Goal: Information Seeking & Learning: Learn about a topic

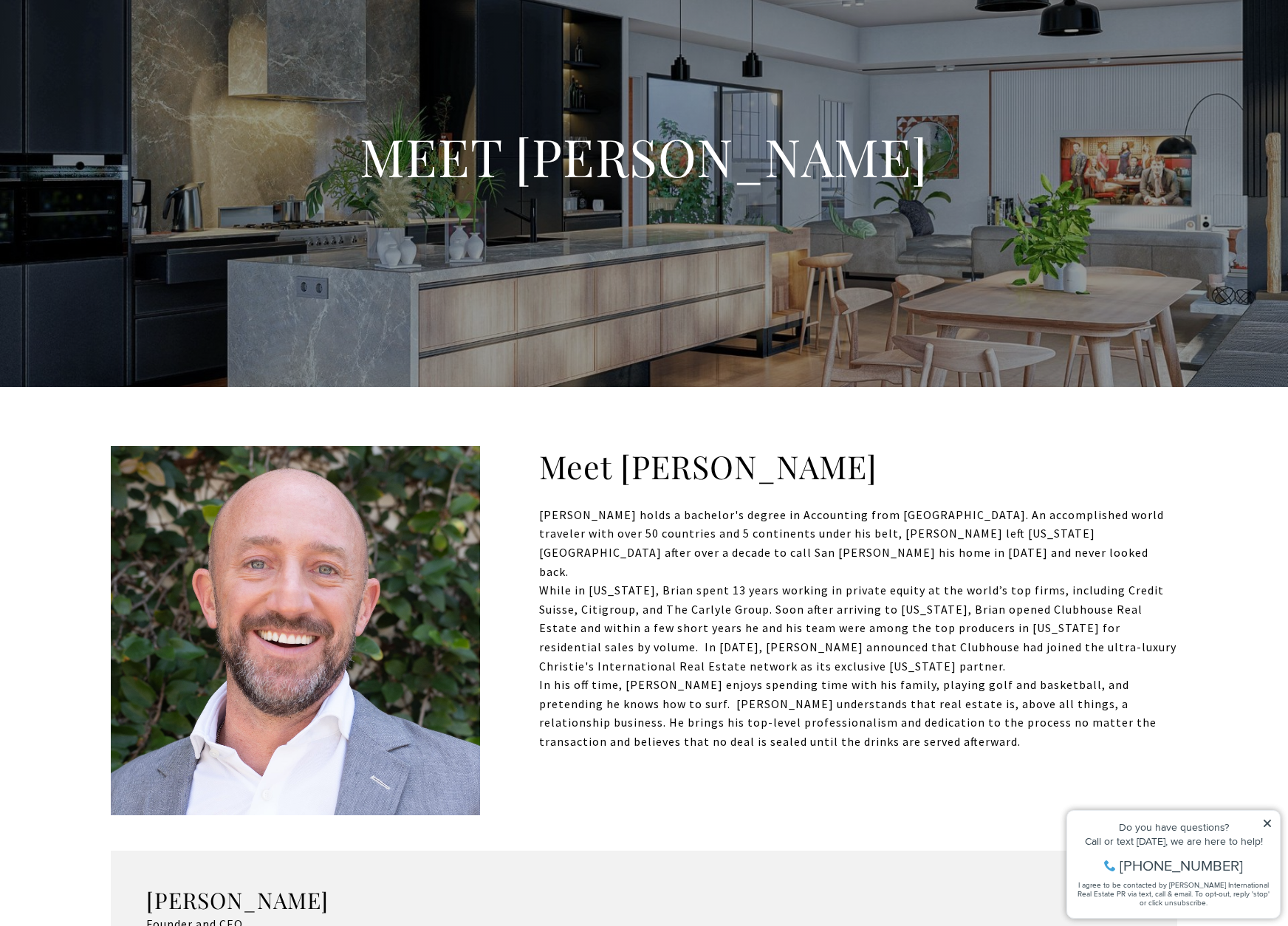
scroll to position [247, 0]
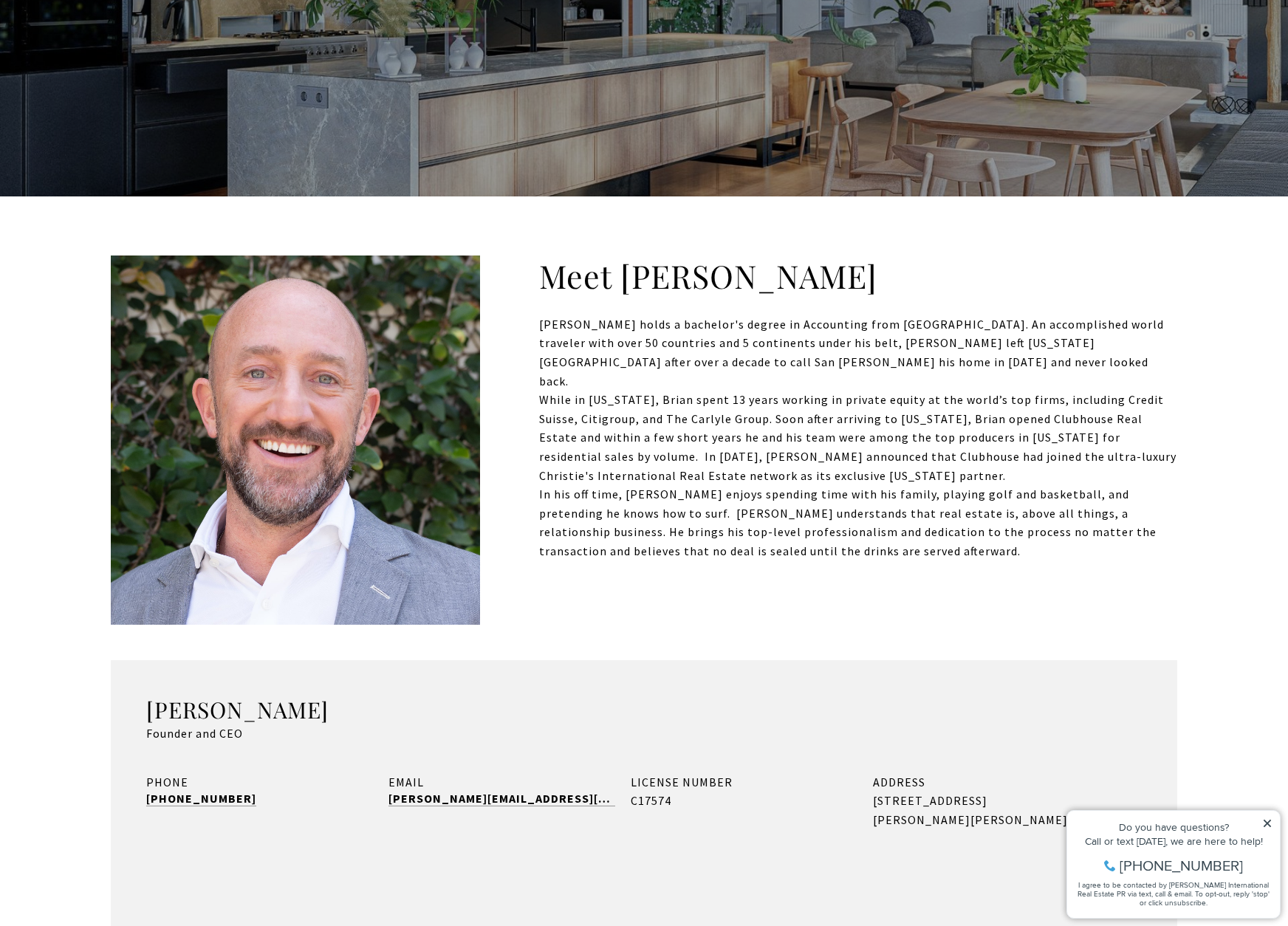
click at [995, 350] on p "[PERSON_NAME] holds a bachelor's degree in Accounting from [GEOGRAPHIC_DATA]. A…" at bounding box center [644, 353] width 1067 height 75
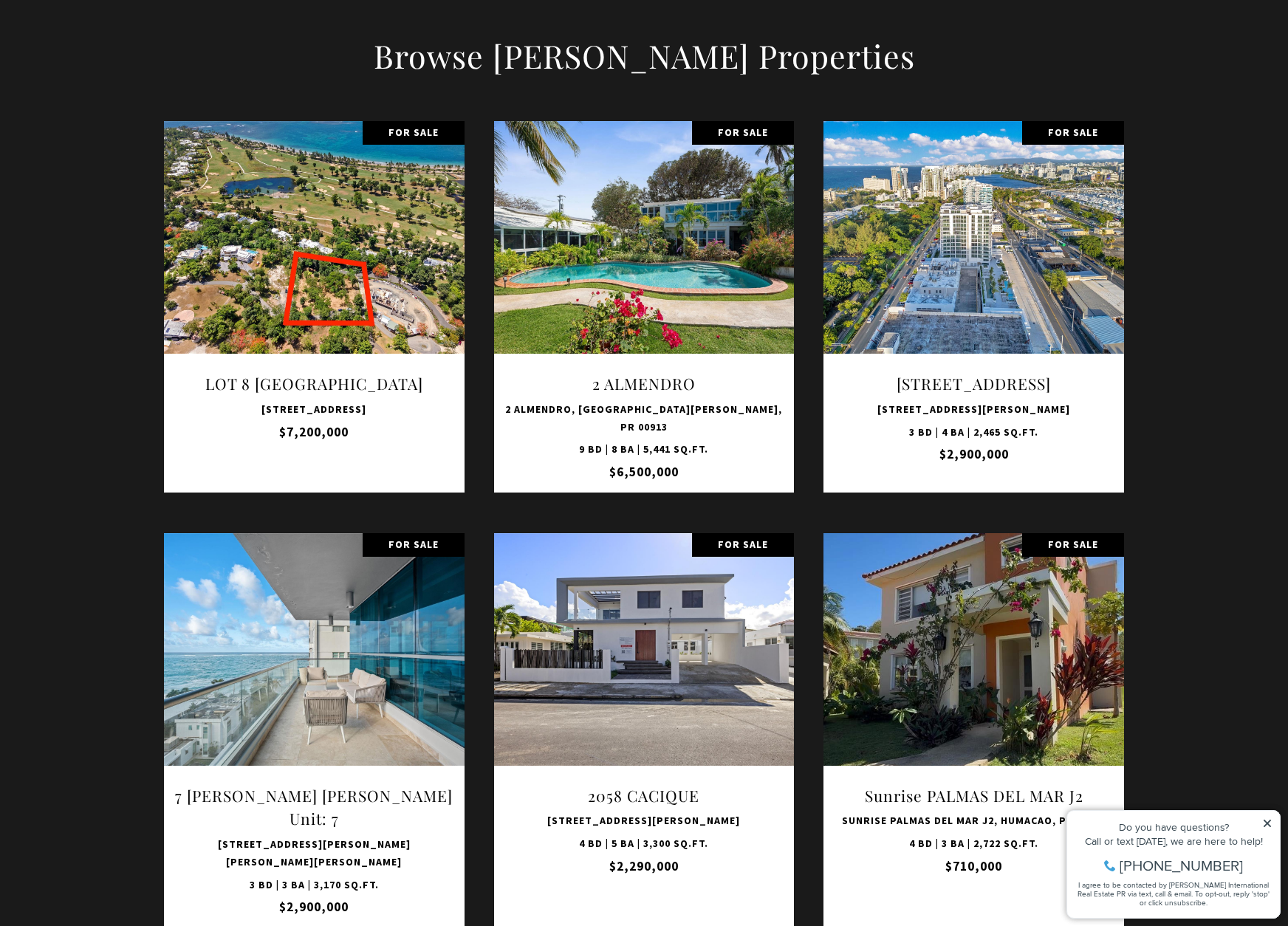
scroll to position [2383, 0]
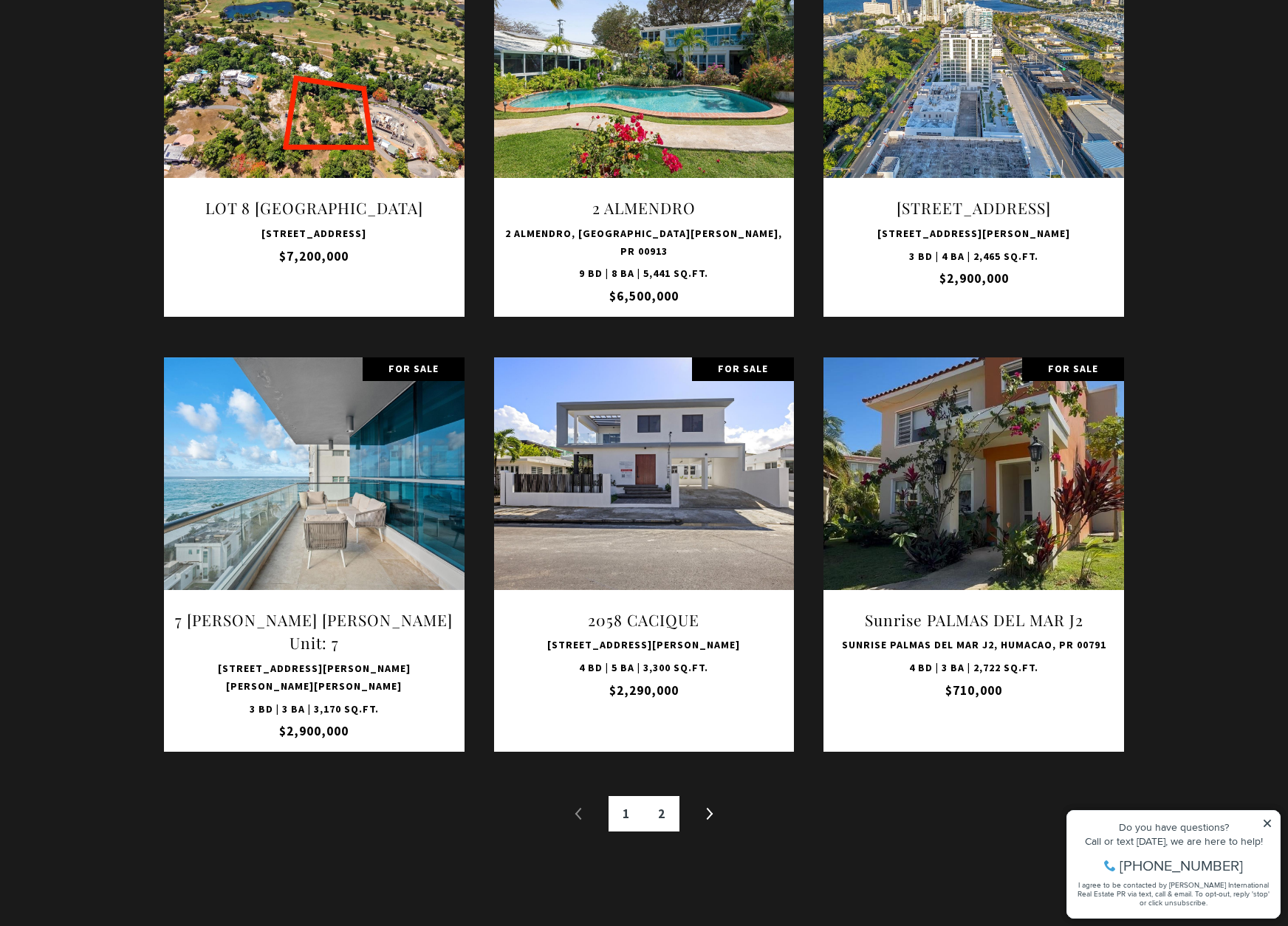
click at [658, 832] on link "2" at bounding box center [662, 814] width 36 height 36
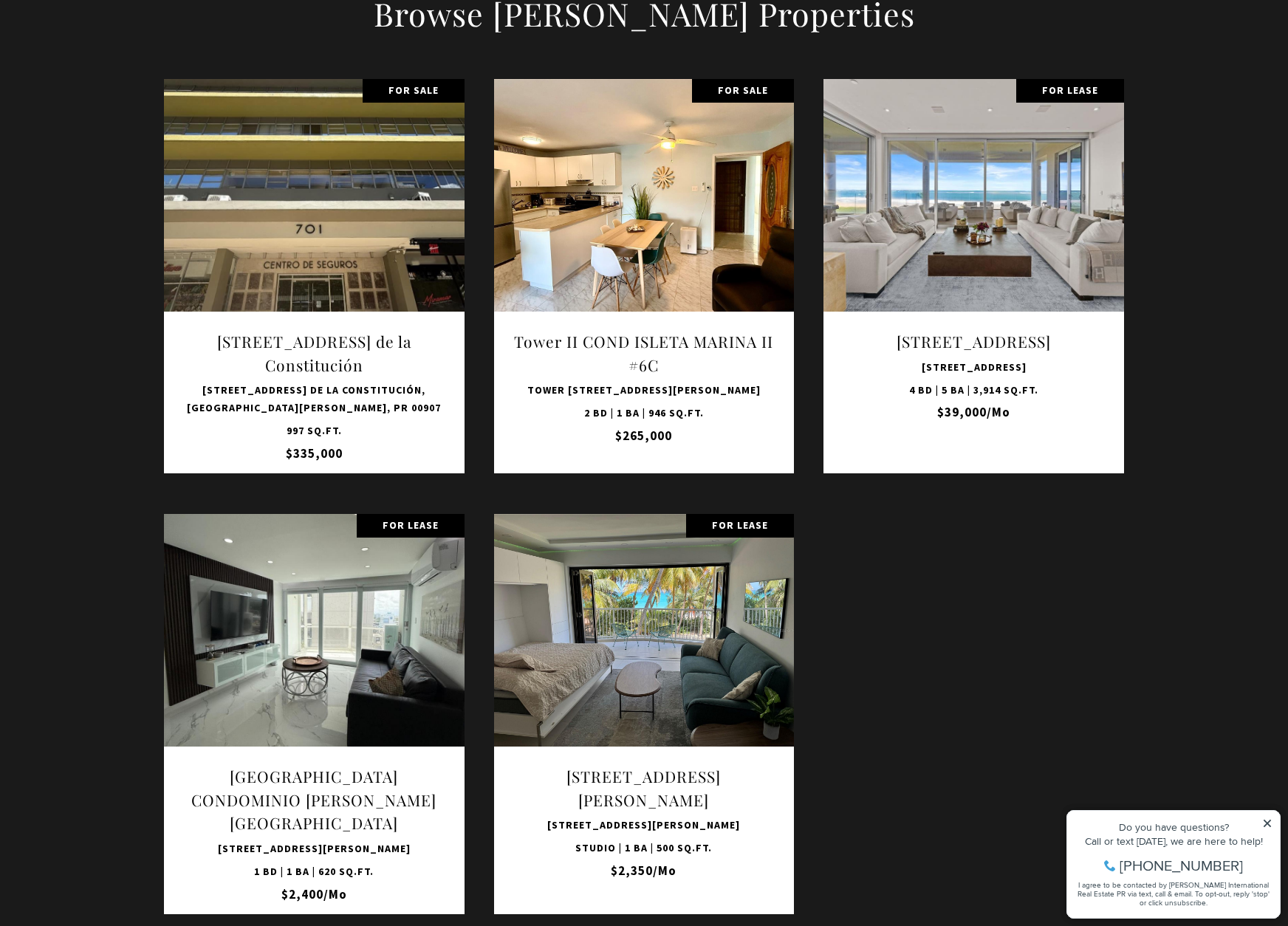
scroll to position [2274, 0]
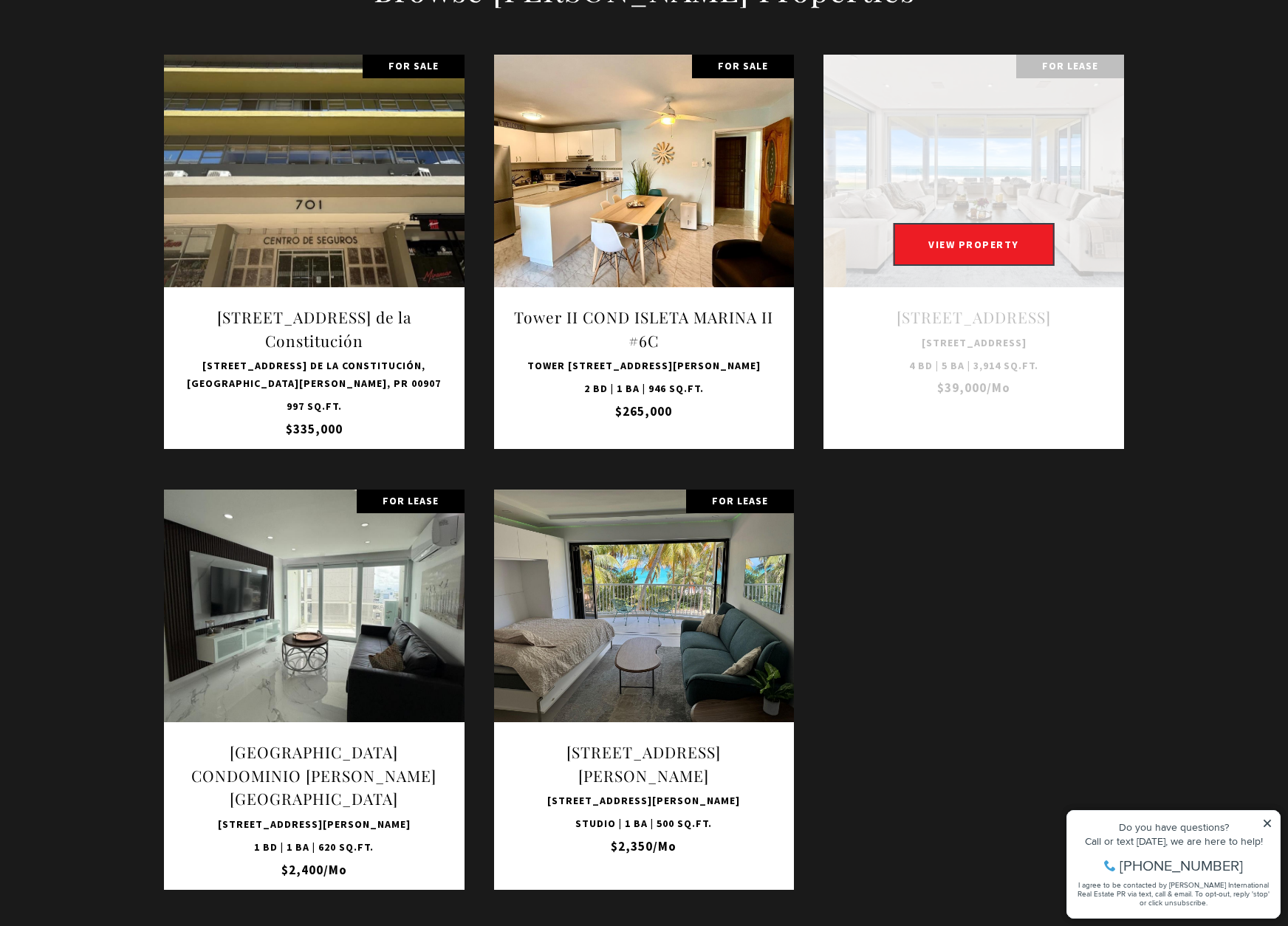
click at [985, 360] on link at bounding box center [974, 252] width 301 height 395
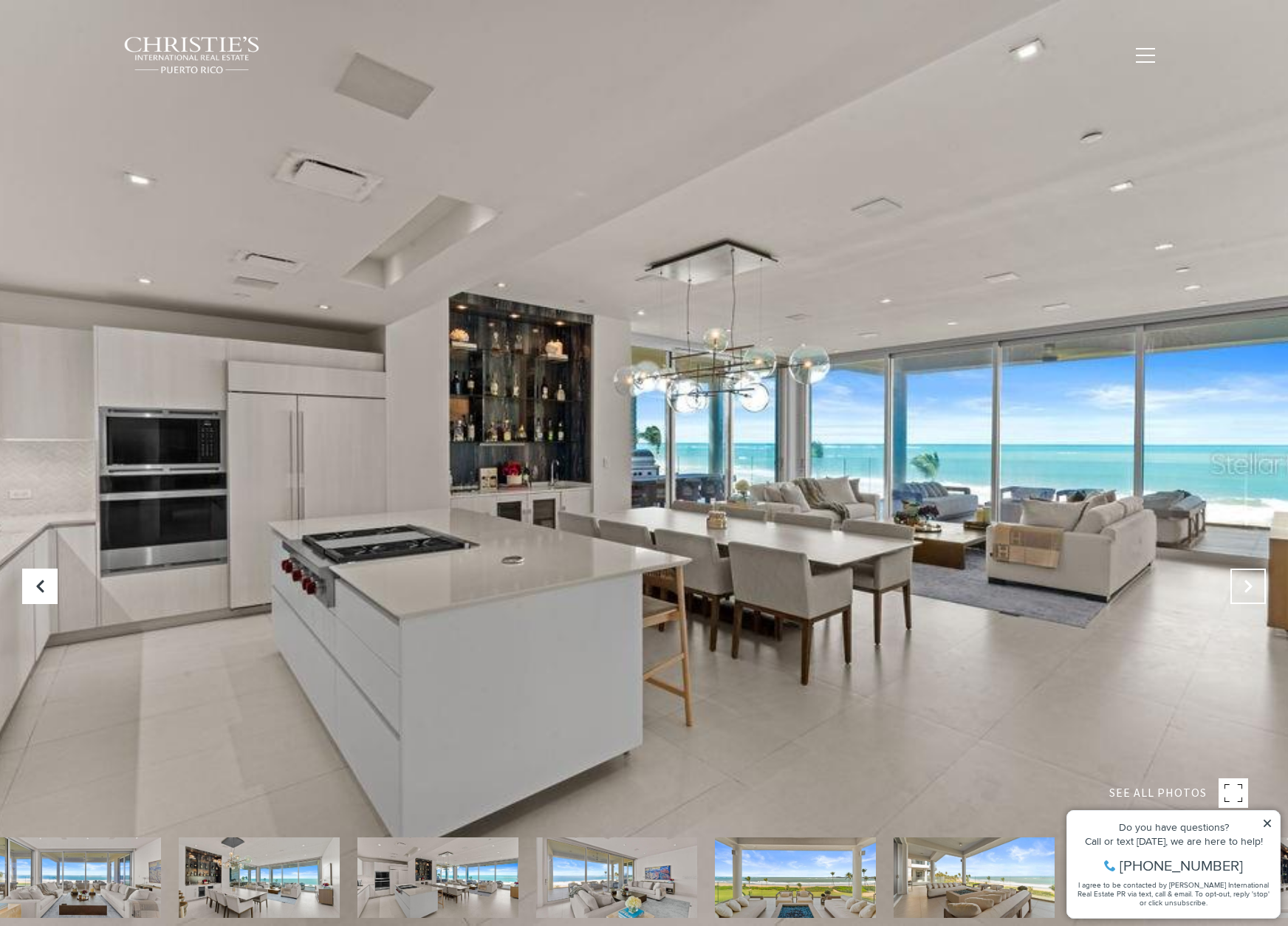
click at [1240, 577] on button "Next Slide" at bounding box center [1249, 586] width 36 height 36
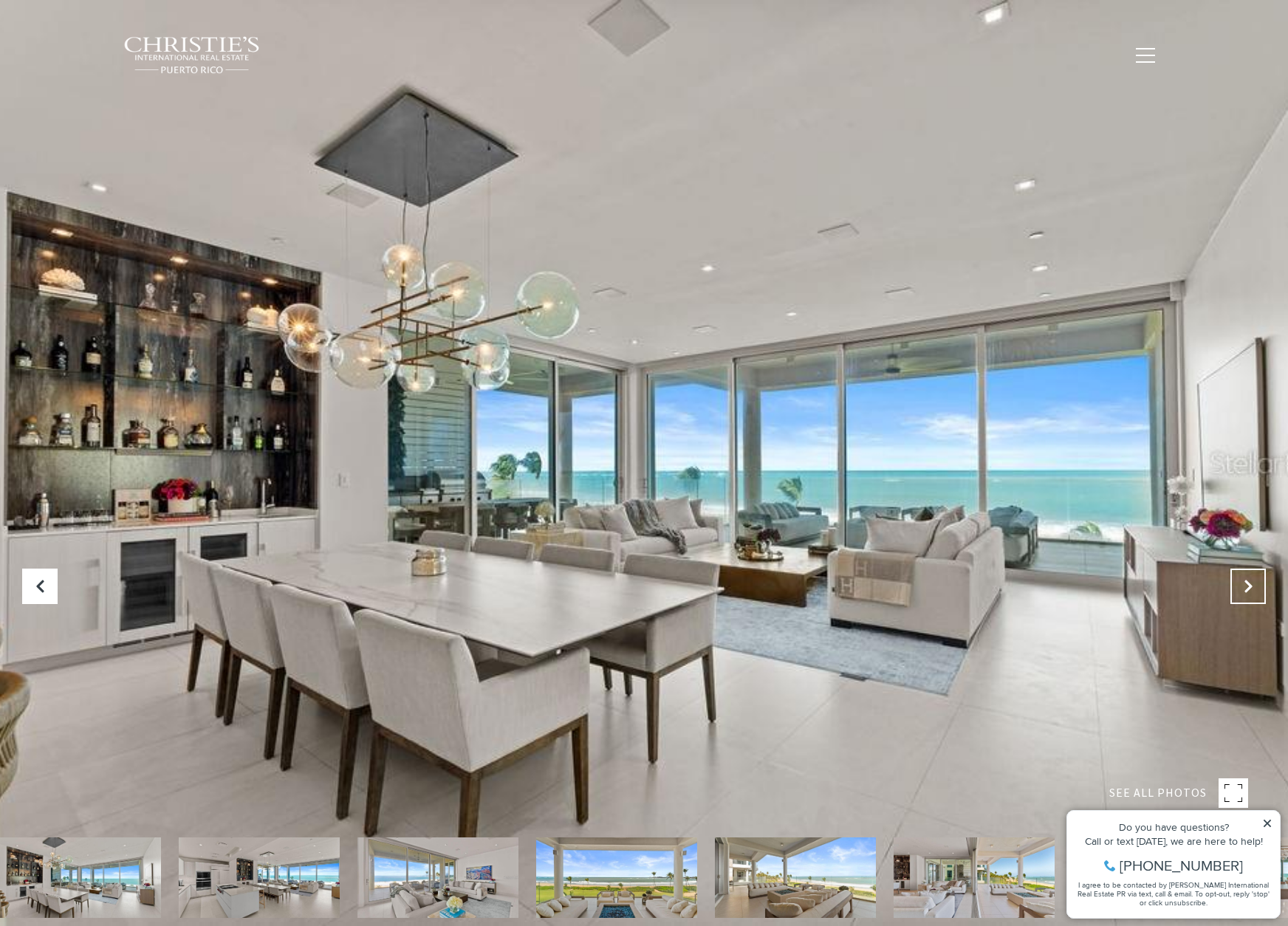
click at [1240, 577] on button "Next Slide" at bounding box center [1249, 586] width 36 height 36
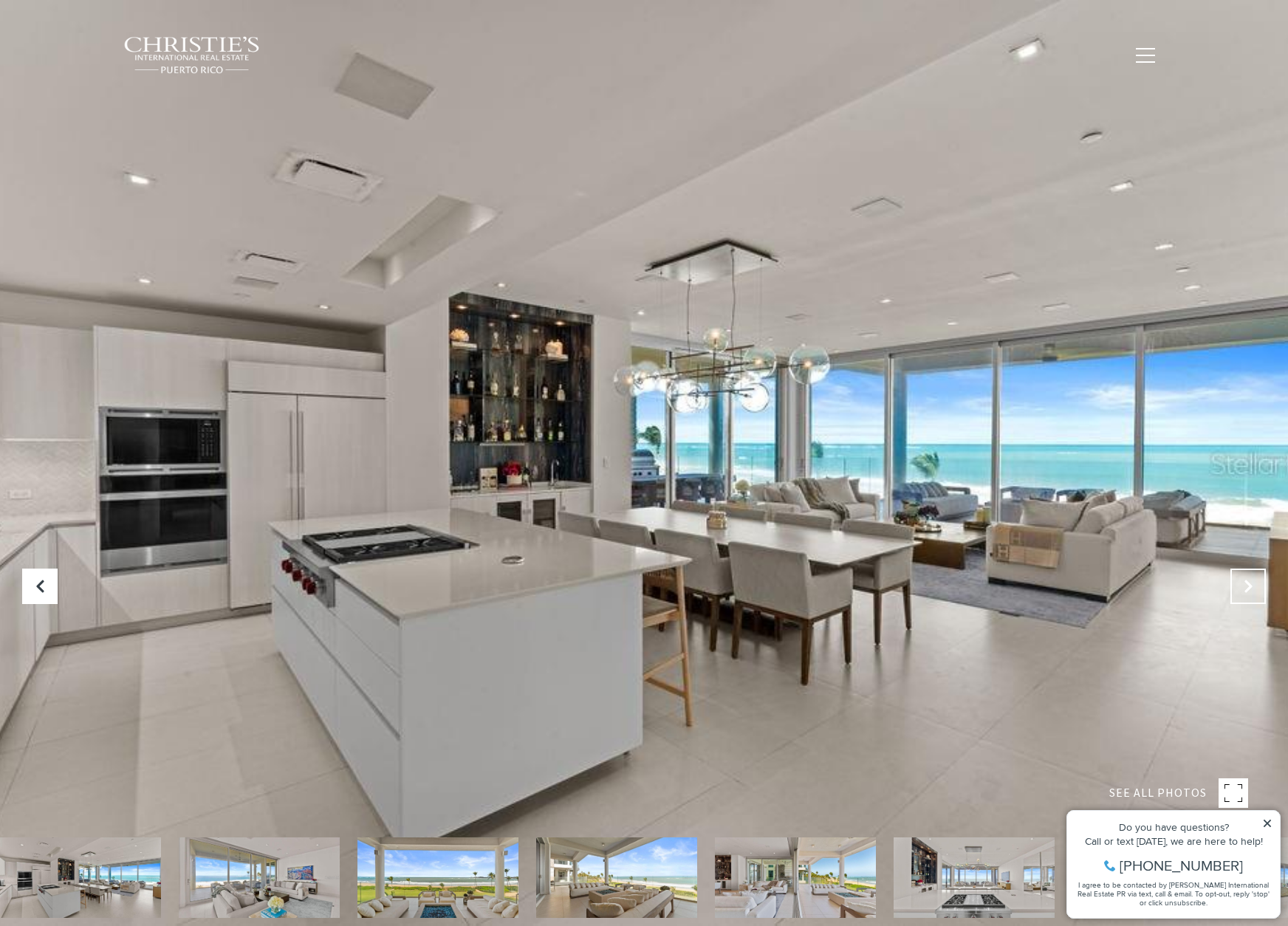
click at [1240, 577] on button "Next Slide" at bounding box center [1249, 586] width 36 height 36
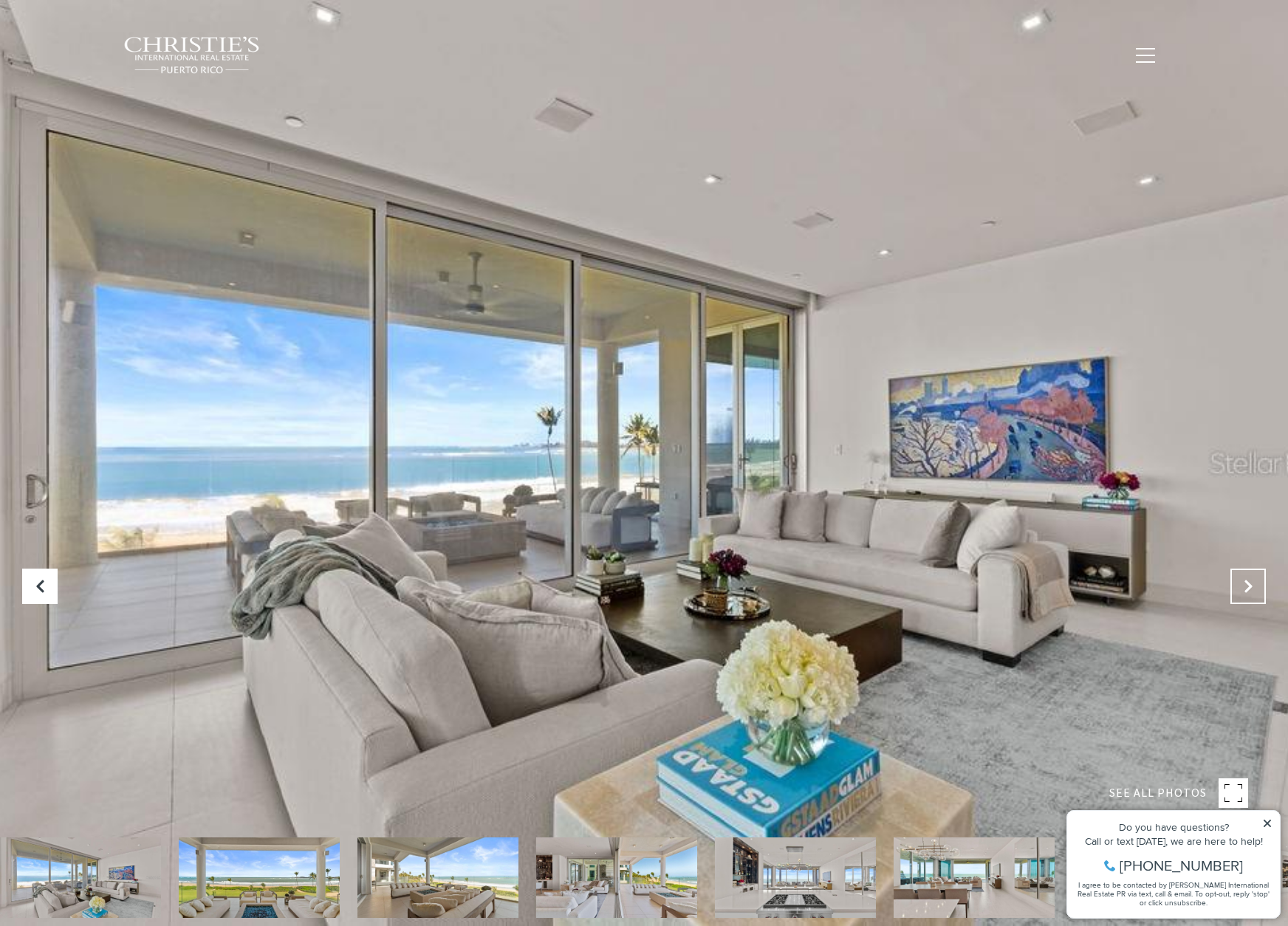
click at [1240, 577] on button "Next Slide" at bounding box center [1249, 586] width 36 height 36
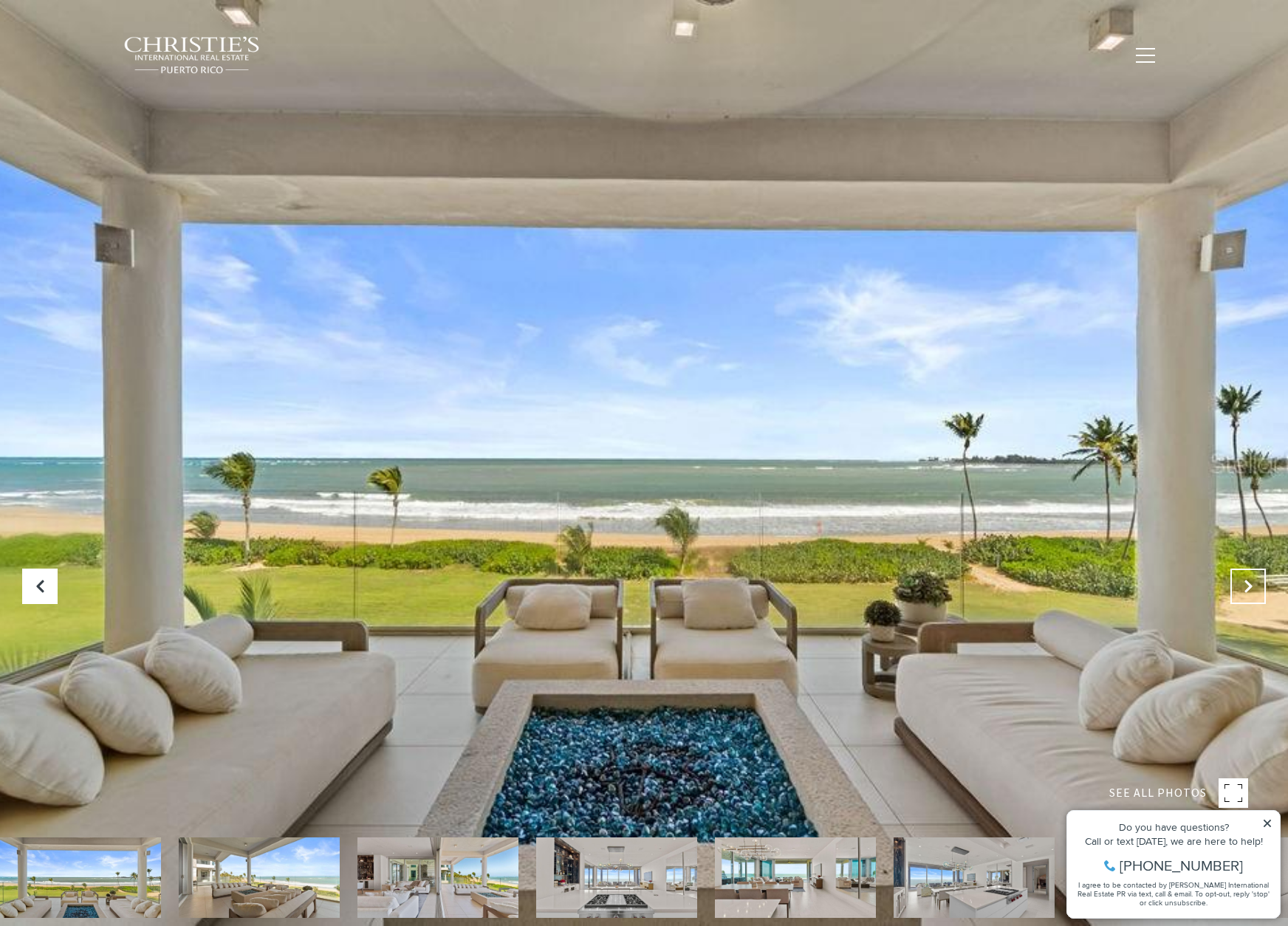
click at [1240, 577] on button "Next Slide" at bounding box center [1249, 586] width 36 height 36
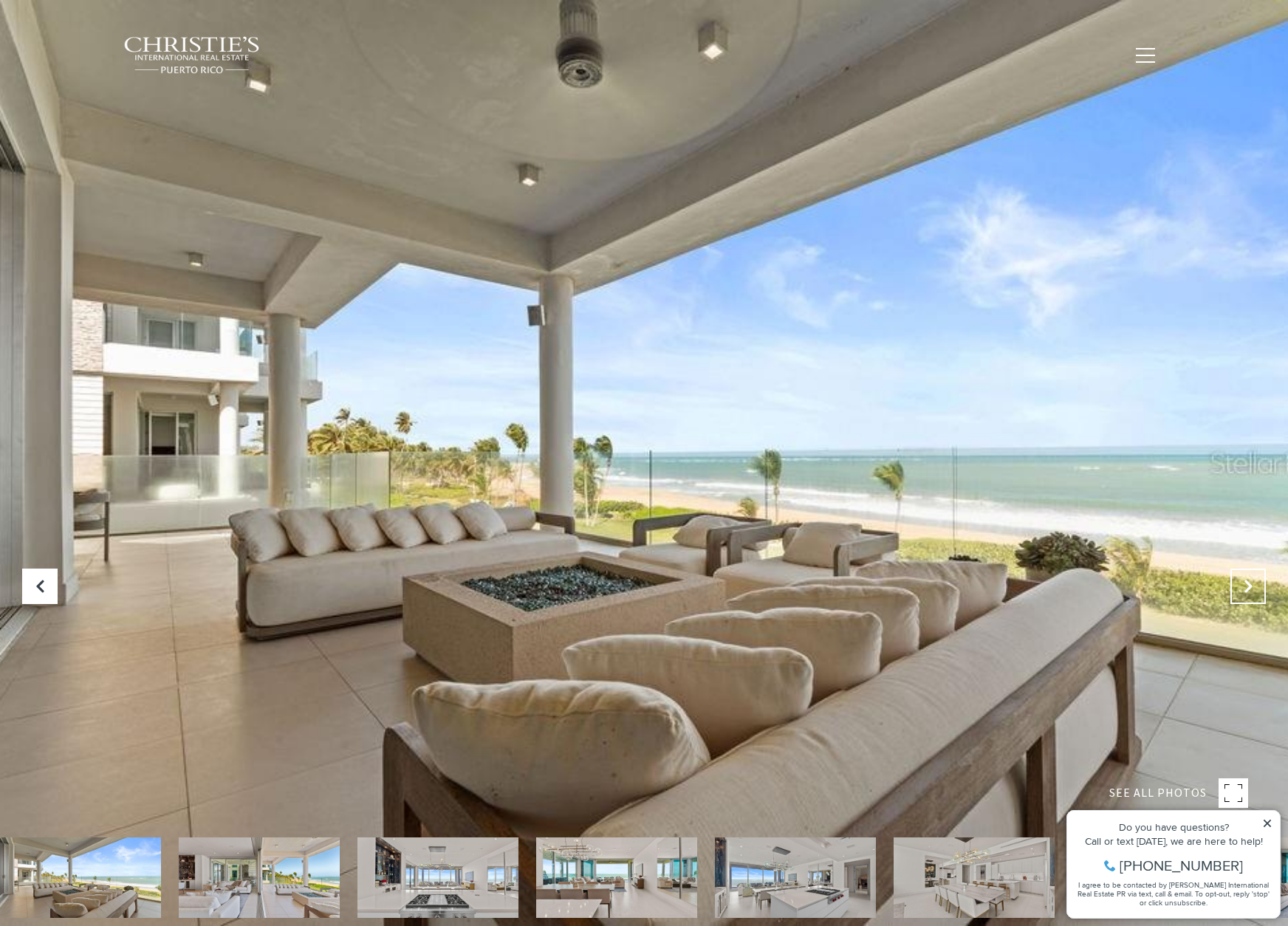
click at [1240, 577] on button "Next Slide" at bounding box center [1249, 586] width 36 height 36
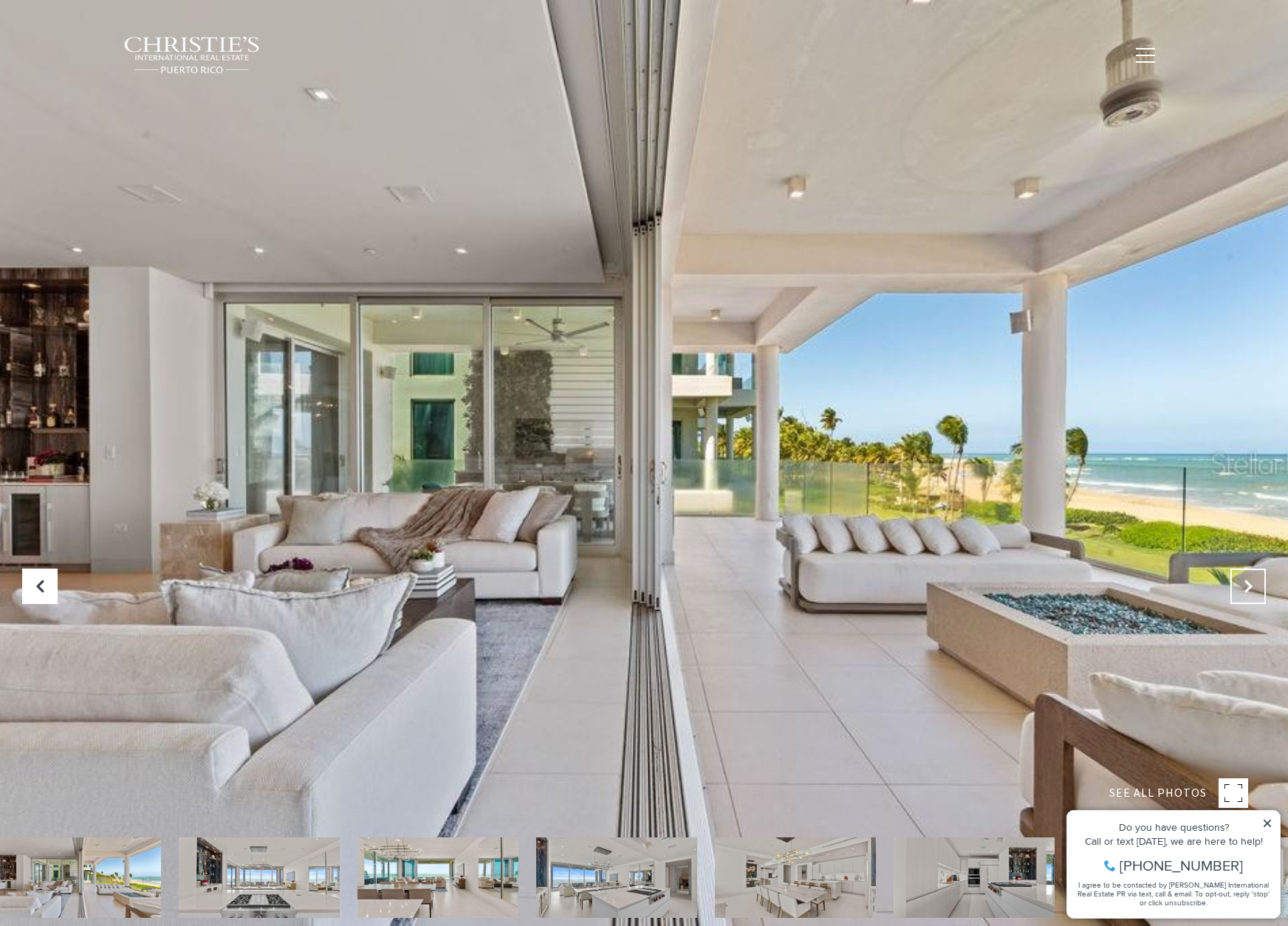
click at [1240, 577] on button "Next Slide" at bounding box center [1249, 586] width 36 height 36
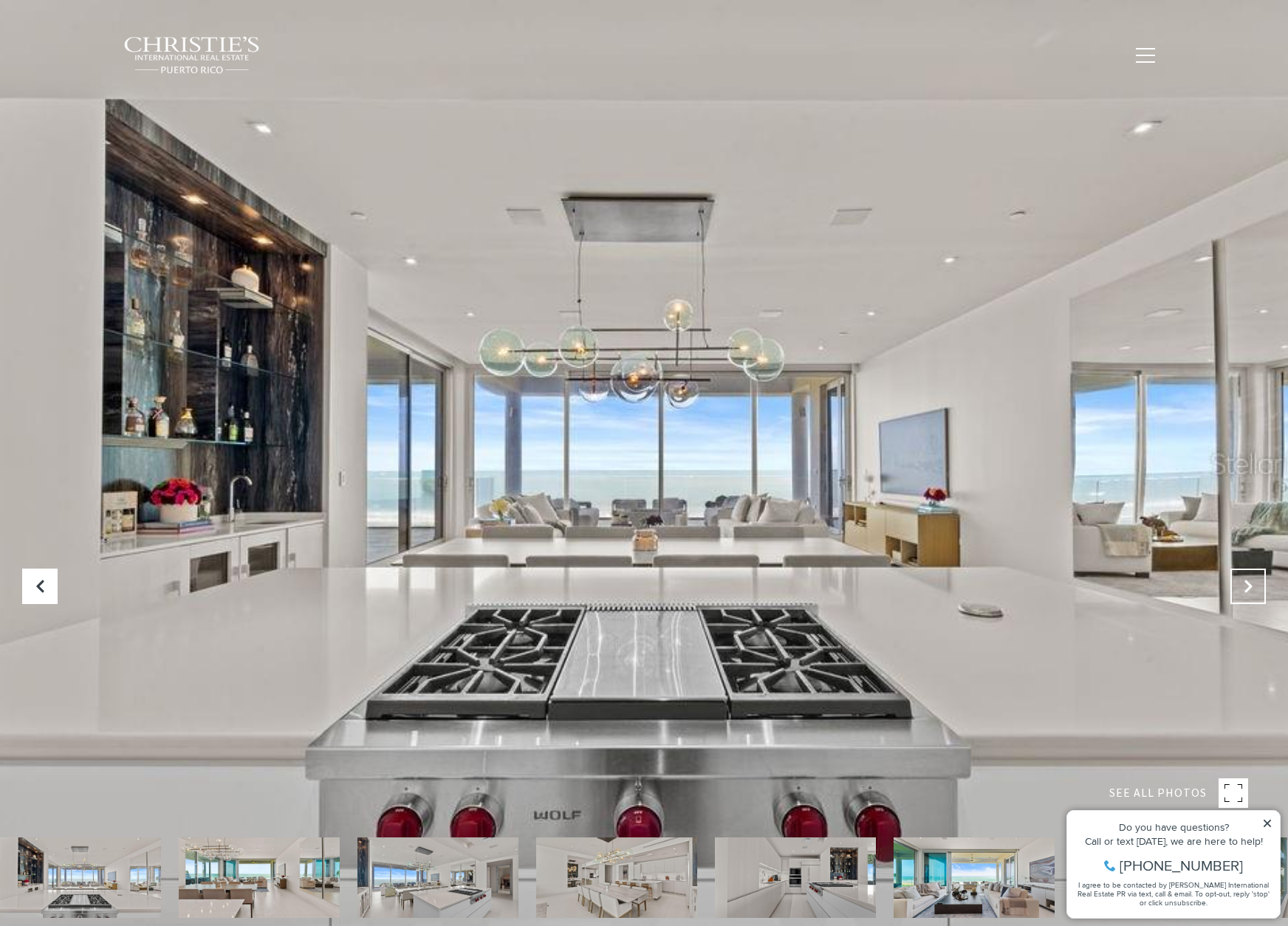
click at [1240, 577] on button "Next Slide" at bounding box center [1249, 586] width 36 height 36
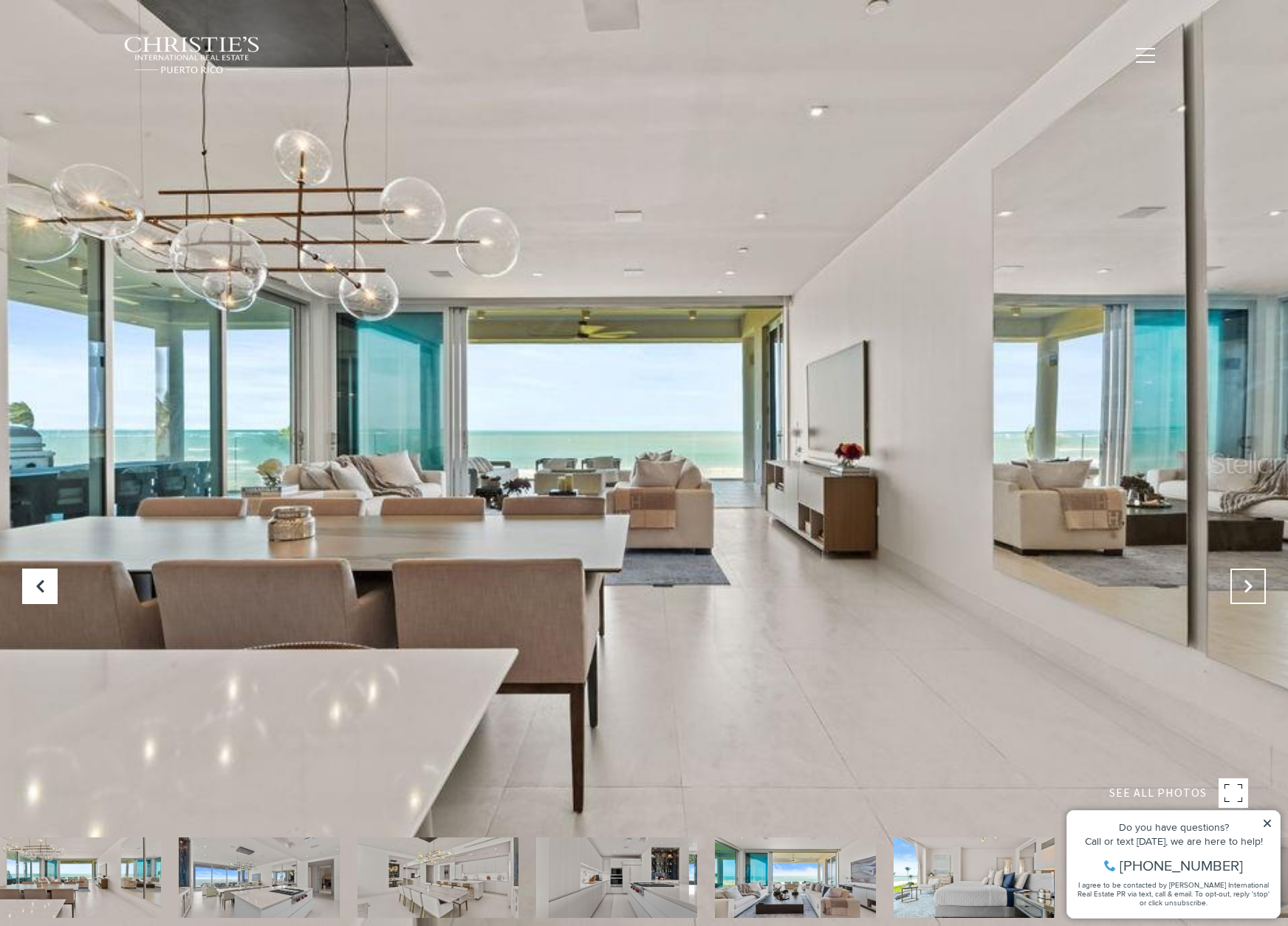
click at [1240, 577] on button "Next Slide" at bounding box center [1249, 586] width 36 height 36
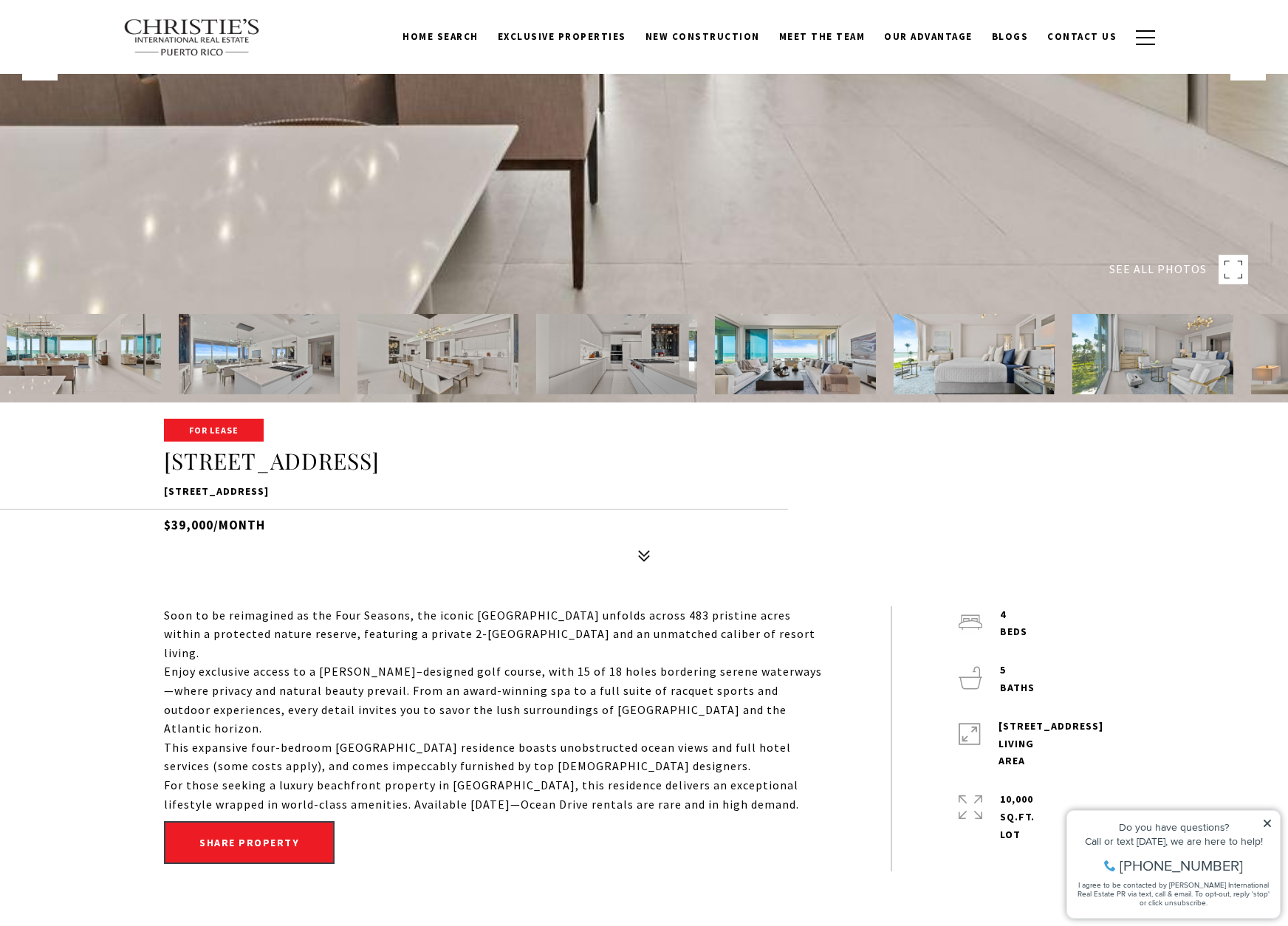
scroll to position [736, 0]
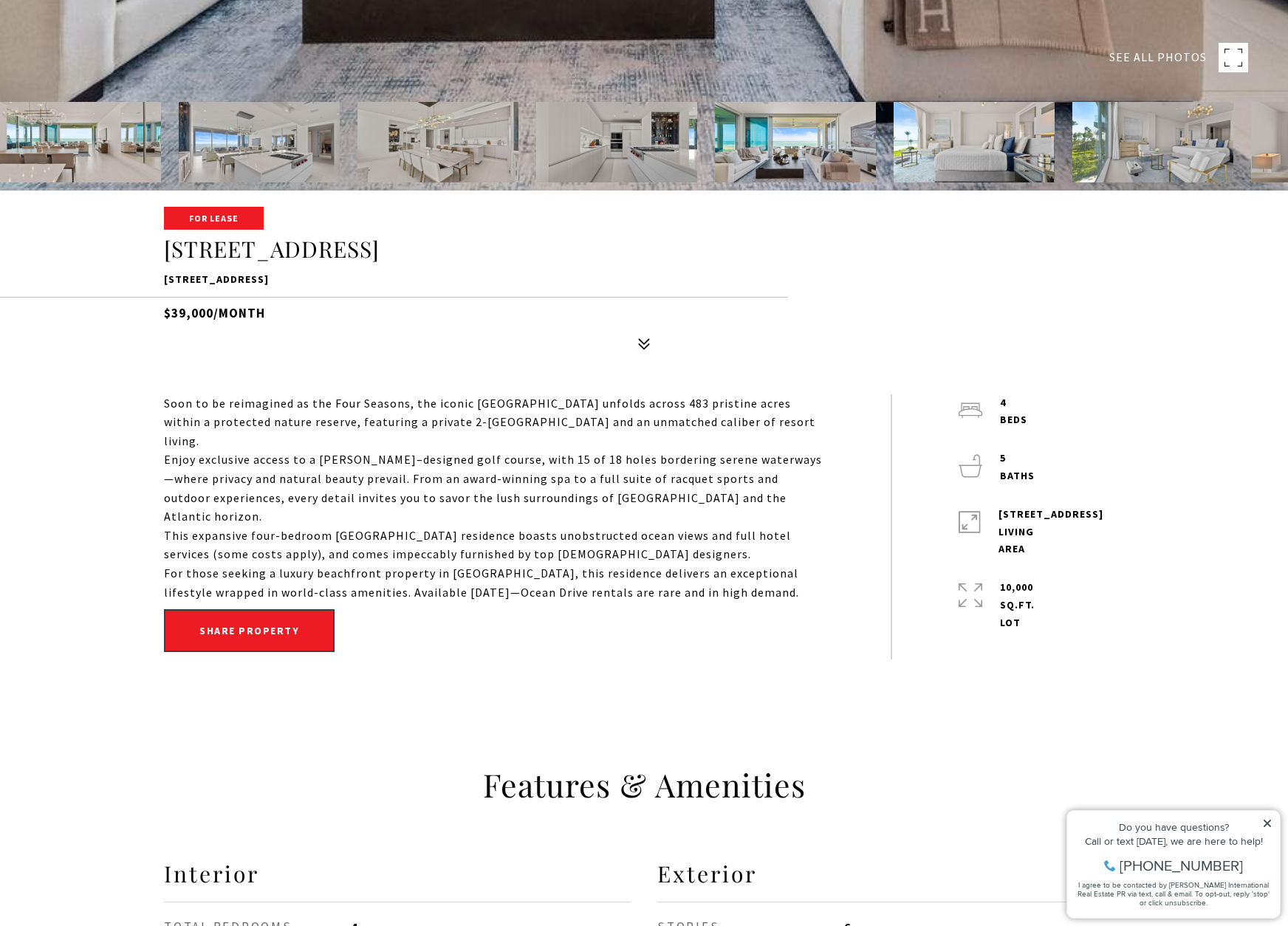
click at [186, 252] on h1 "7000 BAHIA BEACH BLVD #1302" at bounding box center [644, 250] width 960 height 28
copy div "7000 BAHIA BEACH BLVD #1302"
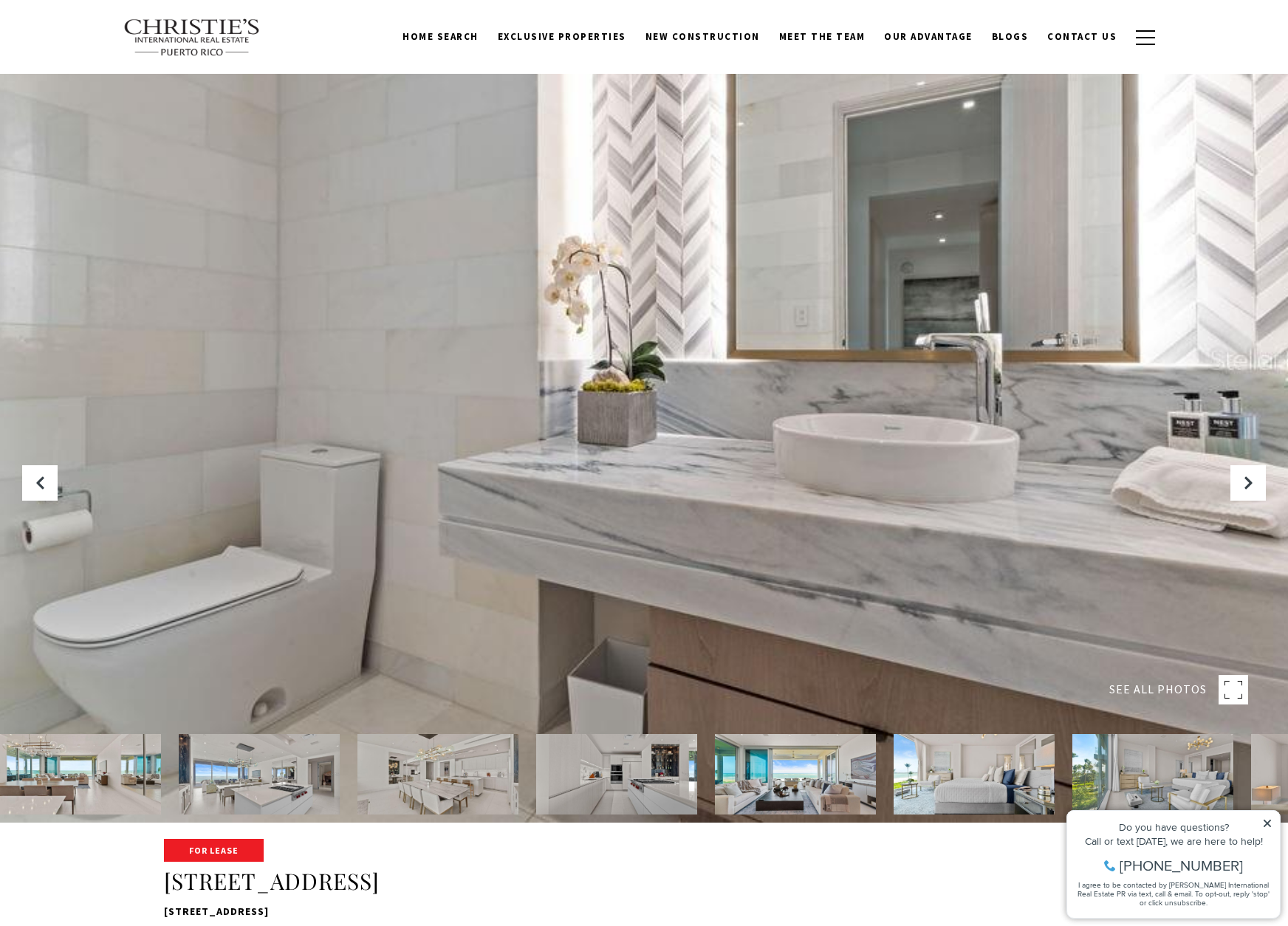
scroll to position [0, 0]
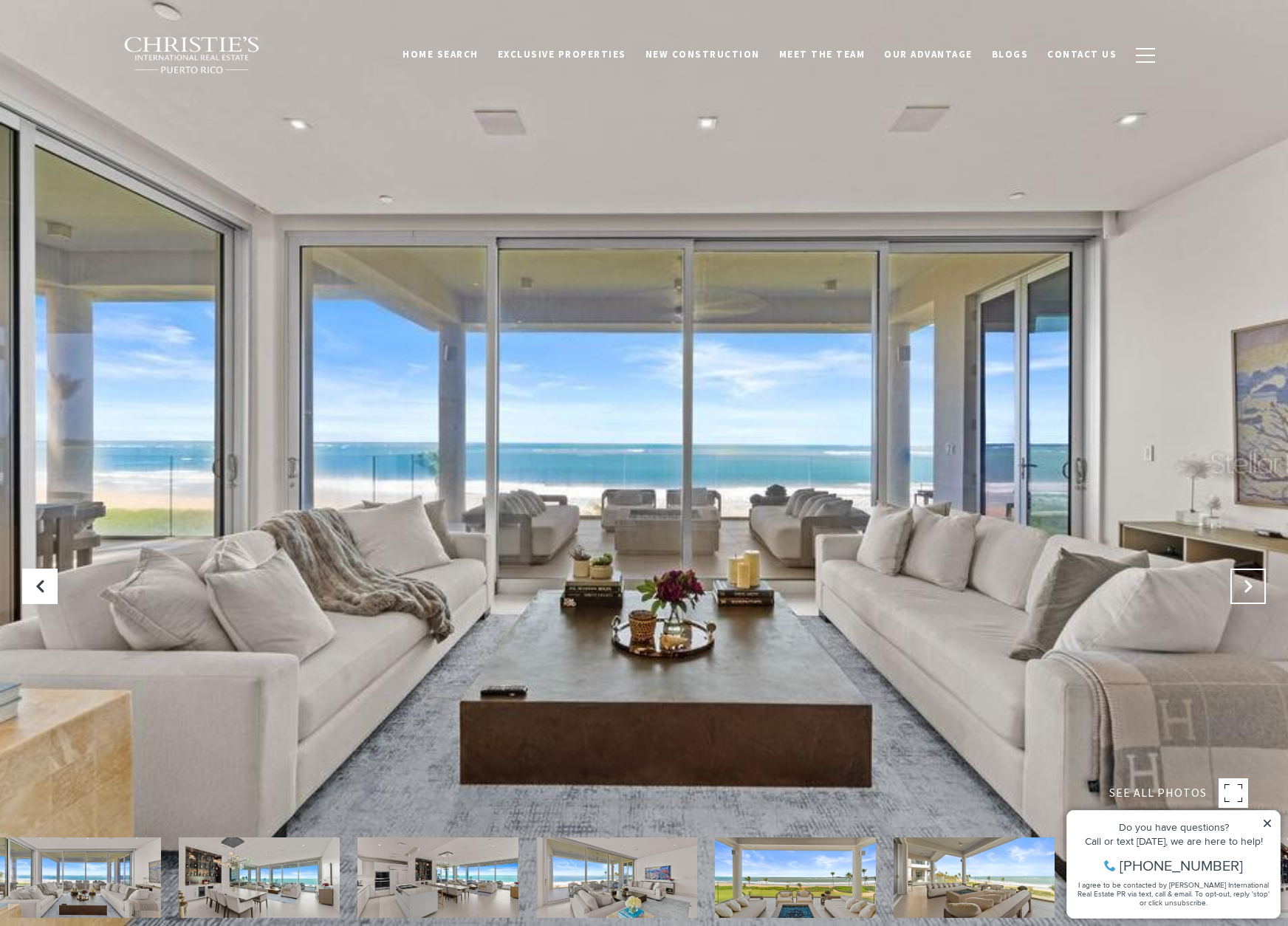
click at [1240, 586] on button "Next Slide" at bounding box center [1249, 586] width 36 height 36
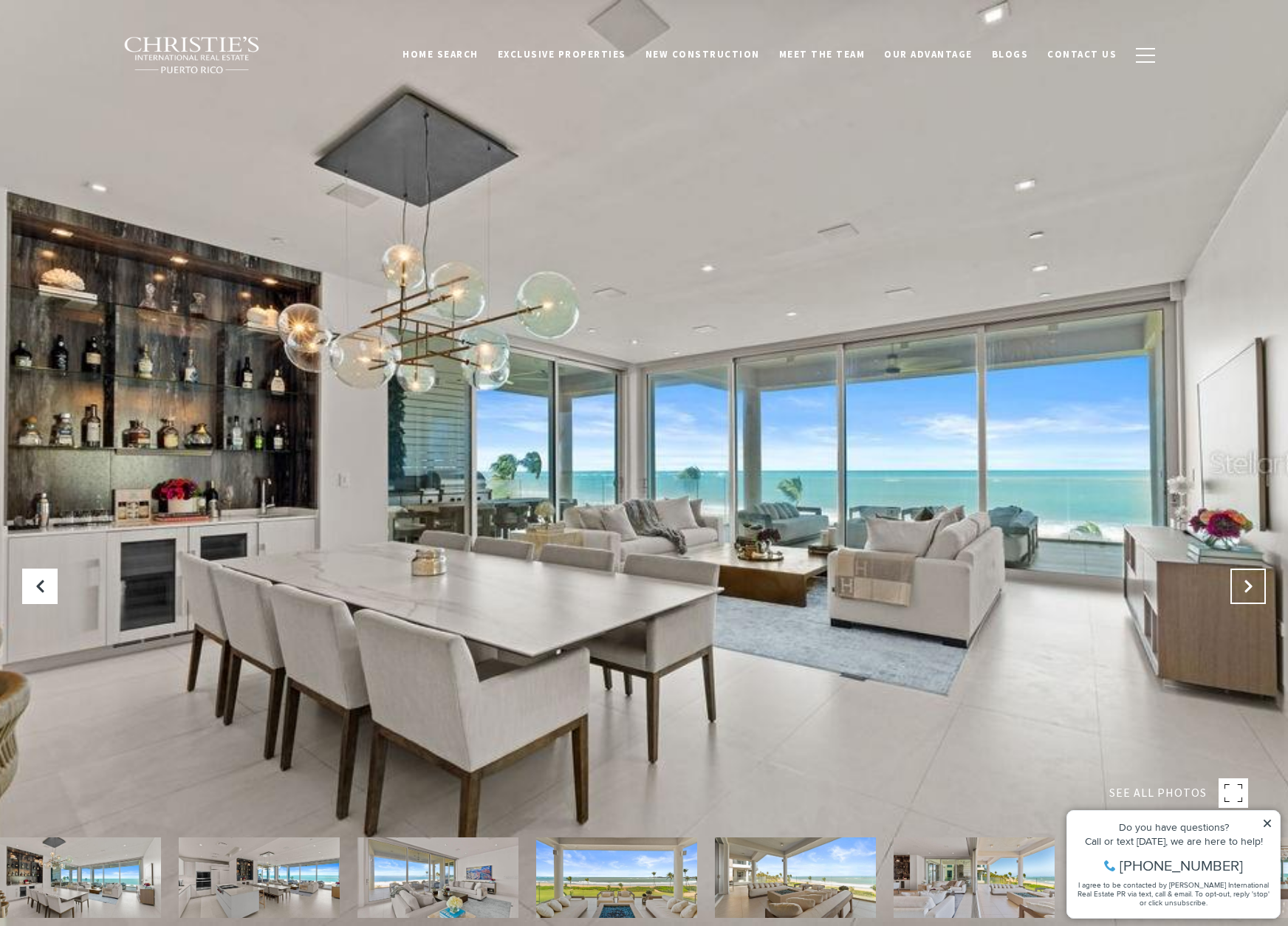
click at [1240, 586] on button "Next Slide" at bounding box center [1249, 586] width 36 height 36
click at [1238, 578] on button "Next Slide" at bounding box center [1249, 586] width 36 height 36
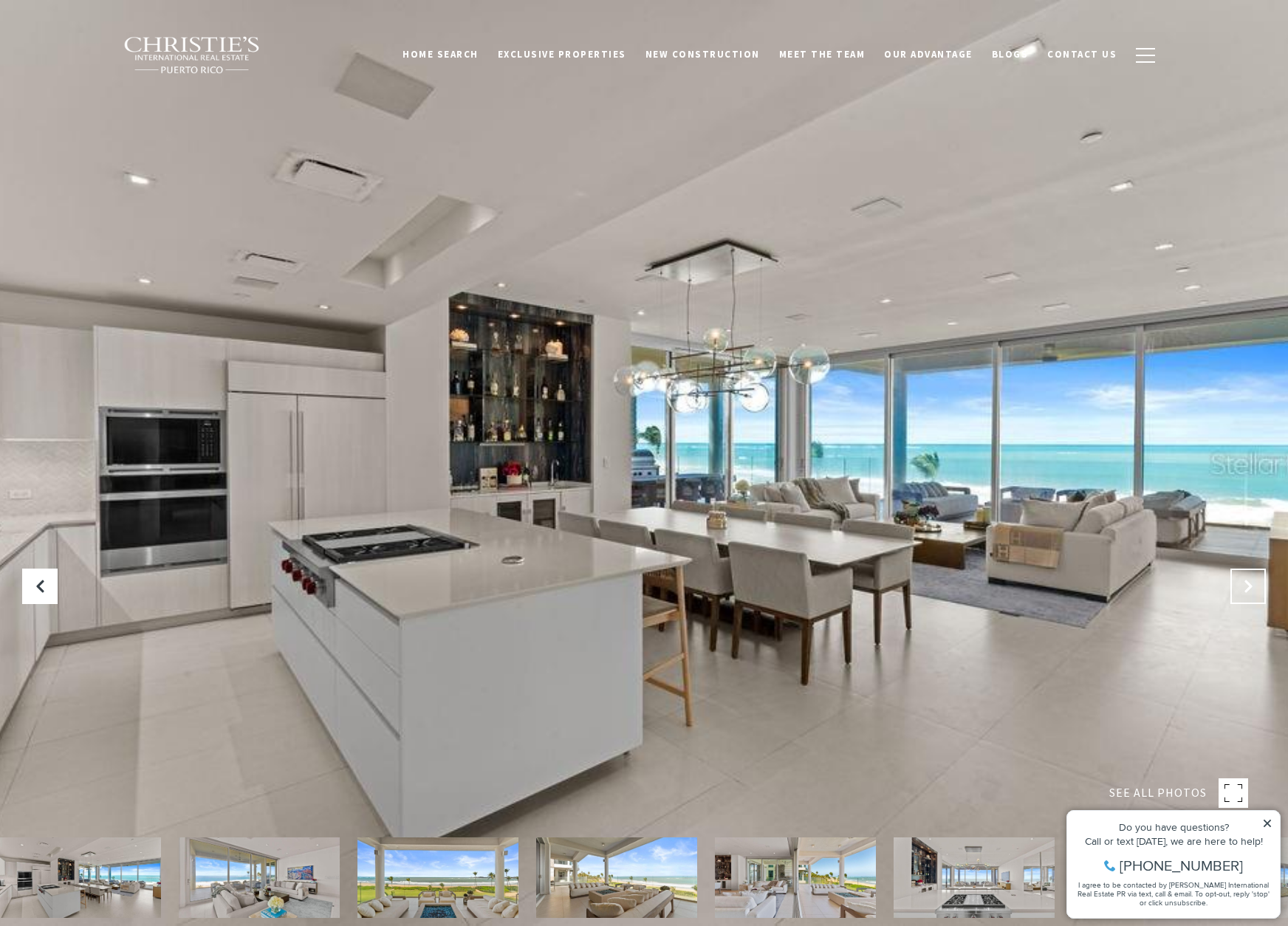
click at [1237, 579] on button "Next Slide" at bounding box center [1249, 586] width 36 height 36
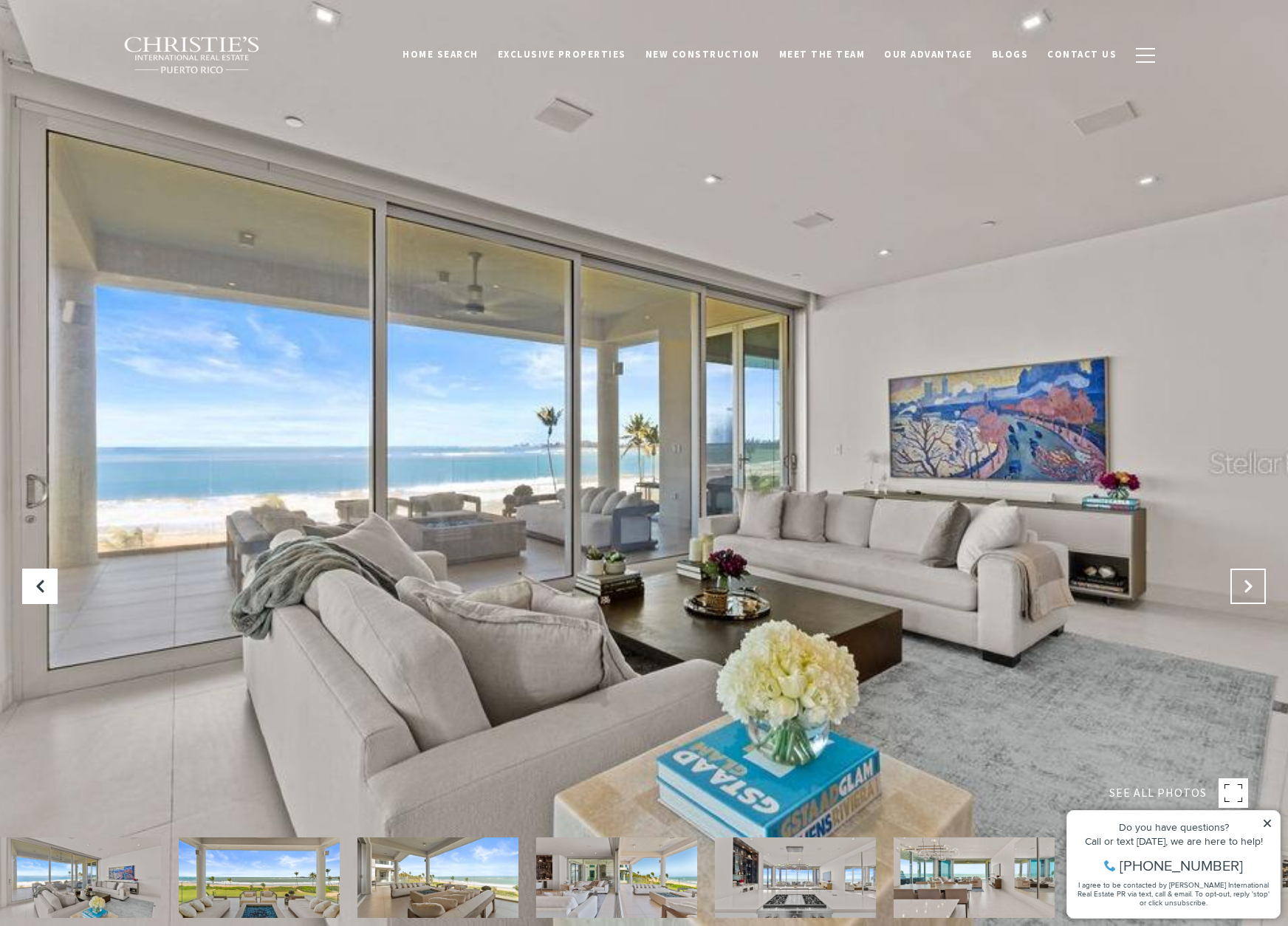
click at [1237, 579] on button "Next Slide" at bounding box center [1249, 586] width 36 height 36
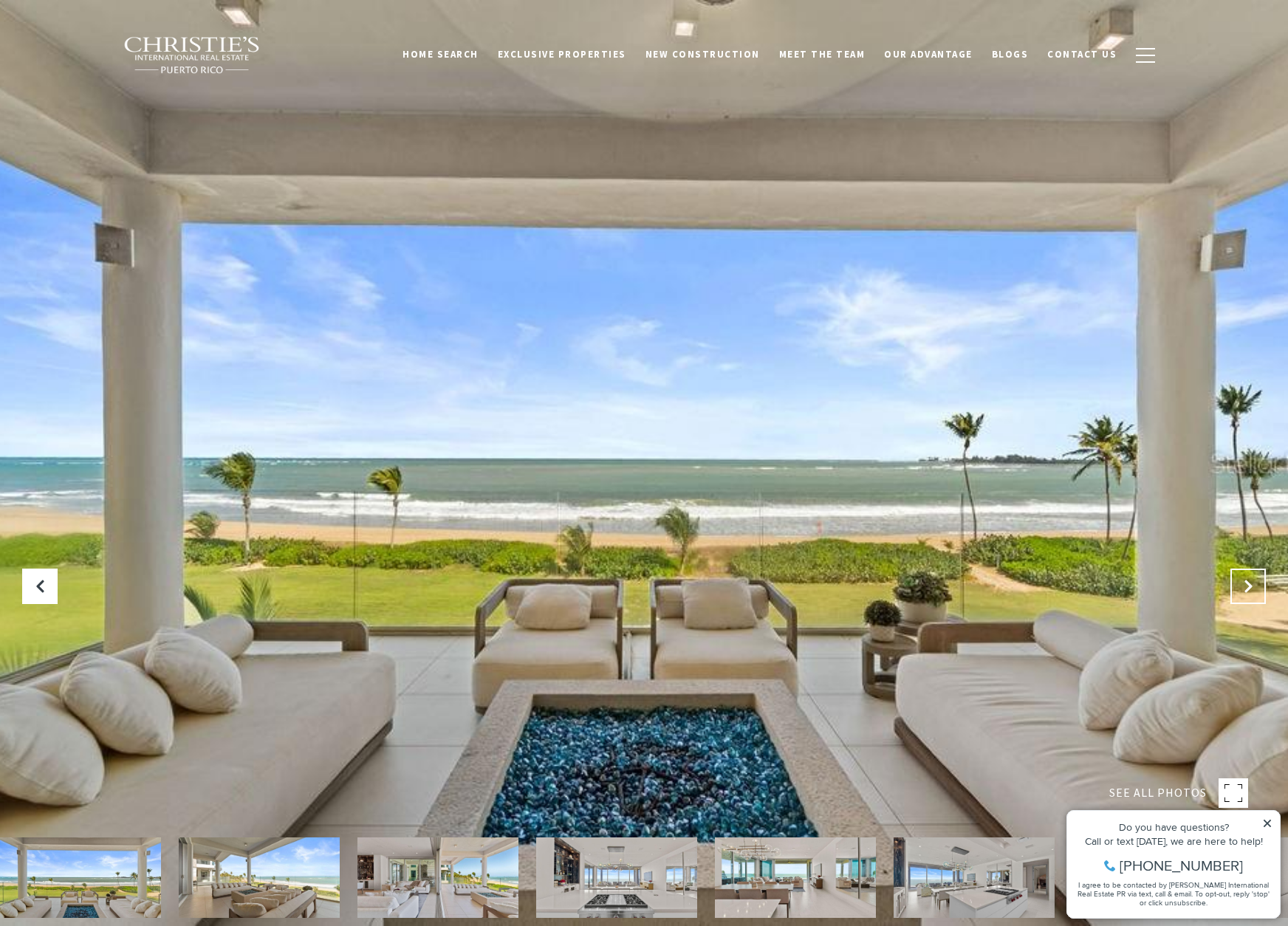
click at [1237, 579] on button "Next Slide" at bounding box center [1249, 586] width 36 height 36
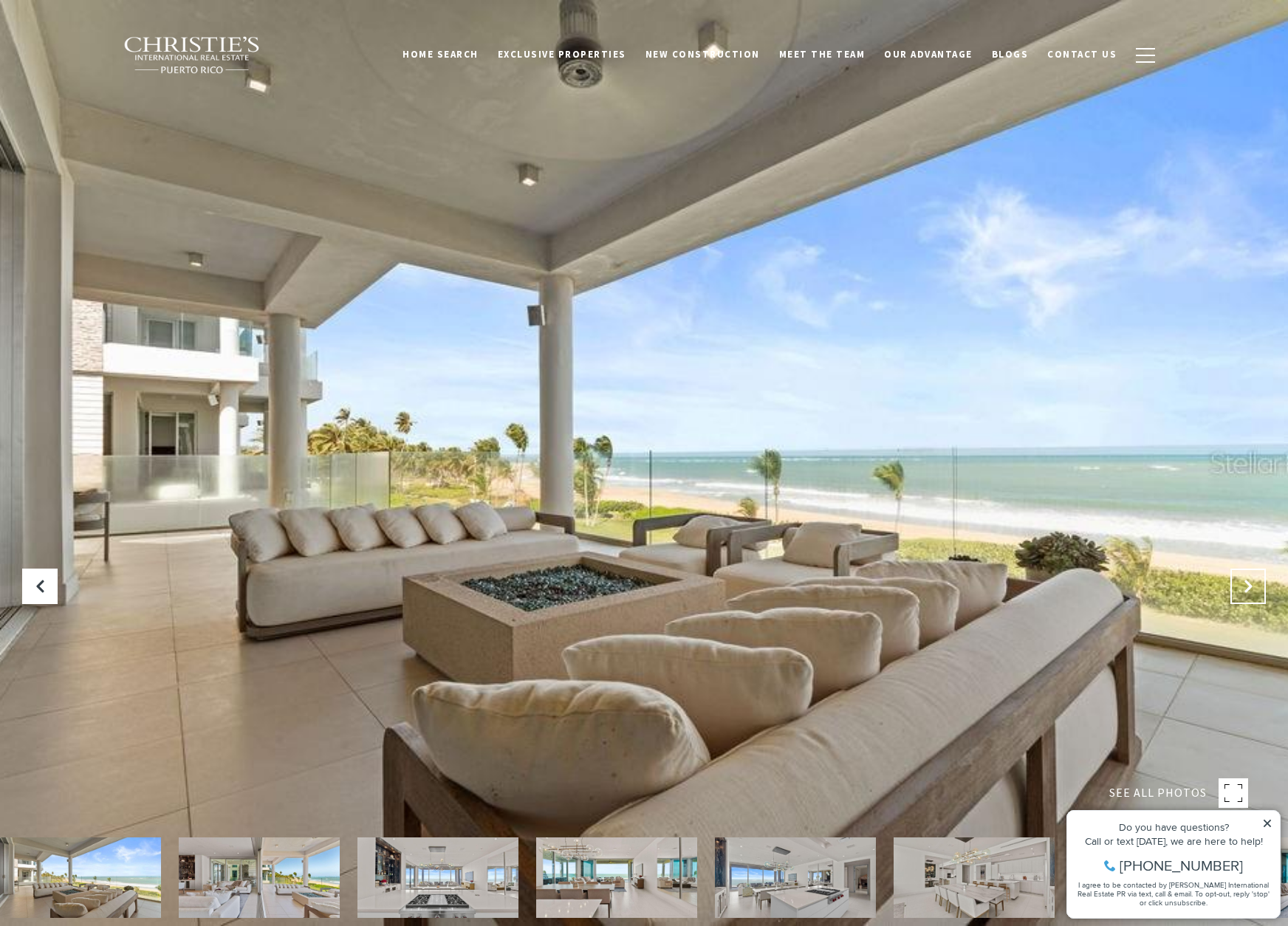
click at [1237, 579] on button "Next Slide" at bounding box center [1249, 586] width 36 height 36
click at [1244, 586] on icon "Next Slide" at bounding box center [1248, 586] width 15 height 15
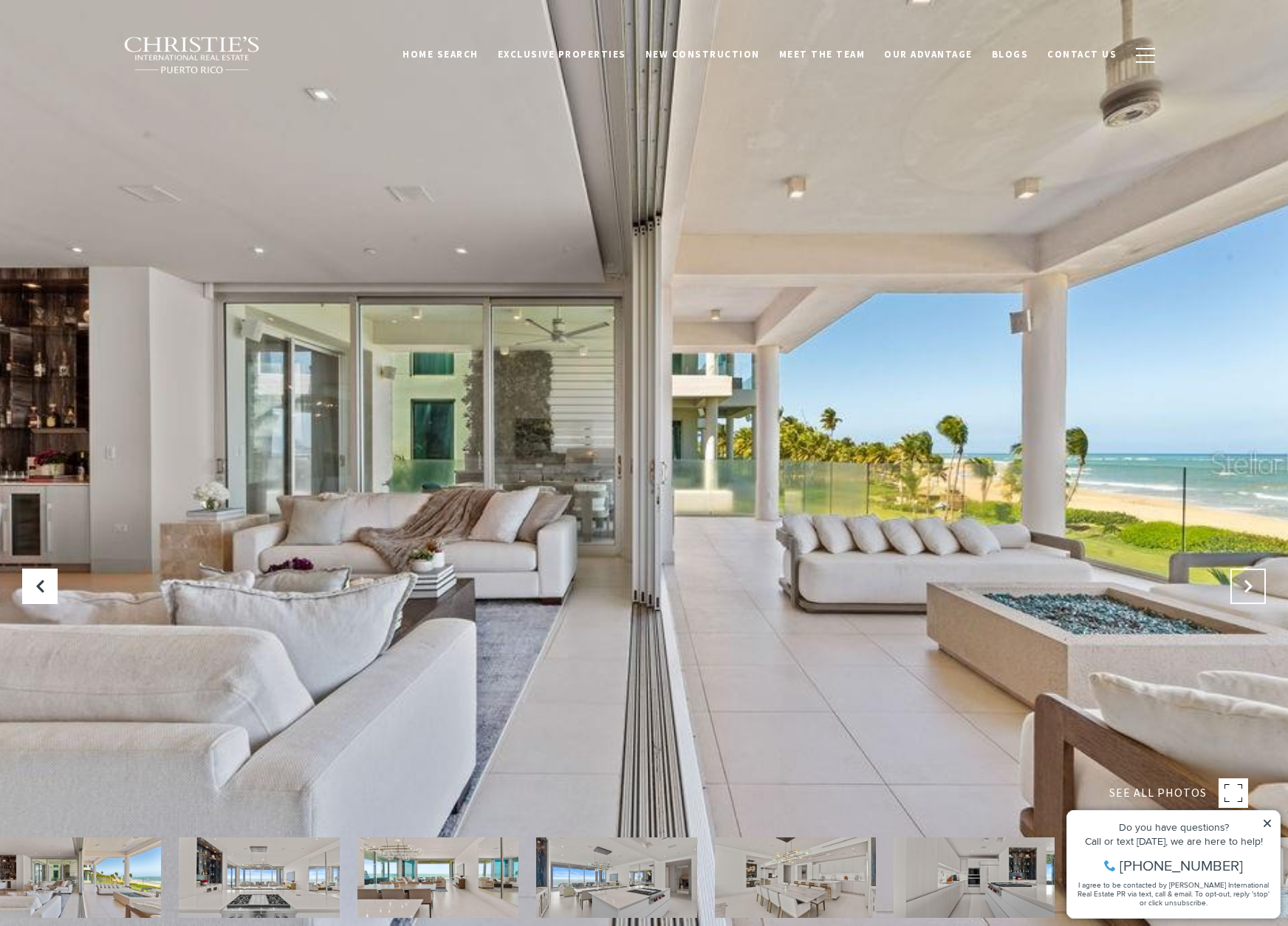
click at [1243, 586] on icon "Next Slide" at bounding box center [1248, 586] width 15 height 15
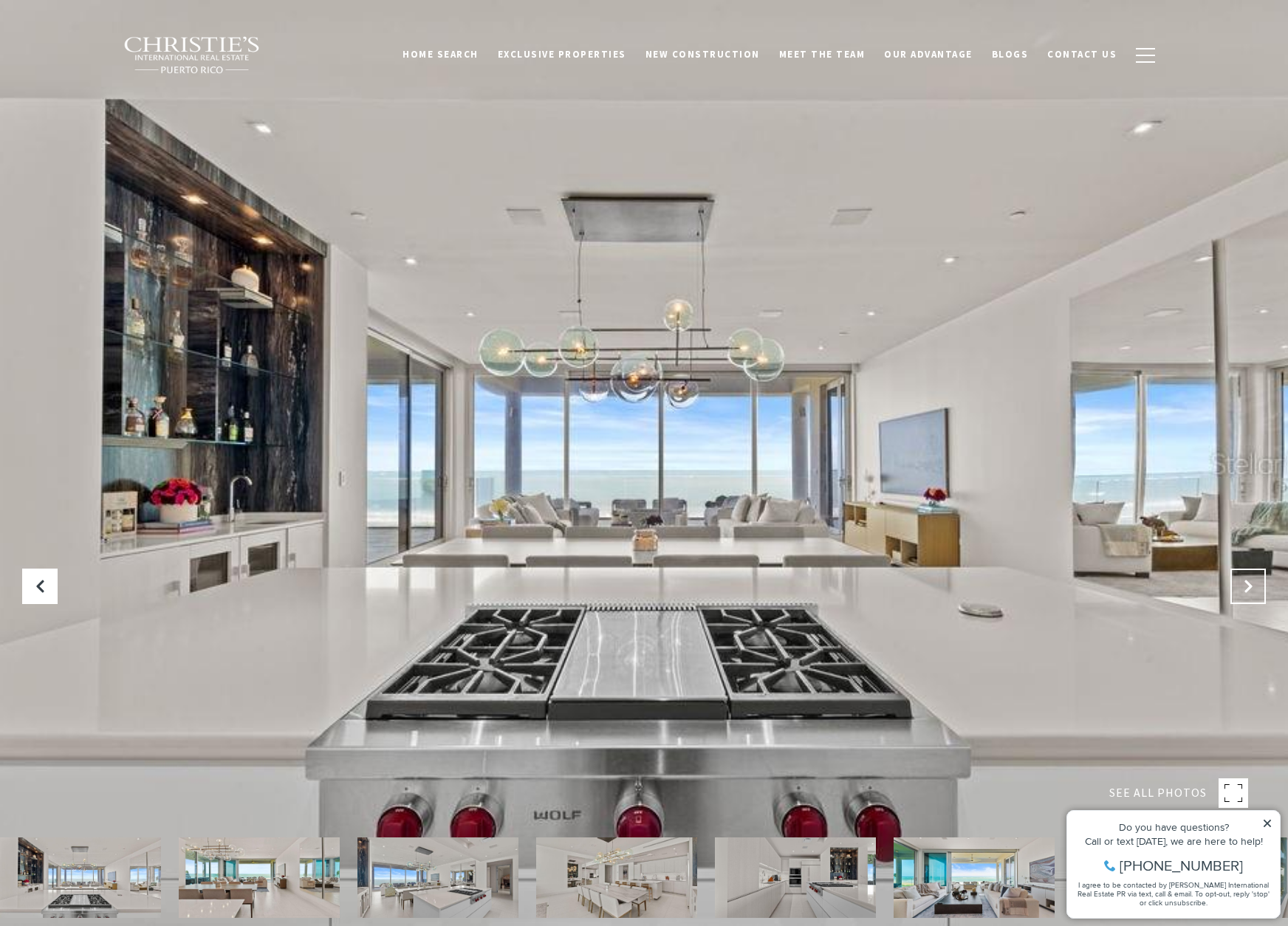
click at [1238, 588] on button "Next Slide" at bounding box center [1249, 586] width 36 height 36
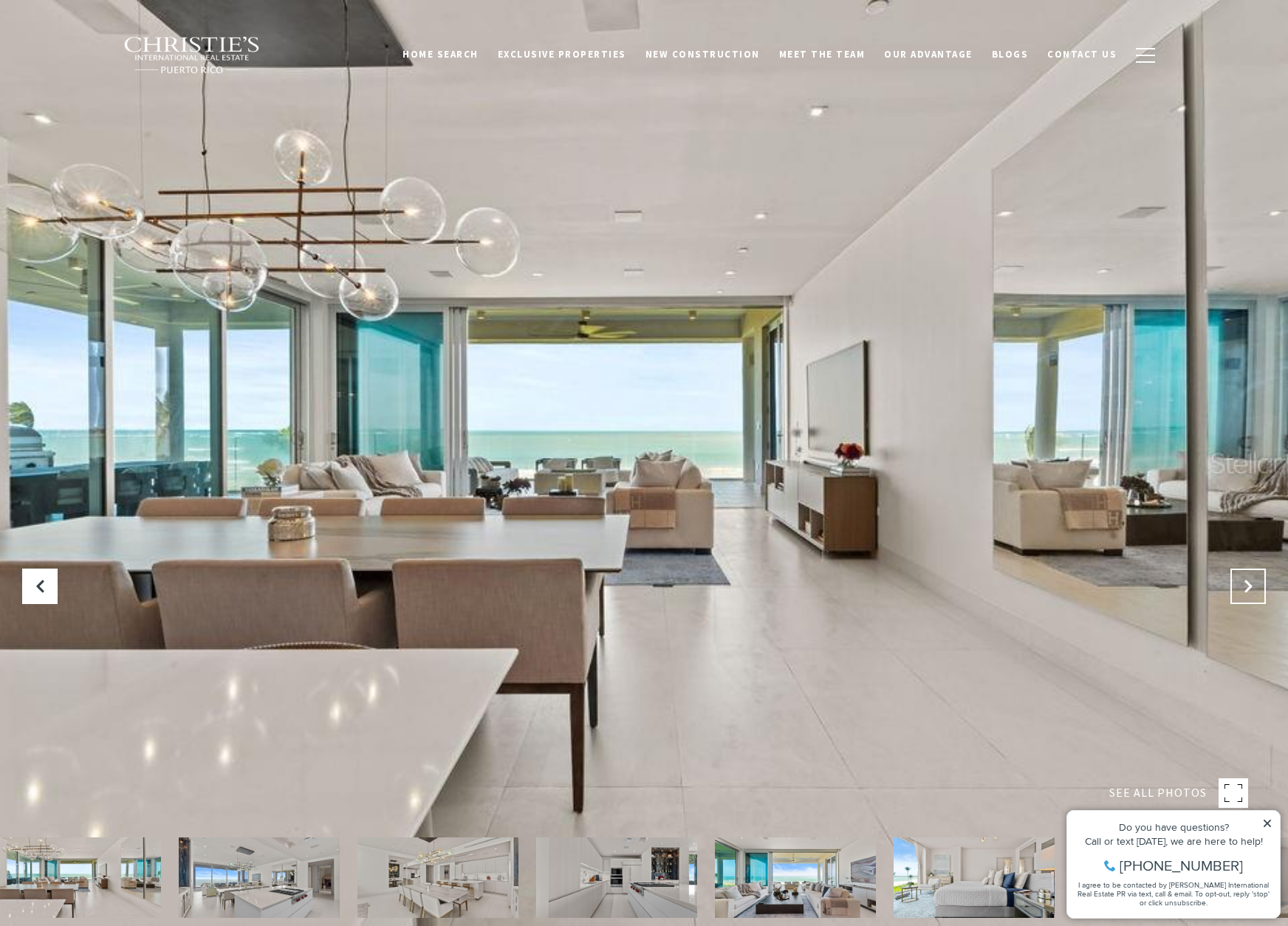
click at [1246, 586] on icon "Next Slide" at bounding box center [1248, 586] width 15 height 15
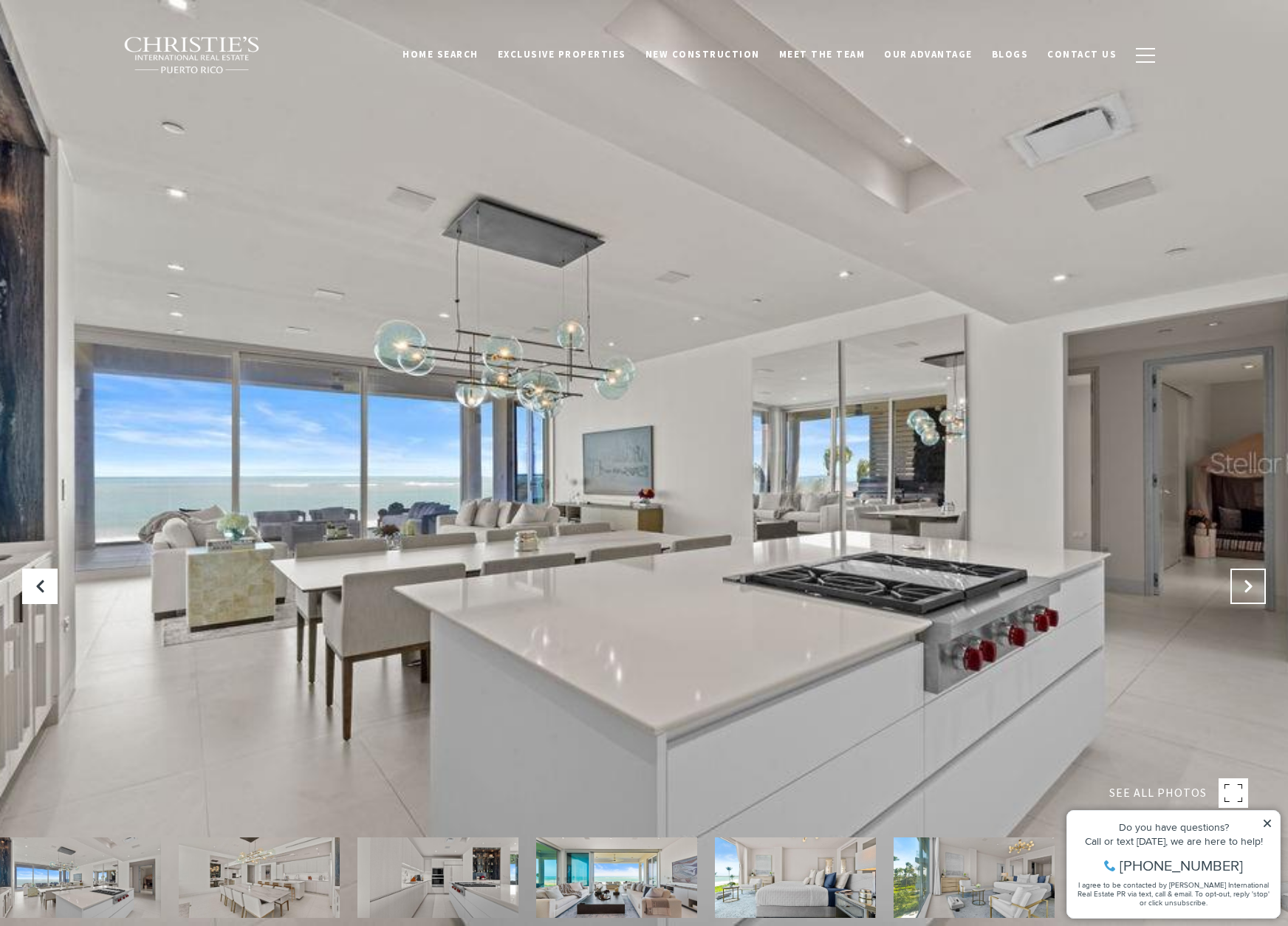
click at [1246, 586] on icon "Next Slide" at bounding box center [1248, 586] width 15 height 15
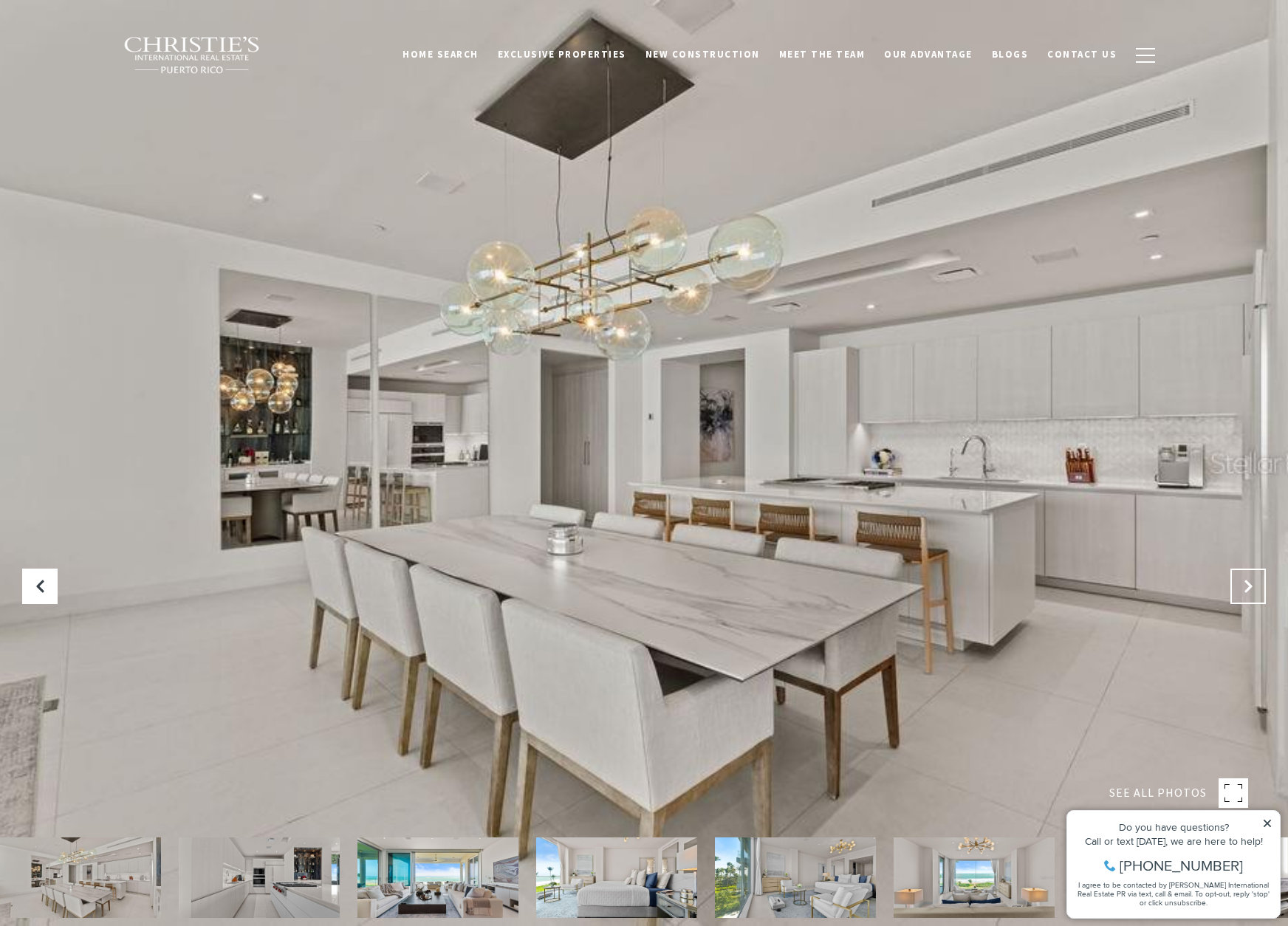
click at [1246, 586] on icon "Next Slide" at bounding box center [1248, 586] width 15 height 15
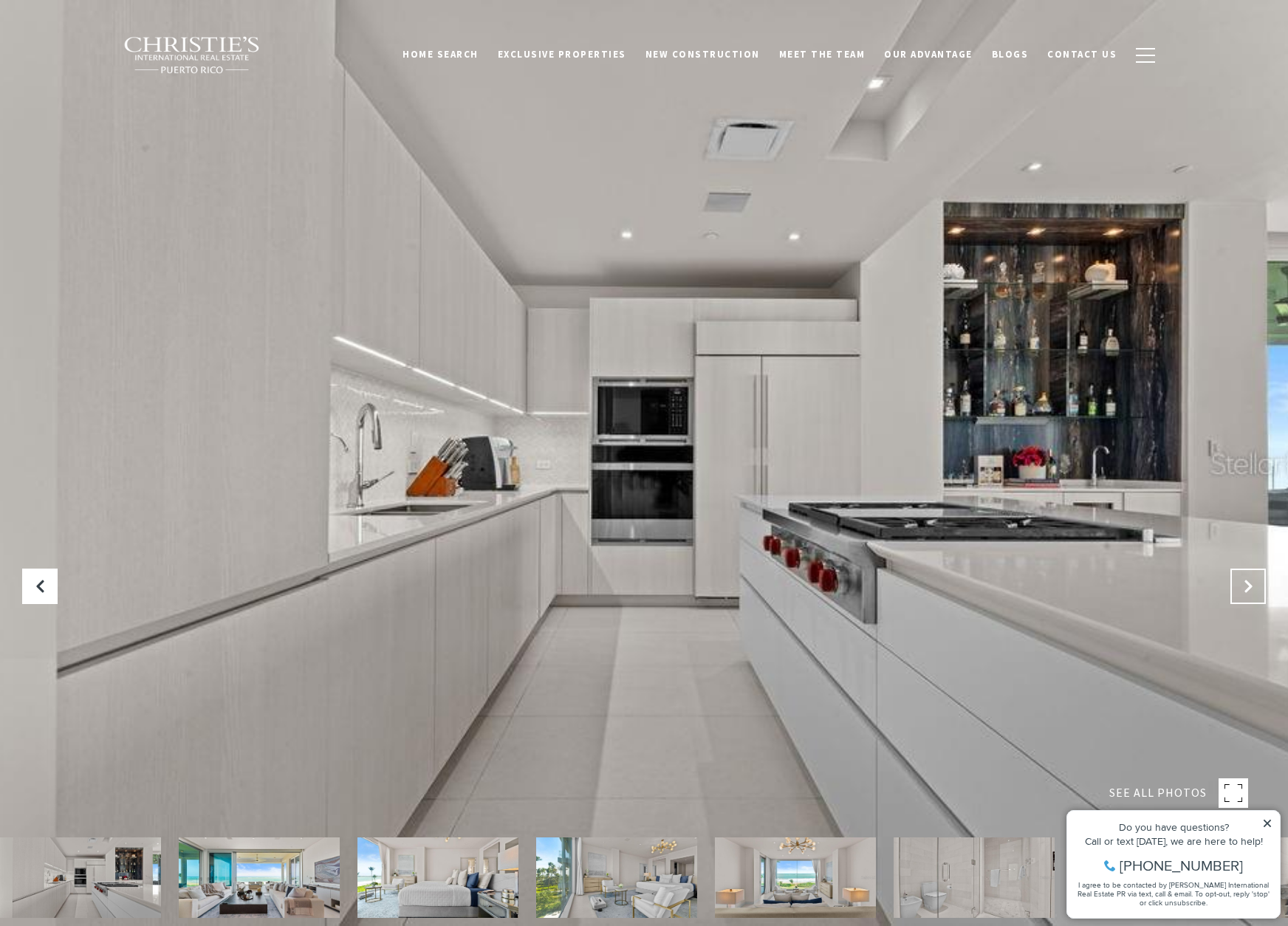
click at [1242, 577] on button "Next Slide" at bounding box center [1249, 586] width 36 height 36
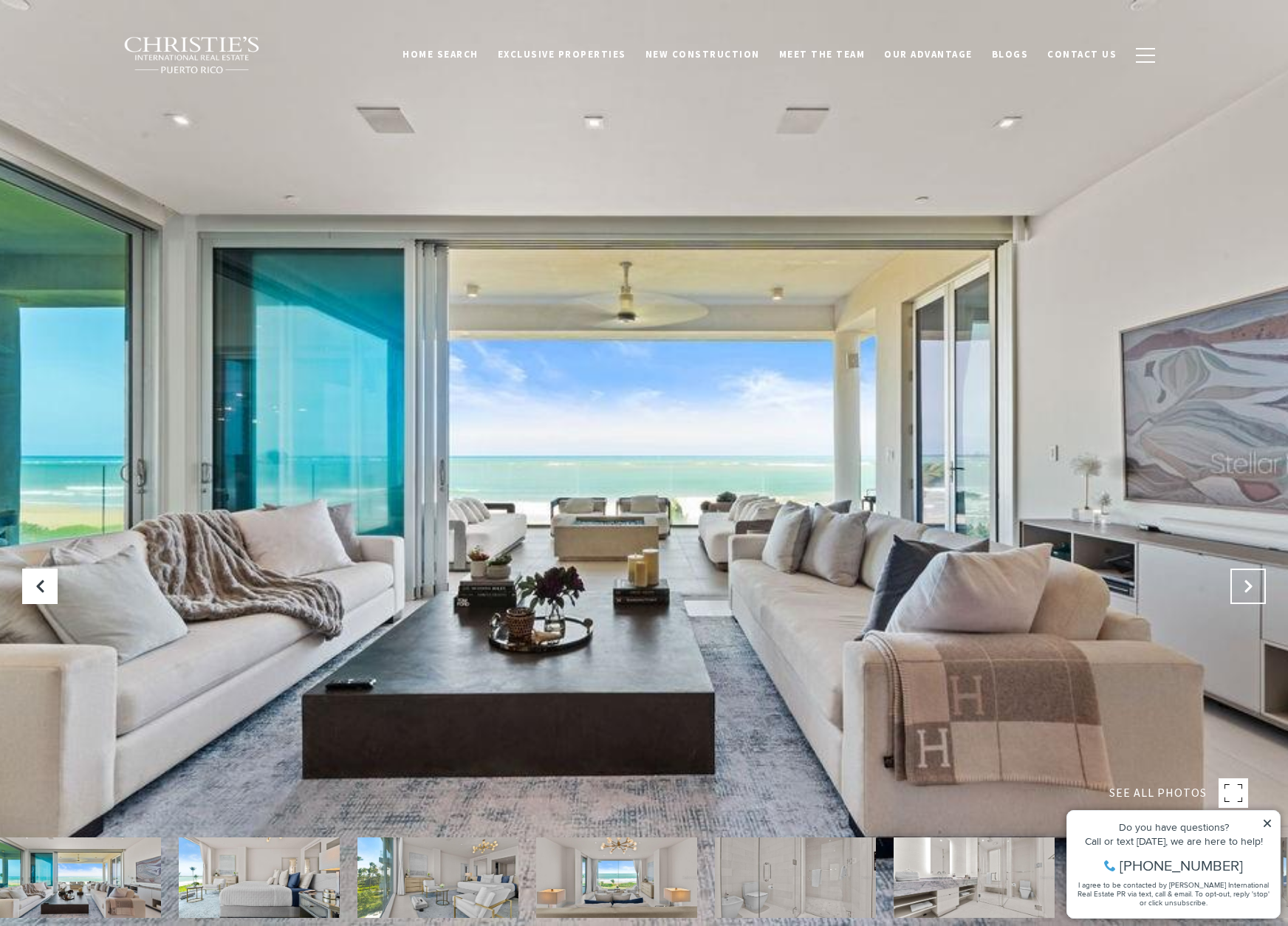
click at [1240, 591] on button "Next Slide" at bounding box center [1249, 586] width 36 height 36
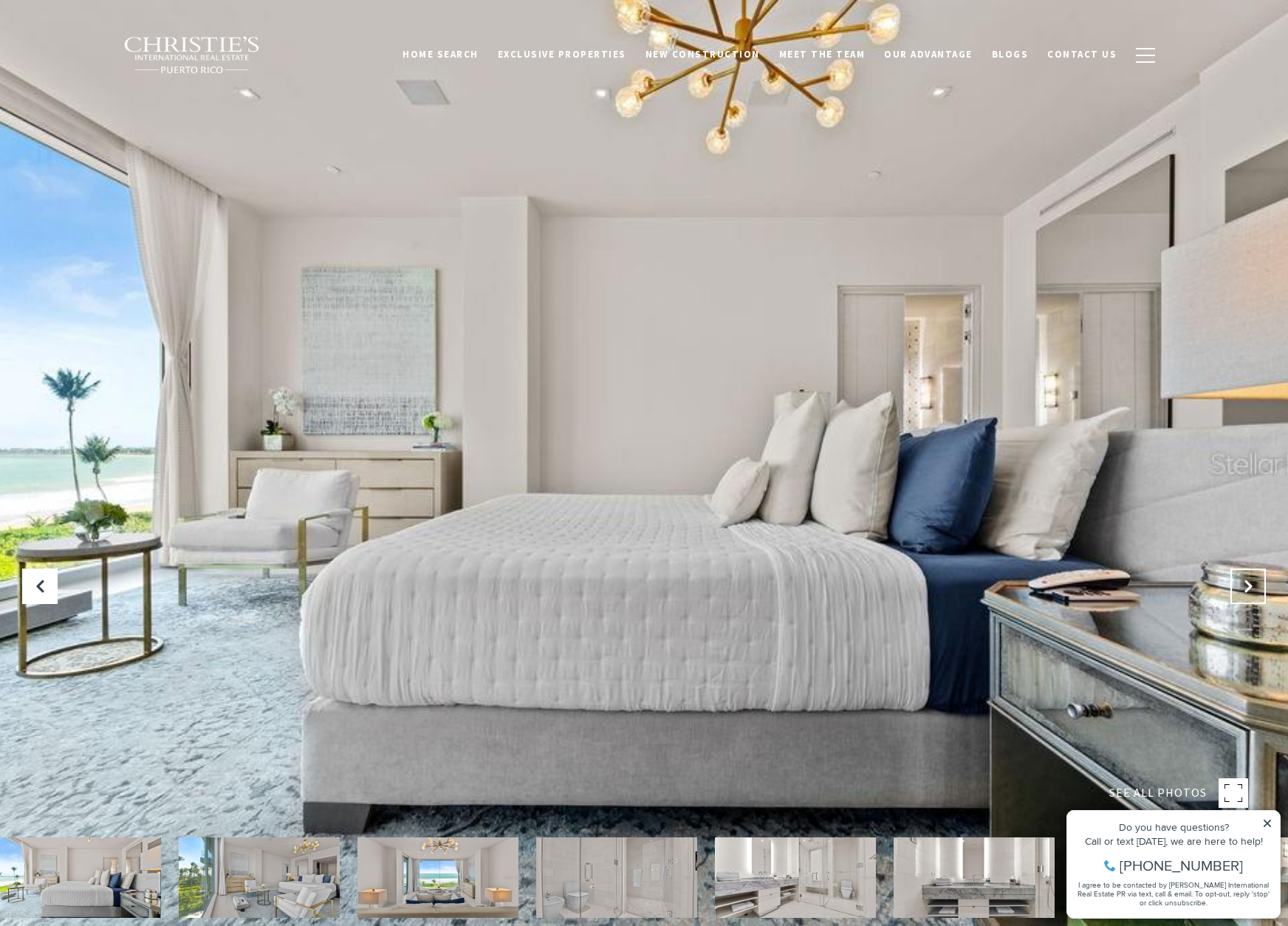
click at [1242, 591] on icon "Next Slide" at bounding box center [1248, 586] width 15 height 15
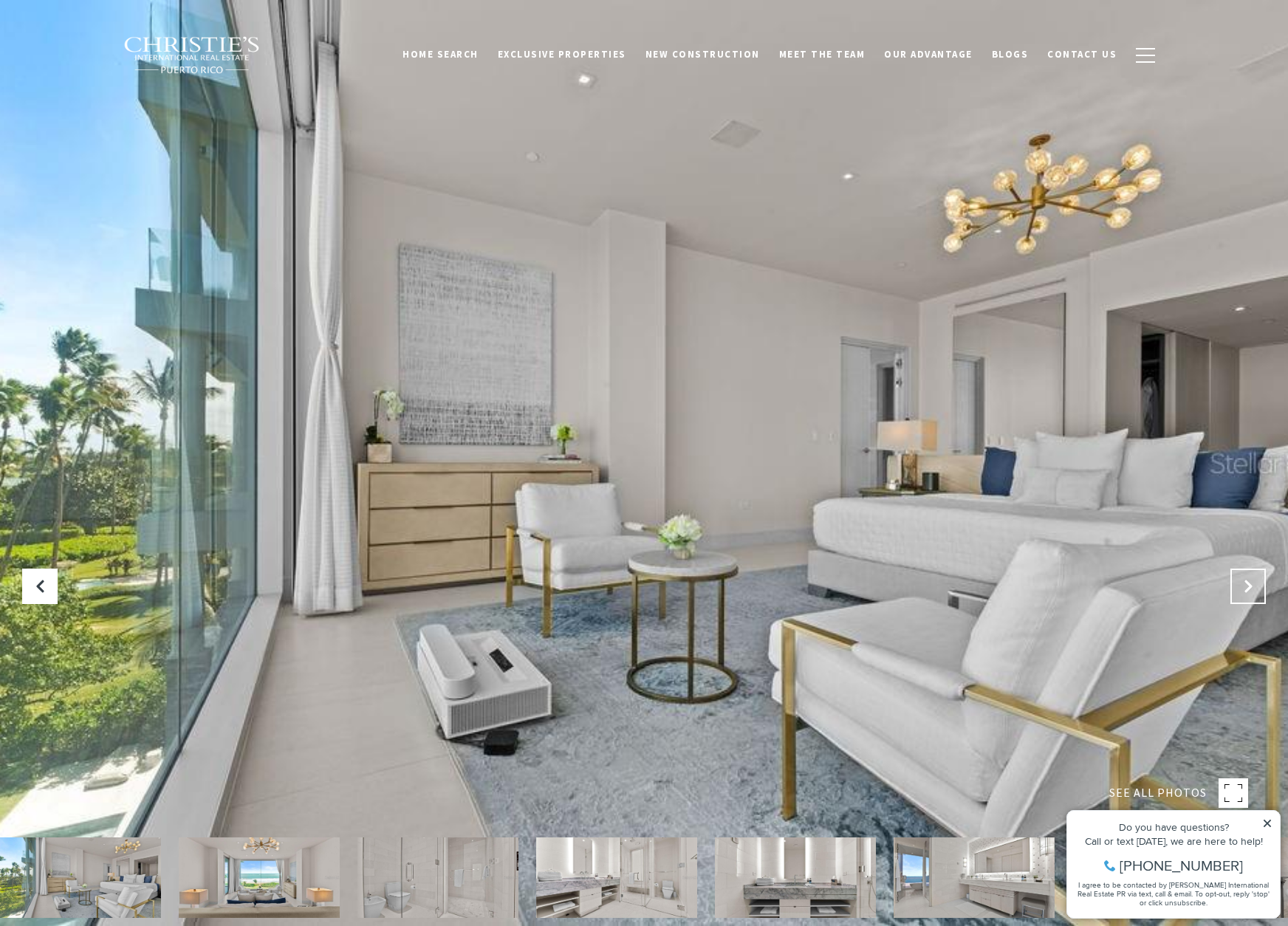
click at [1241, 591] on icon "Next Slide" at bounding box center [1248, 586] width 15 height 15
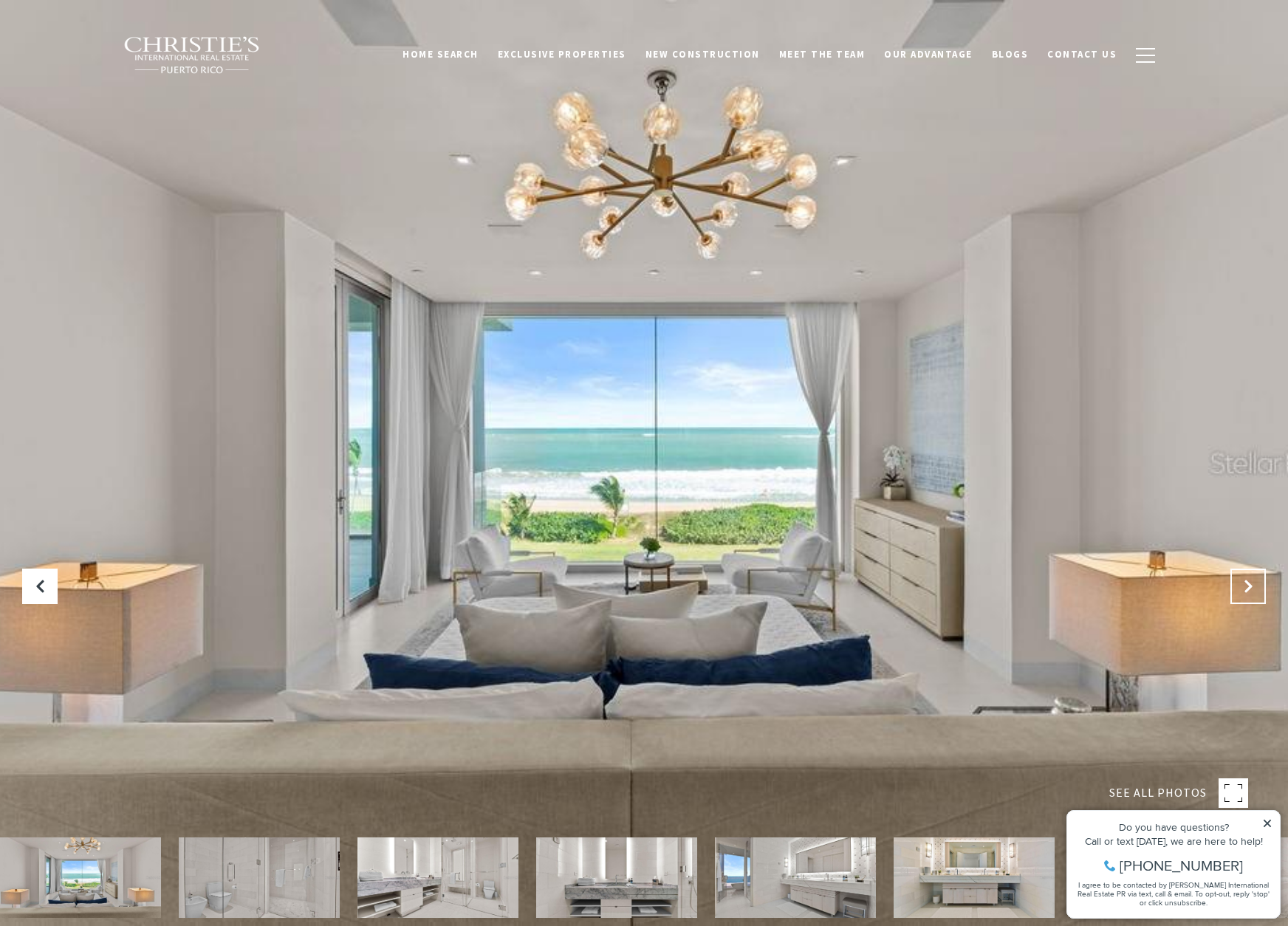
click at [1241, 591] on icon "Next Slide" at bounding box center [1248, 586] width 15 height 15
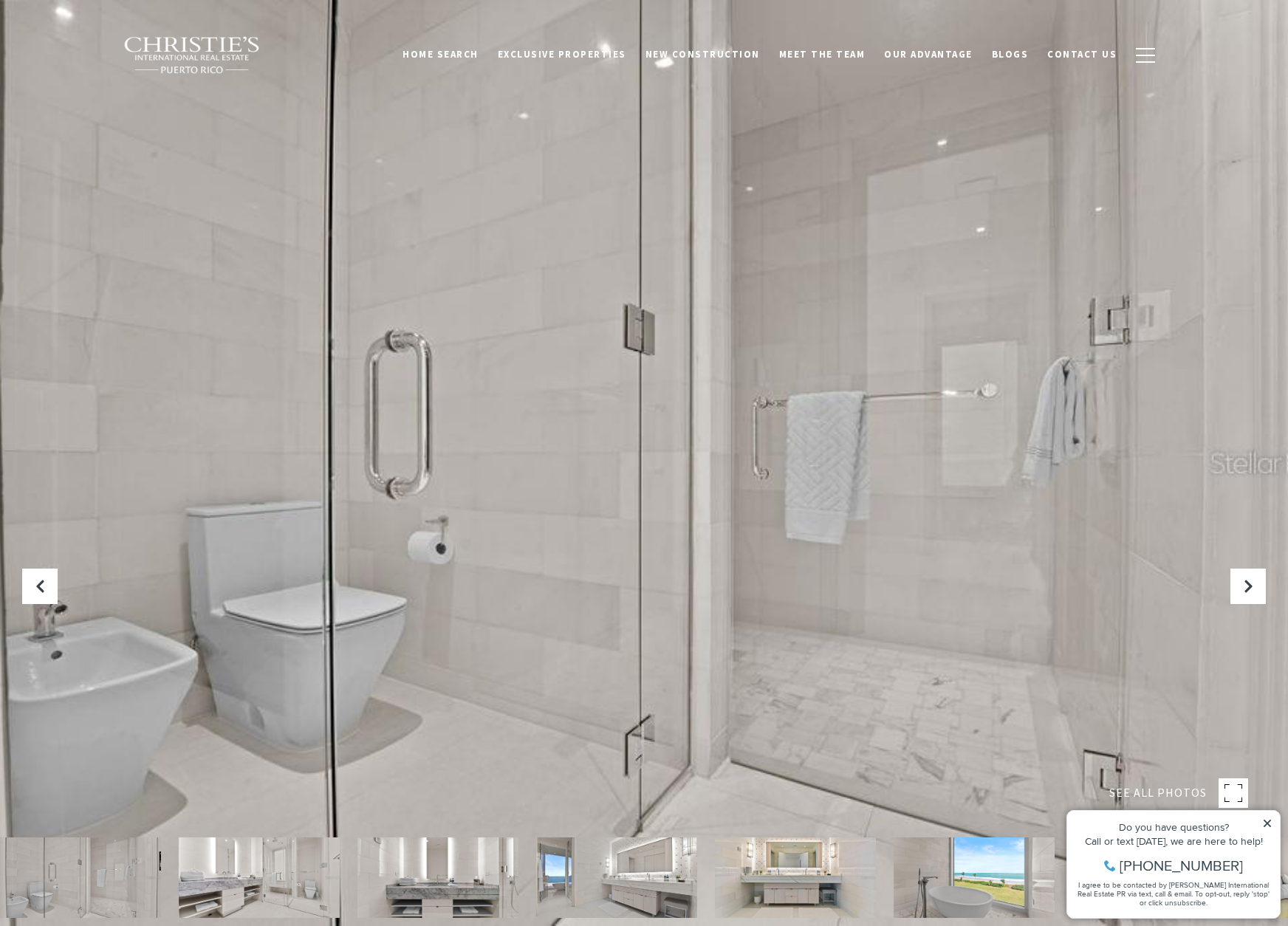
drag, startPoint x: 1267, startPoint y: 825, endPoint x: 1259, endPoint y: 810, distance: 17.0
click at [1267, 825] on icon at bounding box center [1268, 824] width 8 height 8
click at [1242, 590] on icon "Next Slide" at bounding box center [1248, 586] width 15 height 15
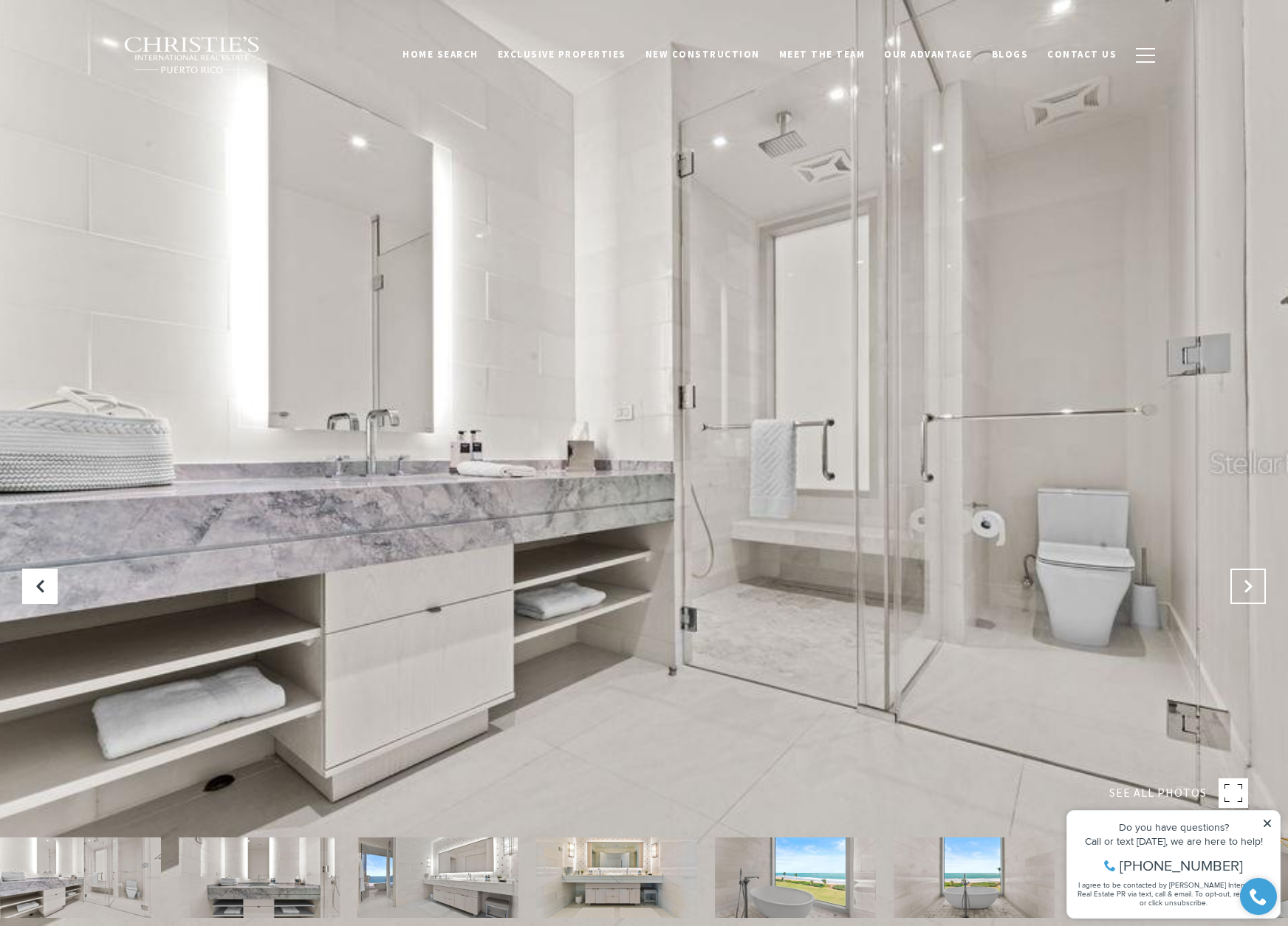
click at [1242, 590] on icon "Next Slide" at bounding box center [1248, 586] width 15 height 15
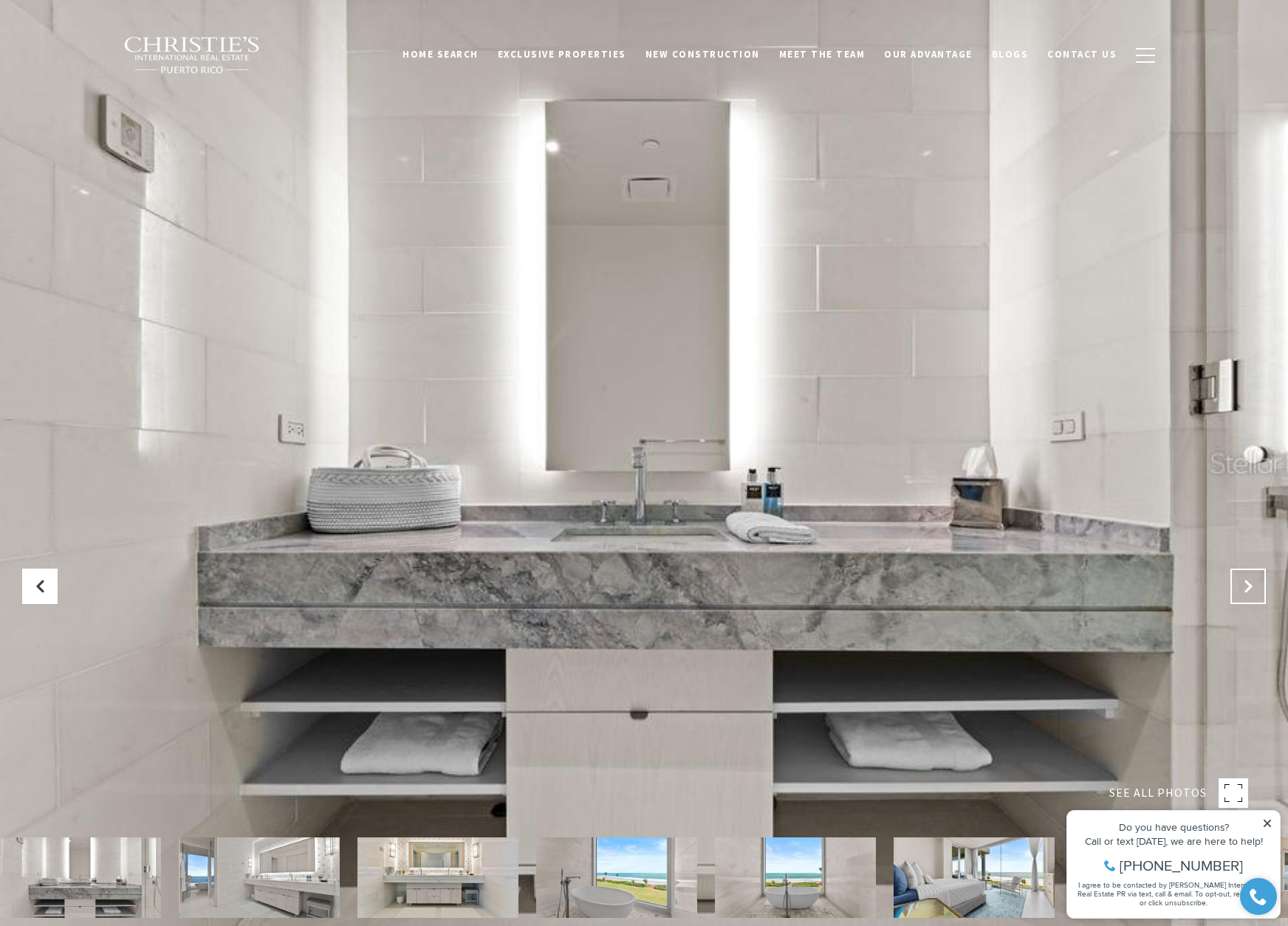
click at [1242, 590] on icon "Next Slide" at bounding box center [1248, 586] width 15 height 15
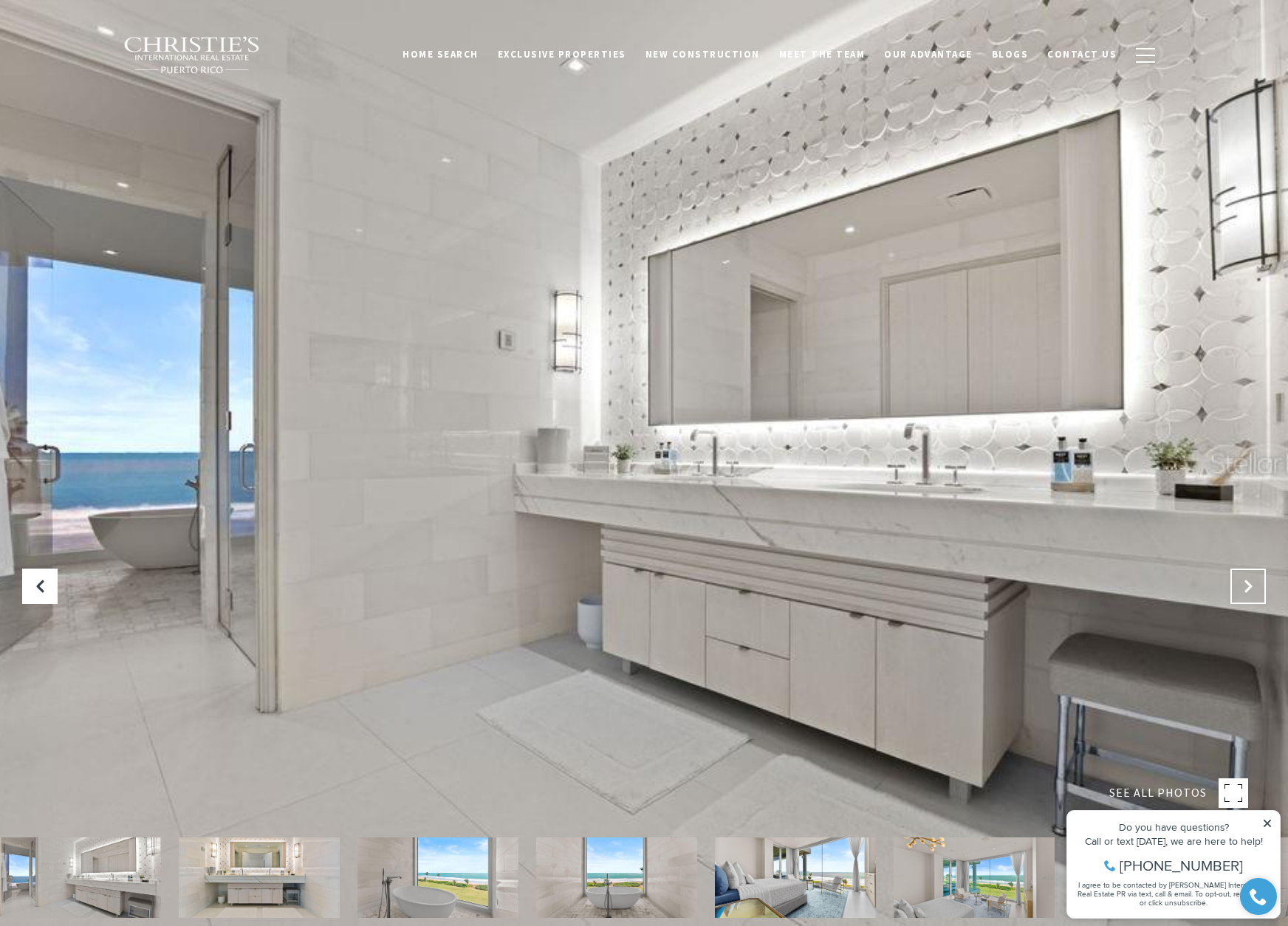
click at [1242, 590] on icon "Next Slide" at bounding box center [1248, 586] width 15 height 15
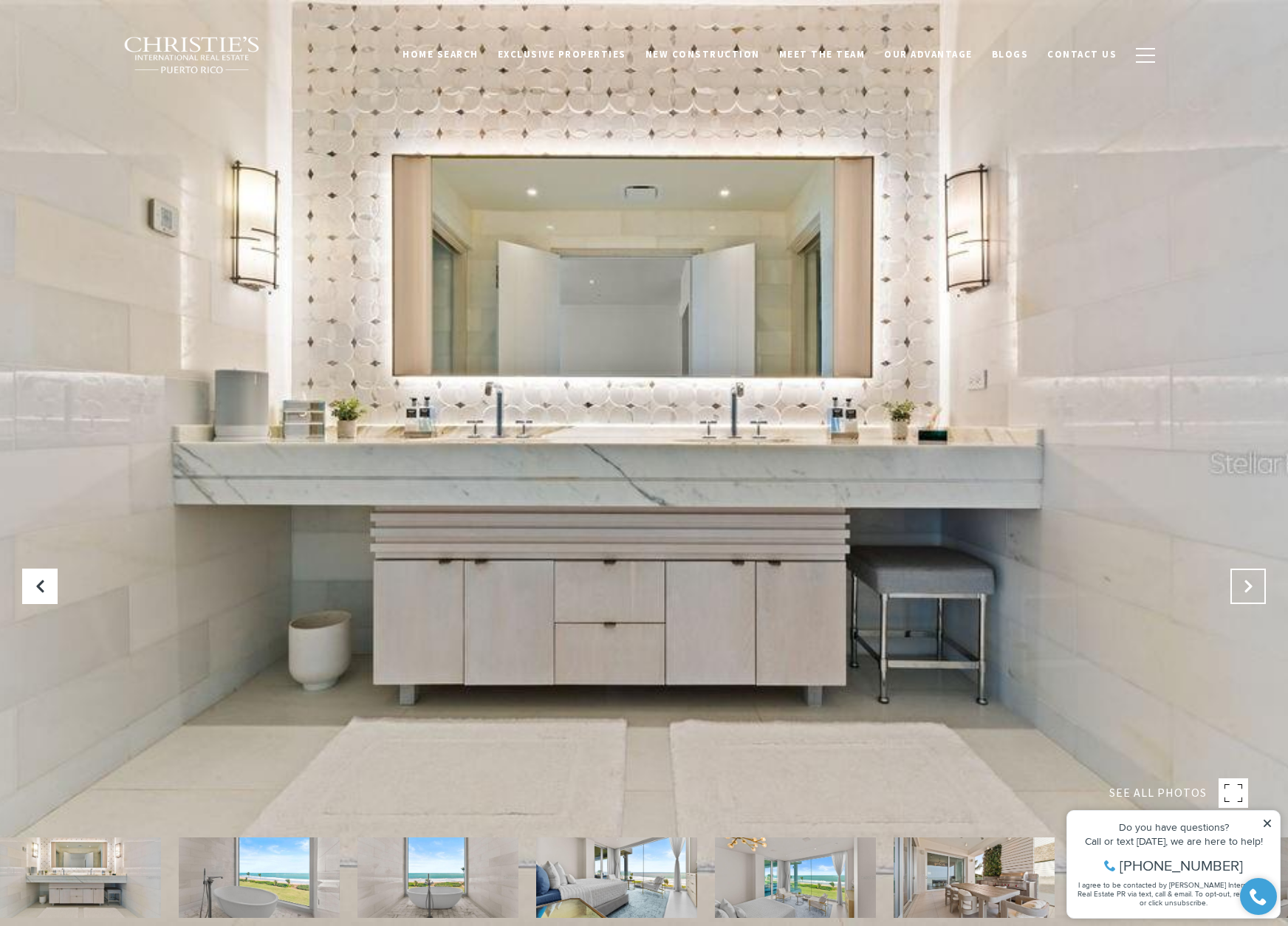
click at [1242, 590] on icon "Next Slide" at bounding box center [1248, 586] width 15 height 15
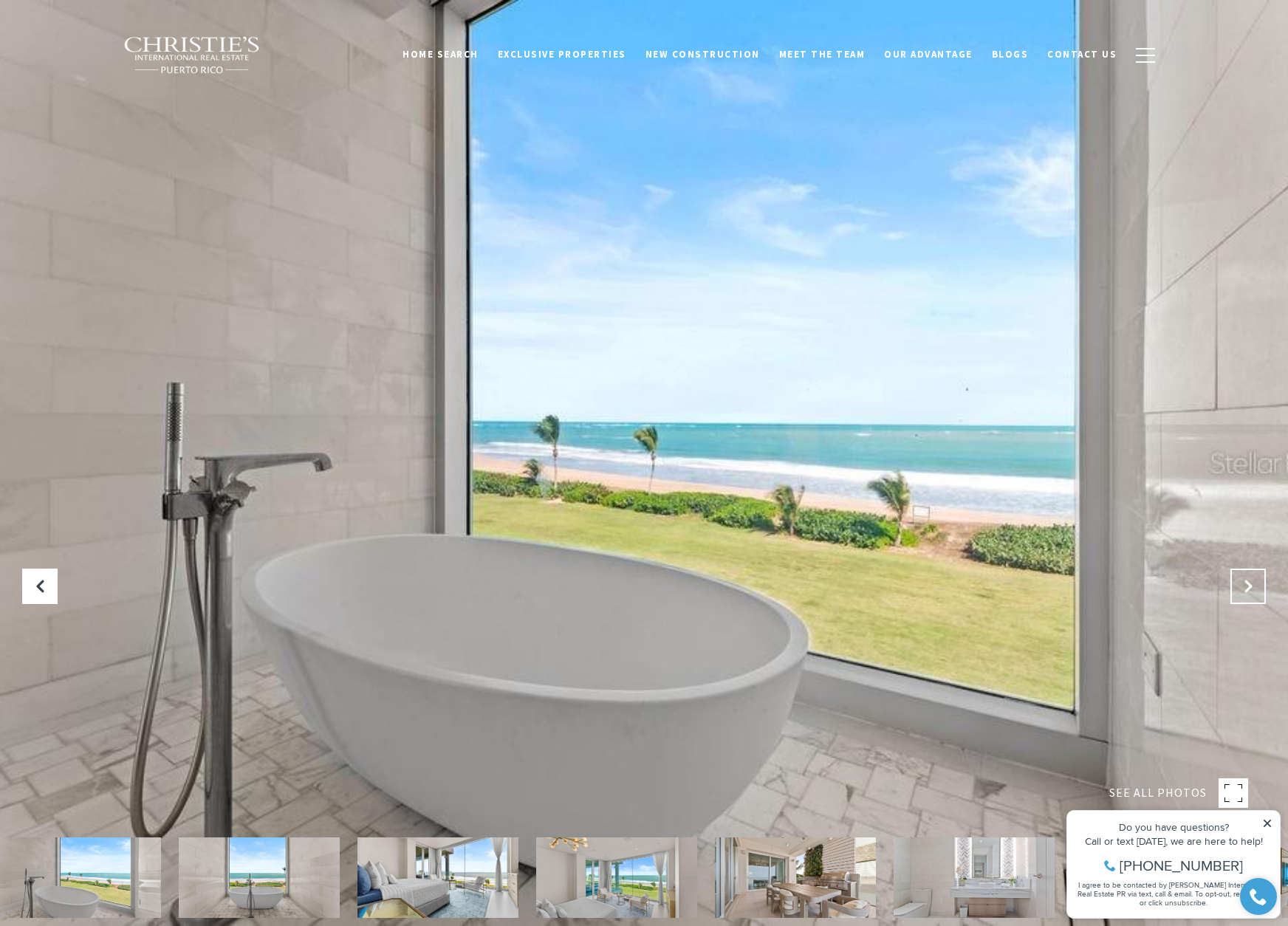
click at [1242, 590] on icon "Next Slide" at bounding box center [1248, 586] width 15 height 15
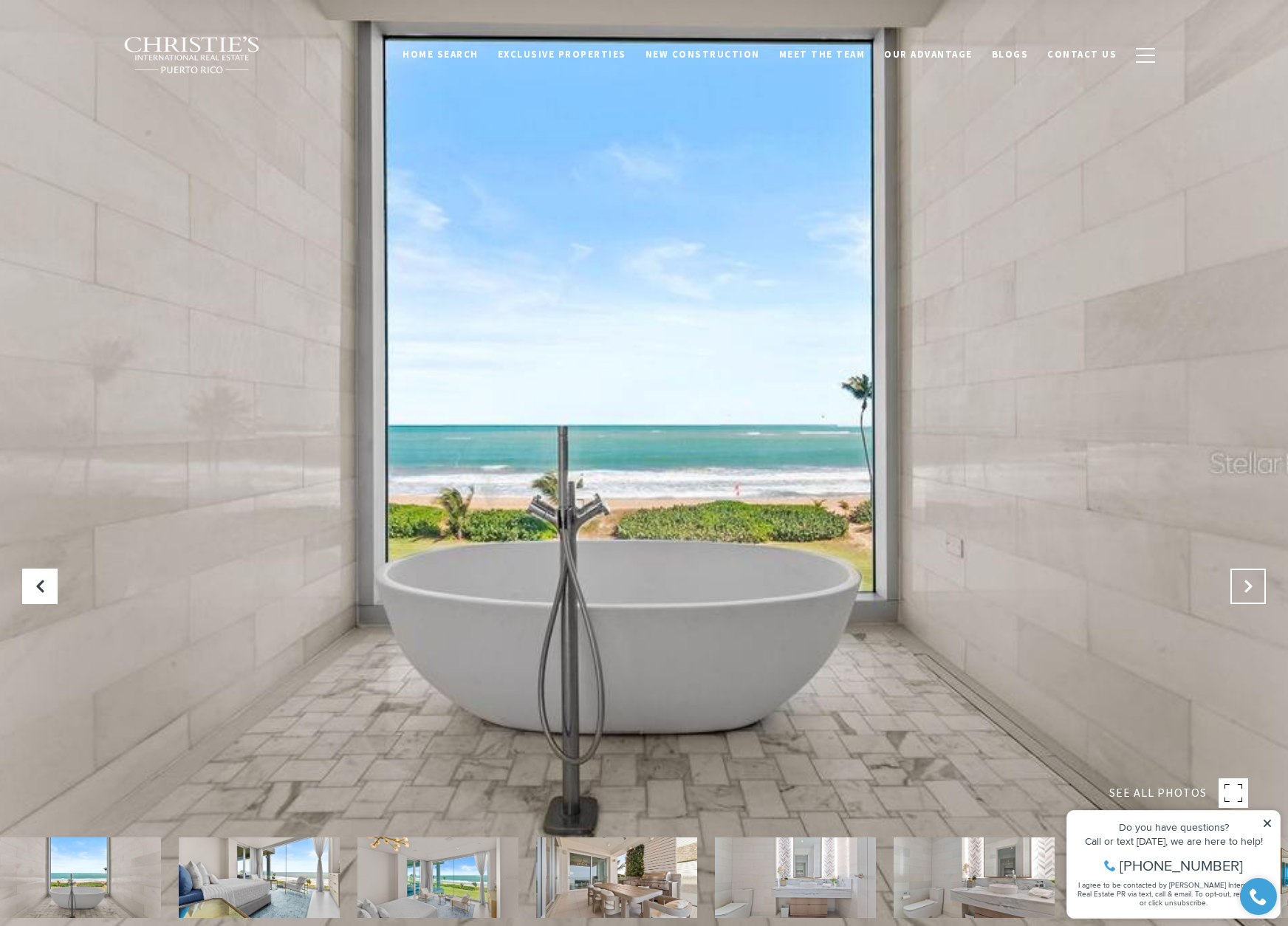
click at [1242, 590] on icon "Next Slide" at bounding box center [1248, 586] width 15 height 15
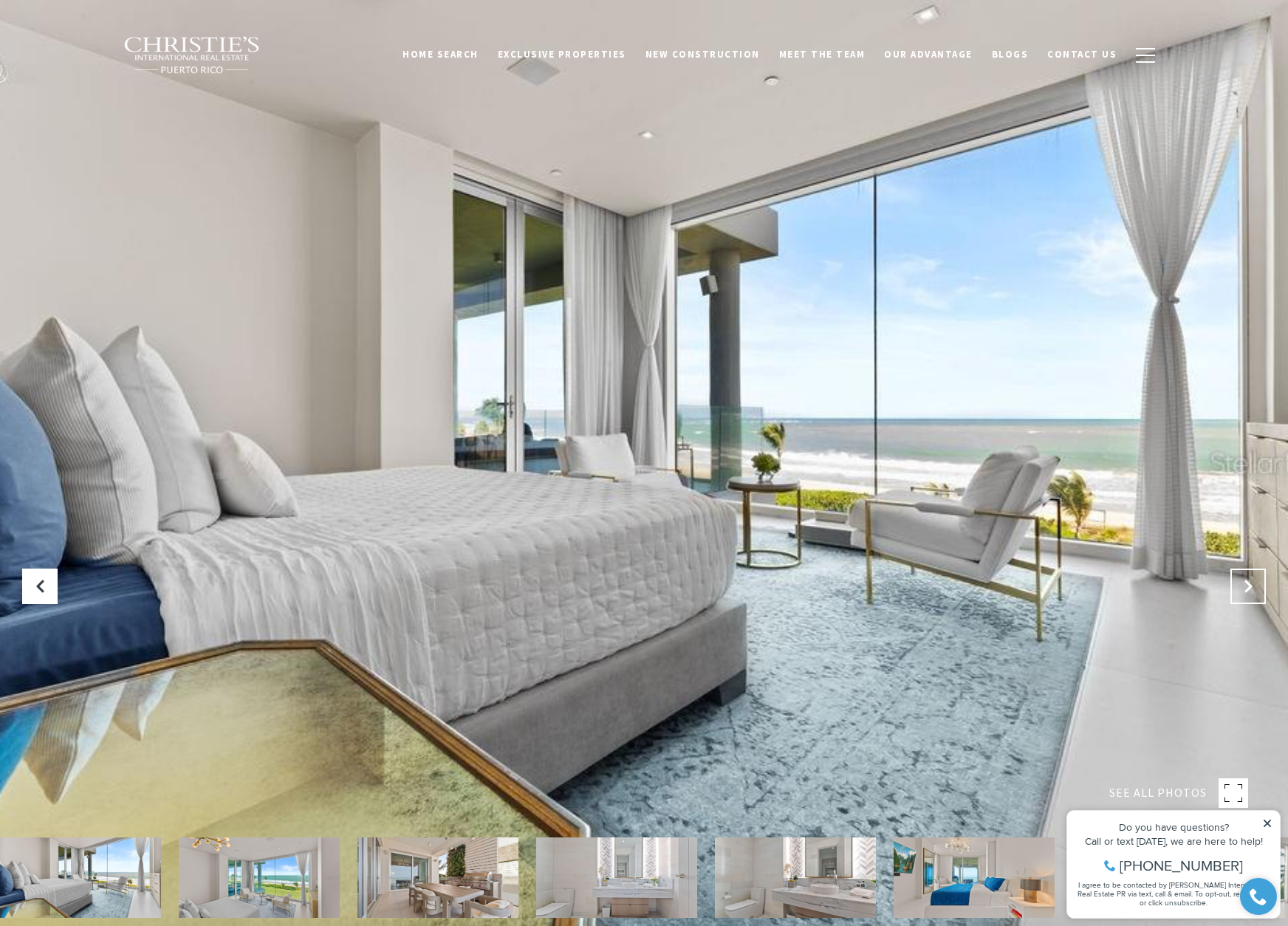
click at [1242, 590] on icon "Next Slide" at bounding box center [1248, 586] width 15 height 15
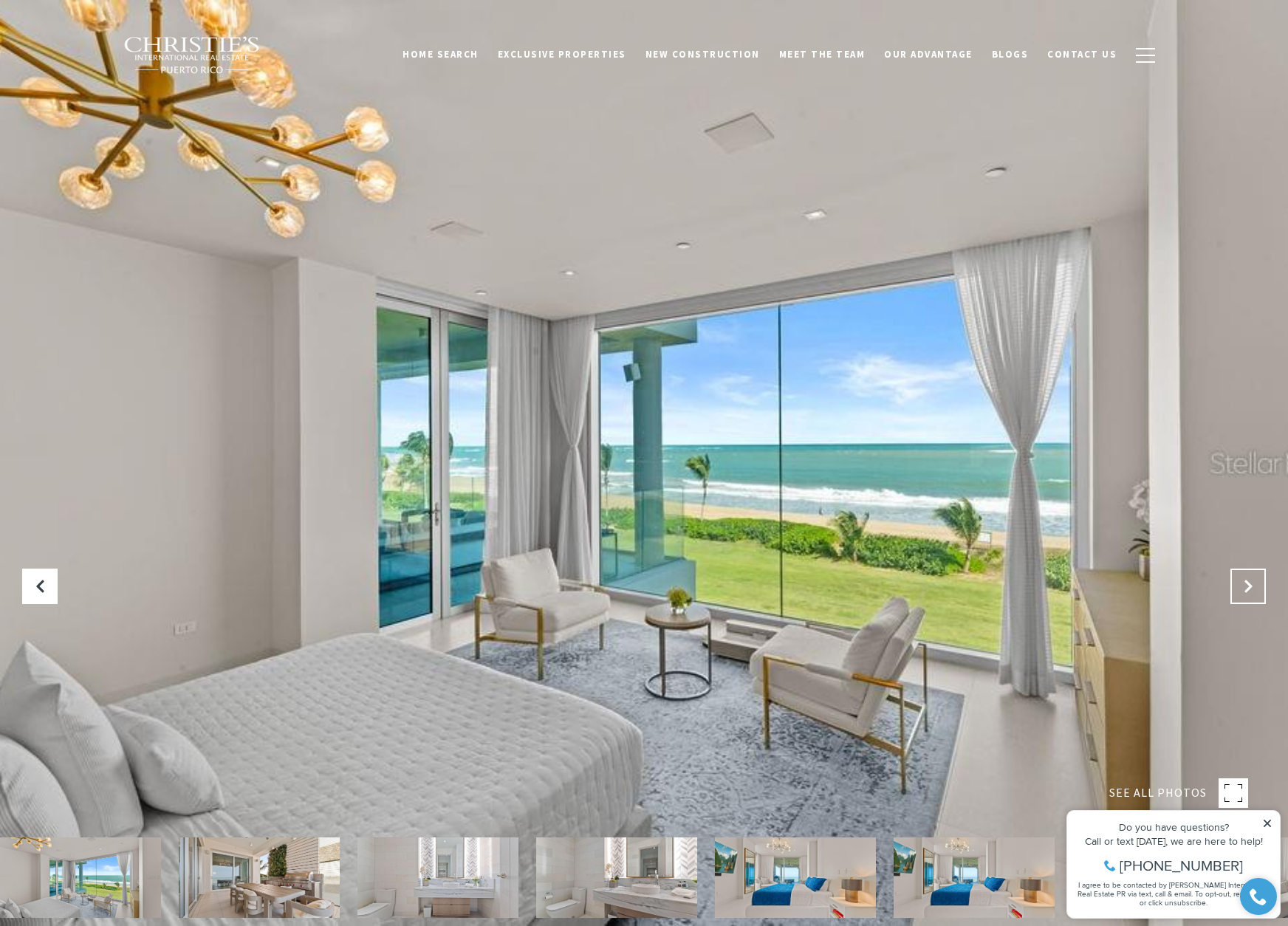
click at [1242, 590] on icon "Next Slide" at bounding box center [1248, 586] width 15 height 15
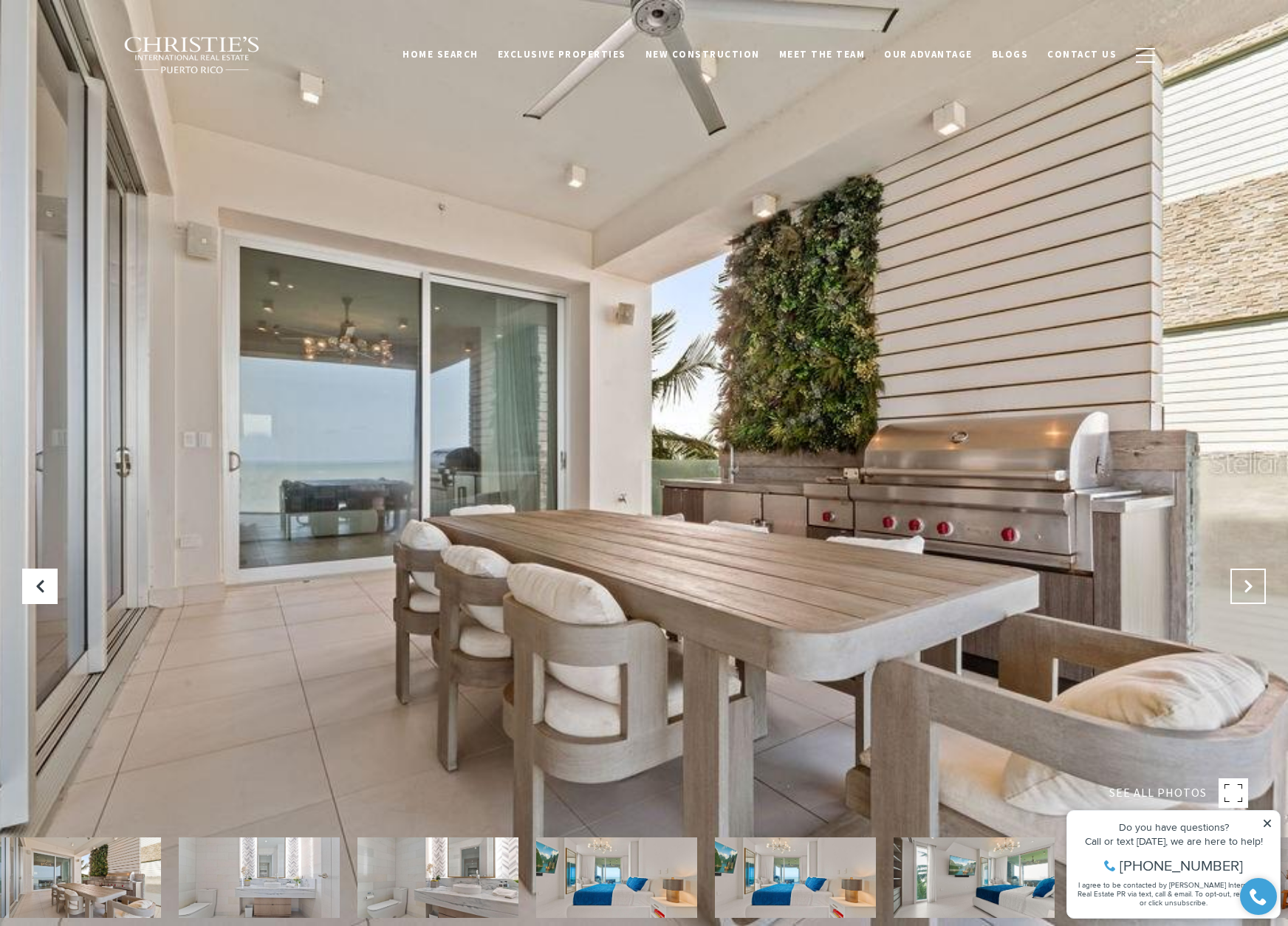
click at [1242, 590] on icon "Next Slide" at bounding box center [1248, 586] width 15 height 15
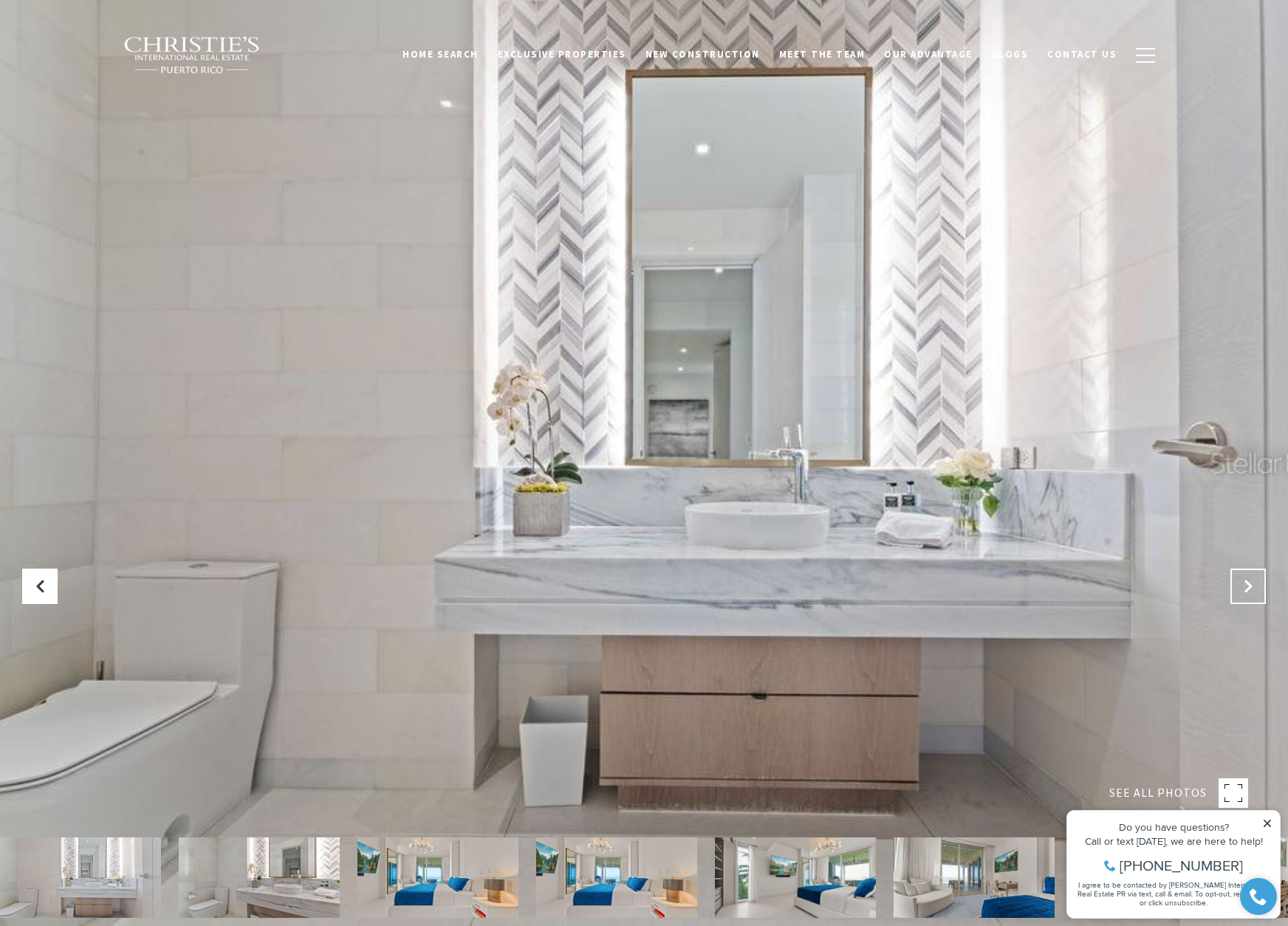
click at [1242, 590] on icon "Next Slide" at bounding box center [1248, 586] width 15 height 15
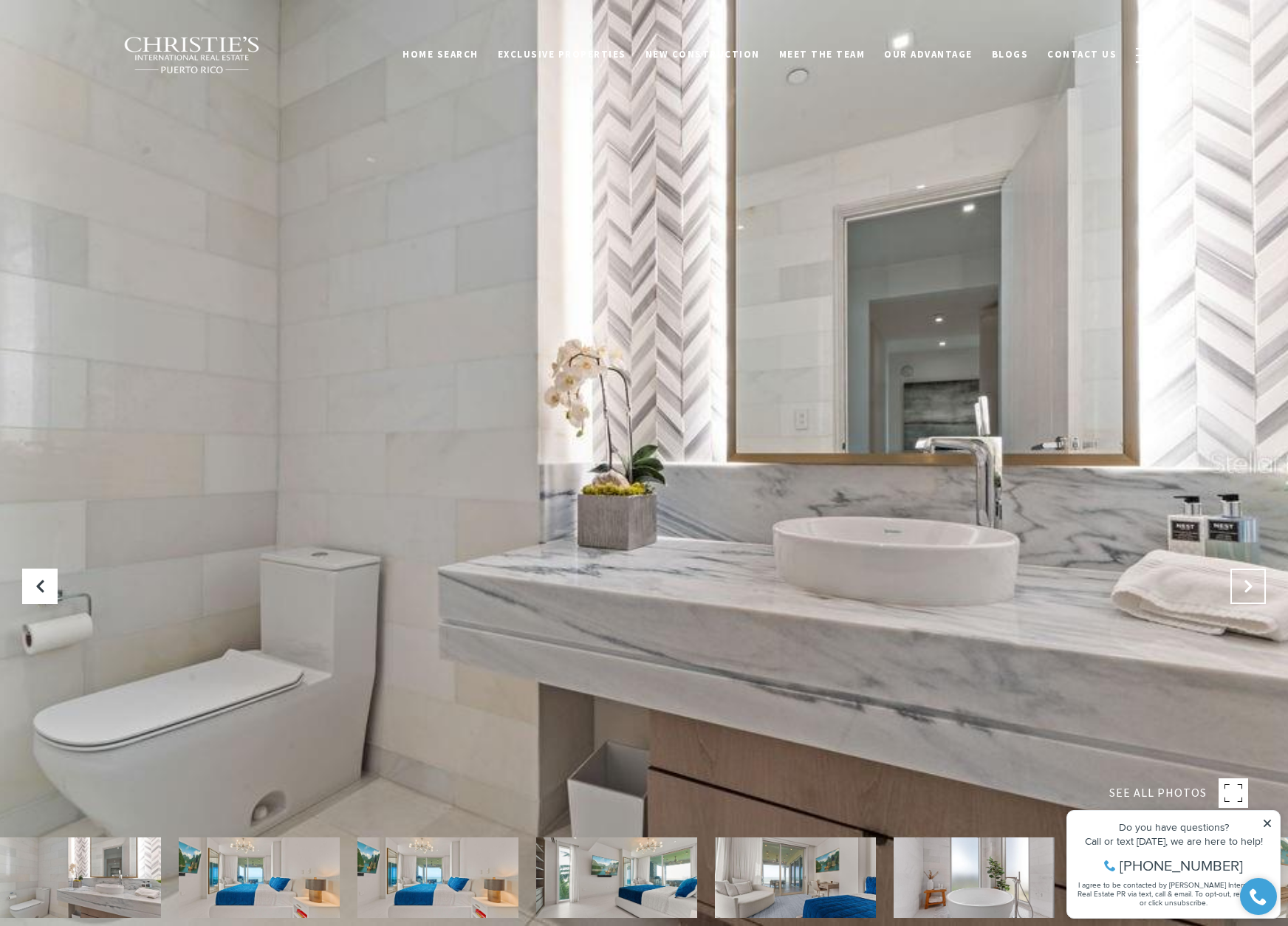
click at [1242, 590] on icon "Next Slide" at bounding box center [1248, 586] width 15 height 15
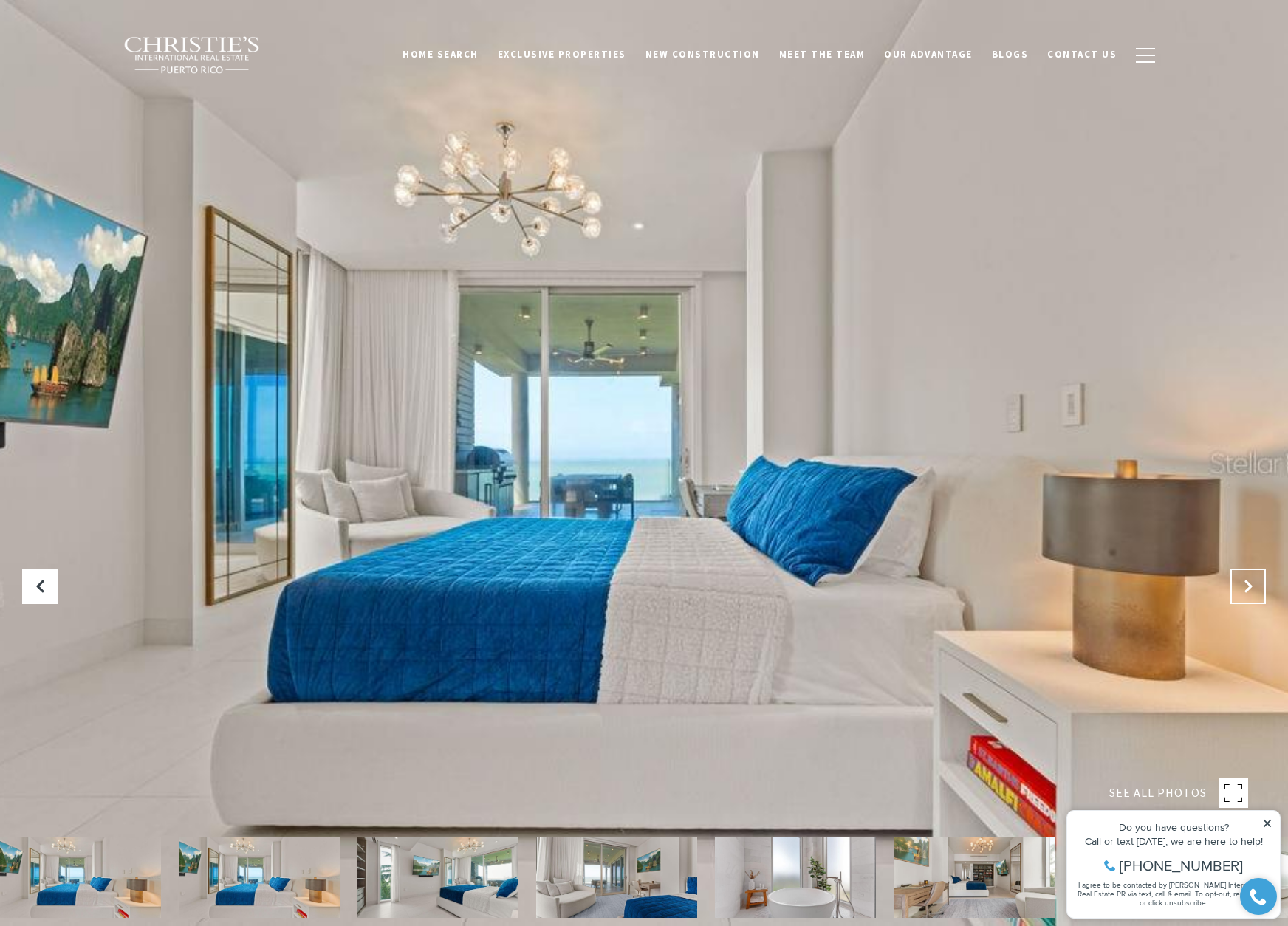
click at [1242, 590] on icon "Next Slide" at bounding box center [1248, 586] width 15 height 15
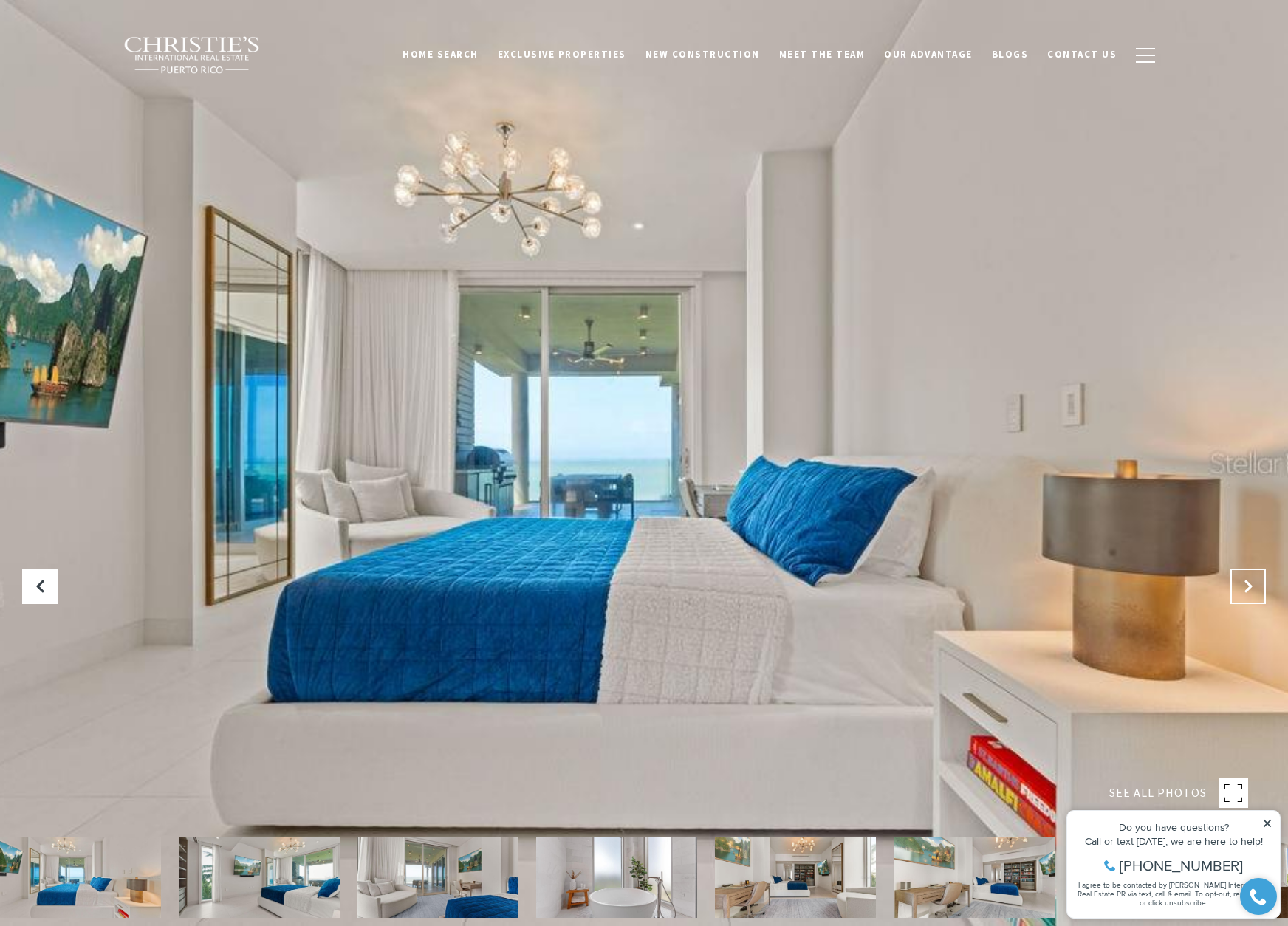
click at [1242, 590] on icon "Next Slide" at bounding box center [1248, 586] width 15 height 15
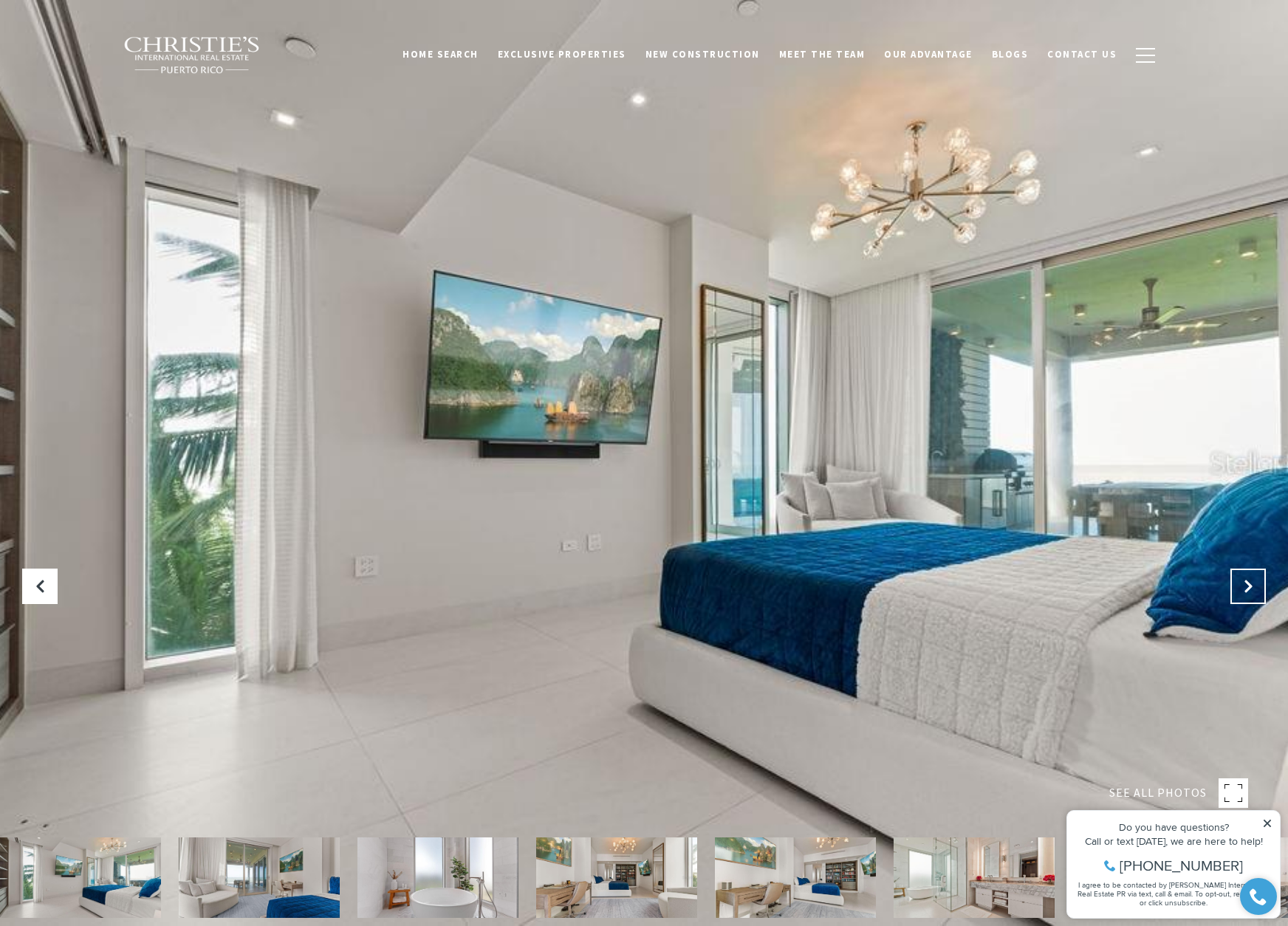
click at [1242, 590] on icon "Next Slide" at bounding box center [1248, 586] width 15 height 15
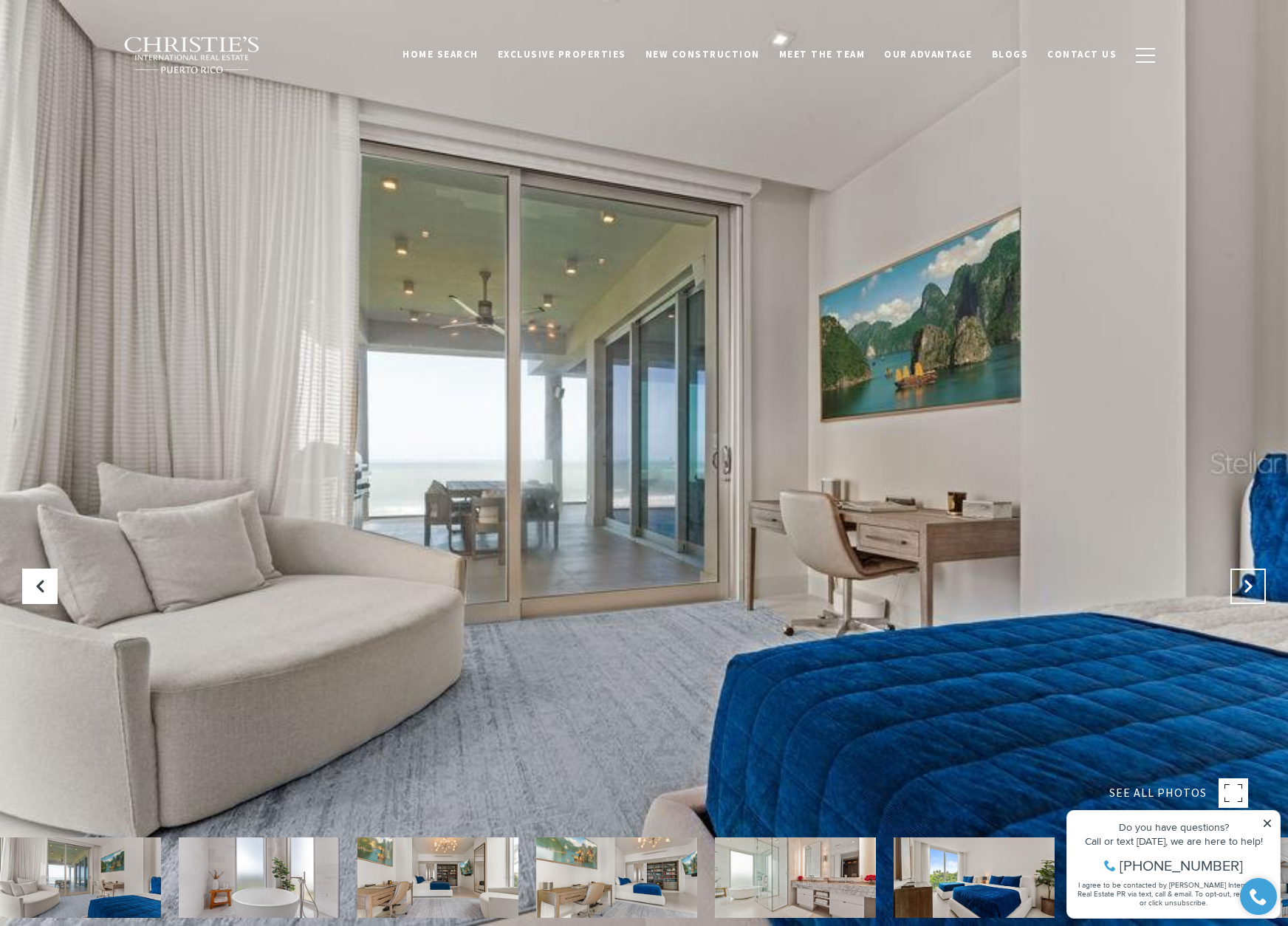
click at [1242, 590] on icon "Next Slide" at bounding box center [1248, 586] width 15 height 15
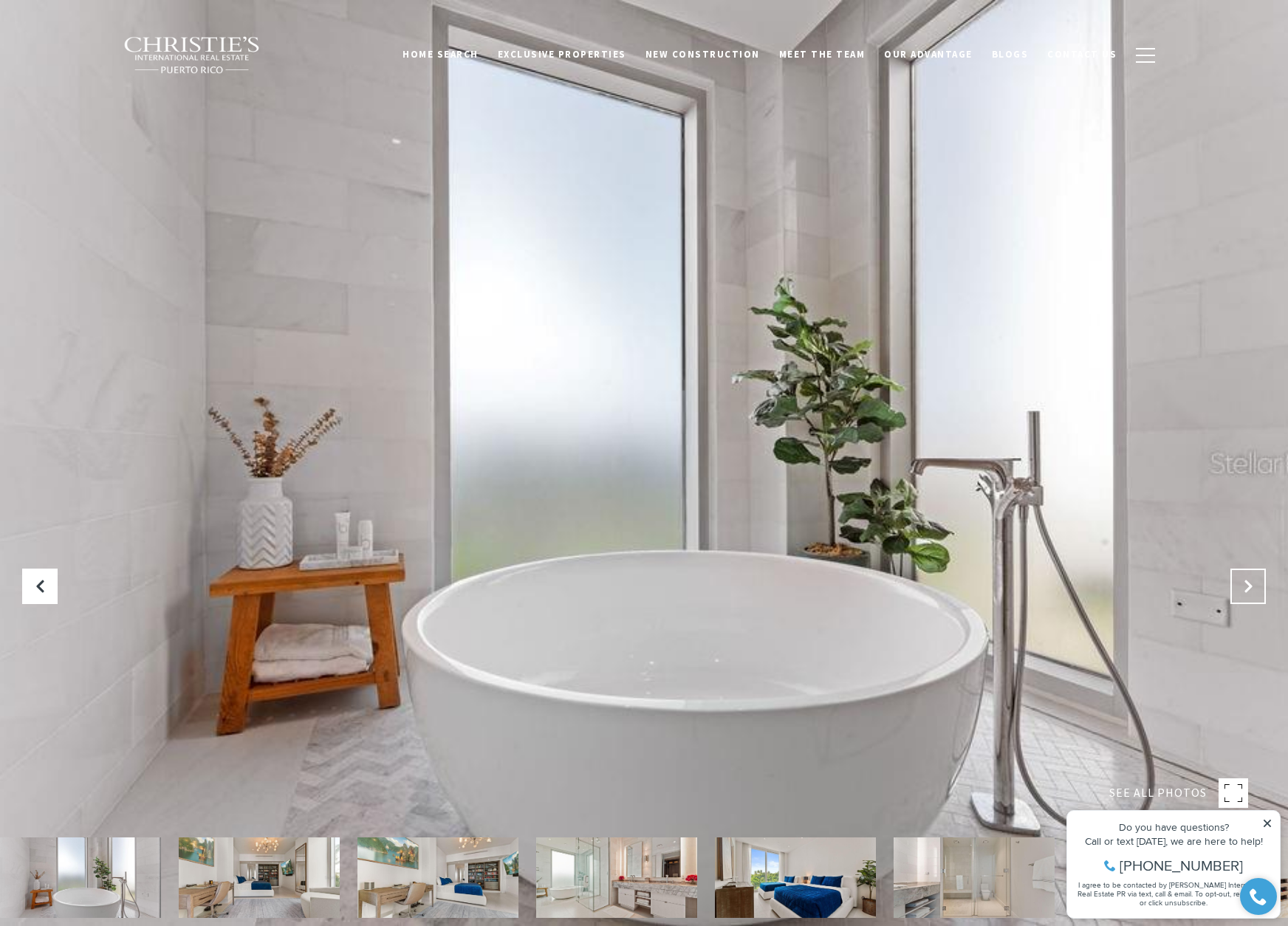
click at [1242, 590] on icon "Next Slide" at bounding box center [1248, 586] width 15 height 15
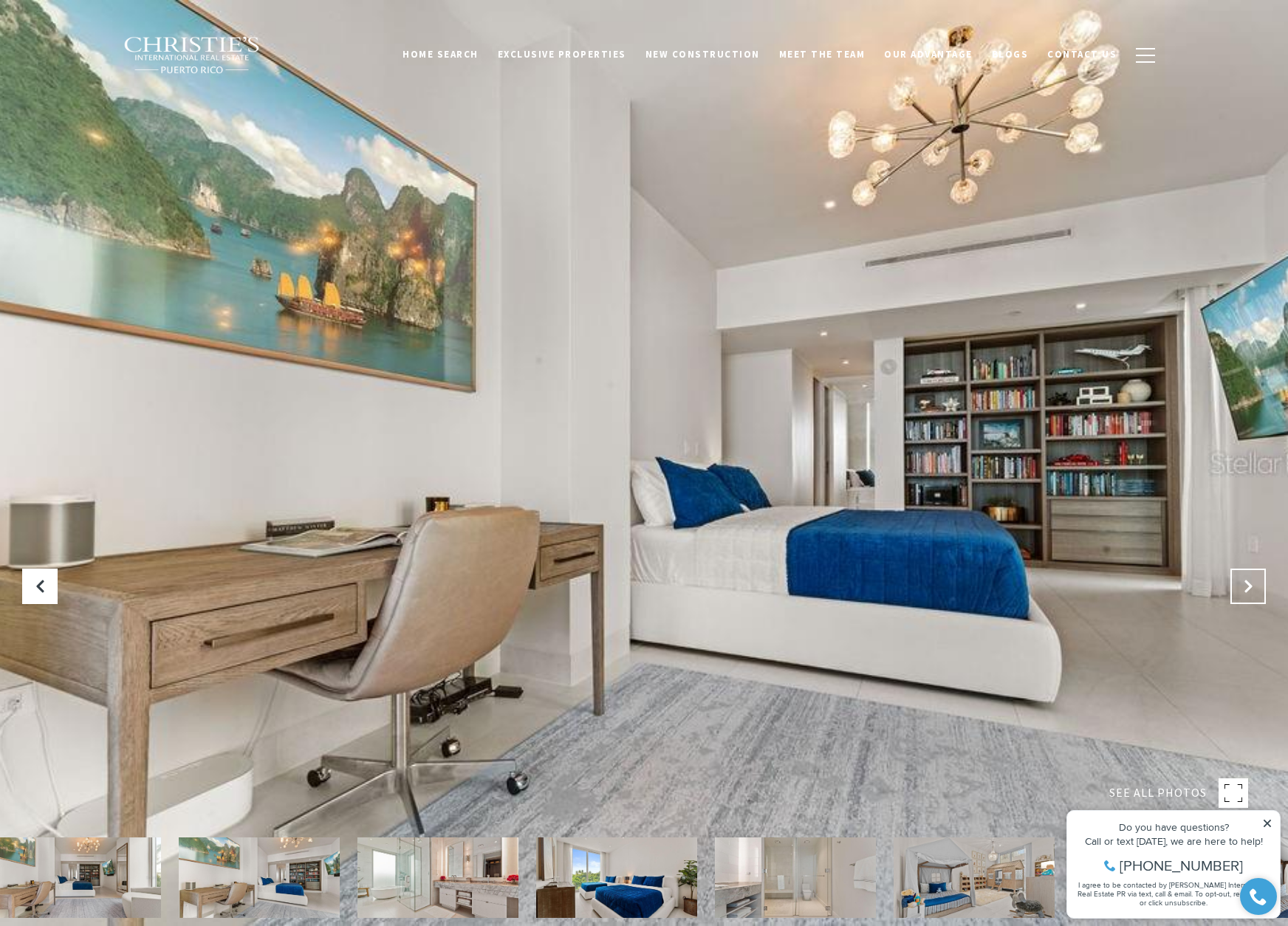
click at [1242, 590] on icon "Next Slide" at bounding box center [1248, 586] width 15 height 15
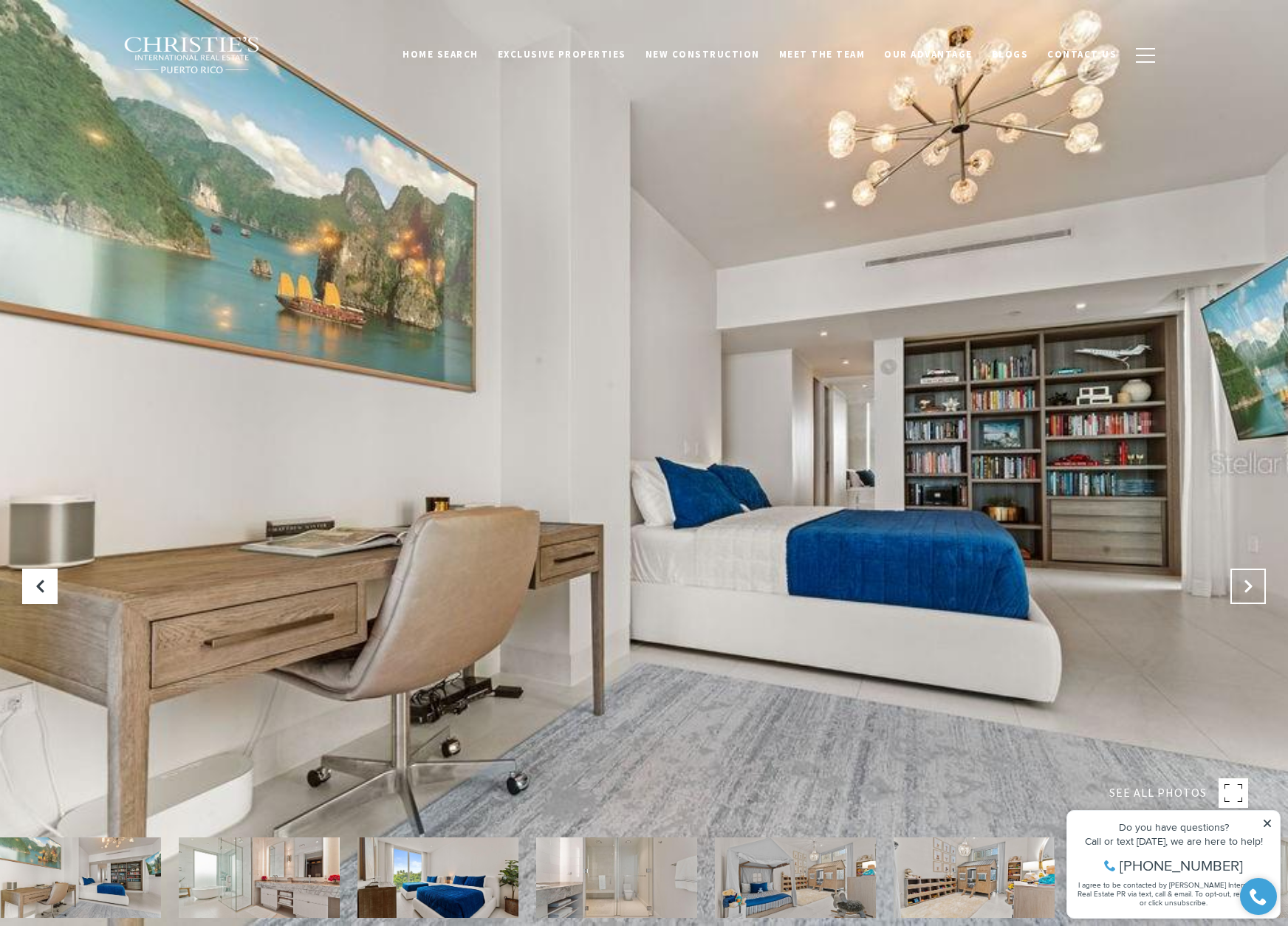
click at [1242, 590] on icon "Next Slide" at bounding box center [1248, 586] width 15 height 15
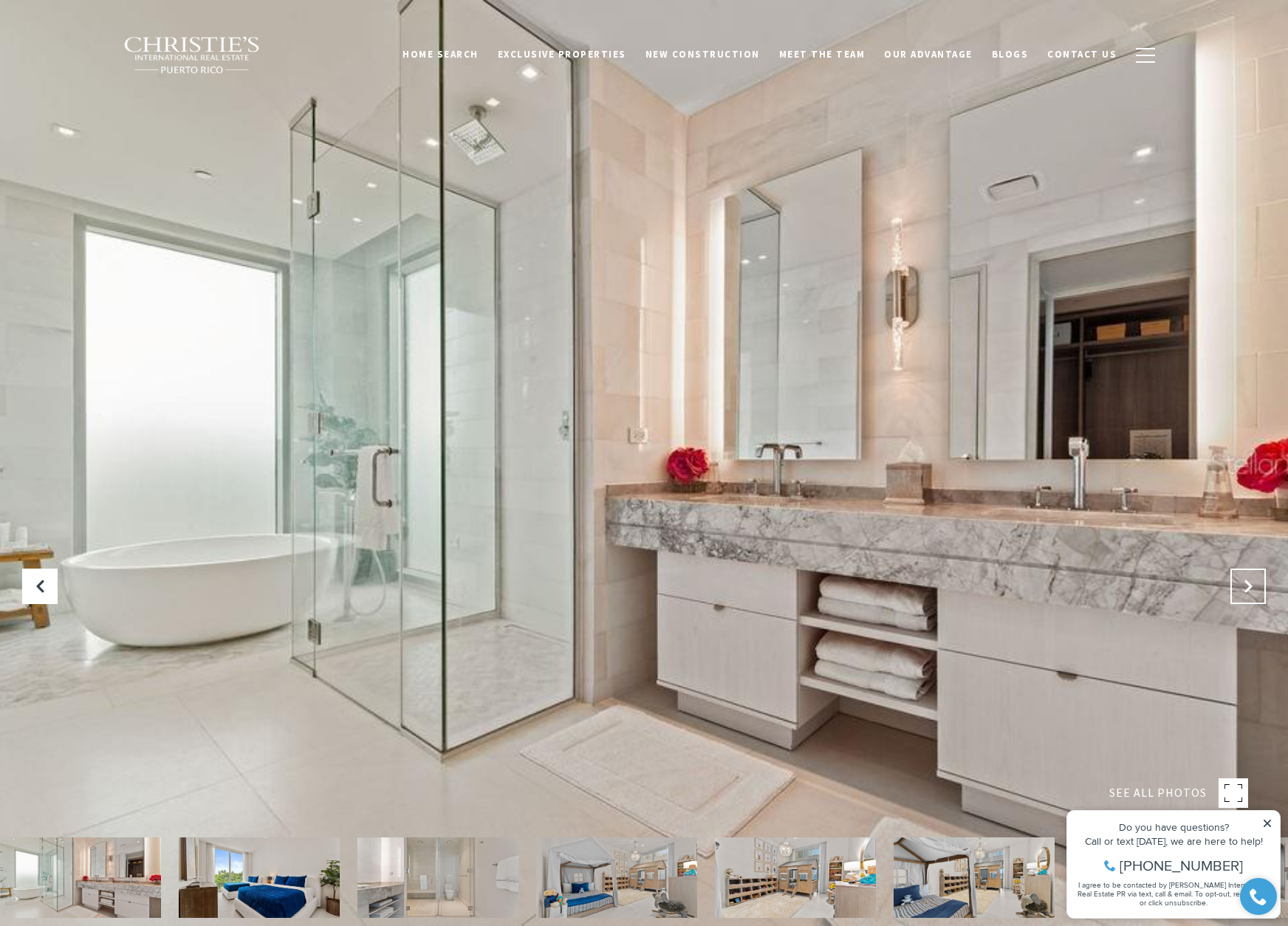
click at [1242, 590] on icon "Next Slide" at bounding box center [1248, 586] width 15 height 15
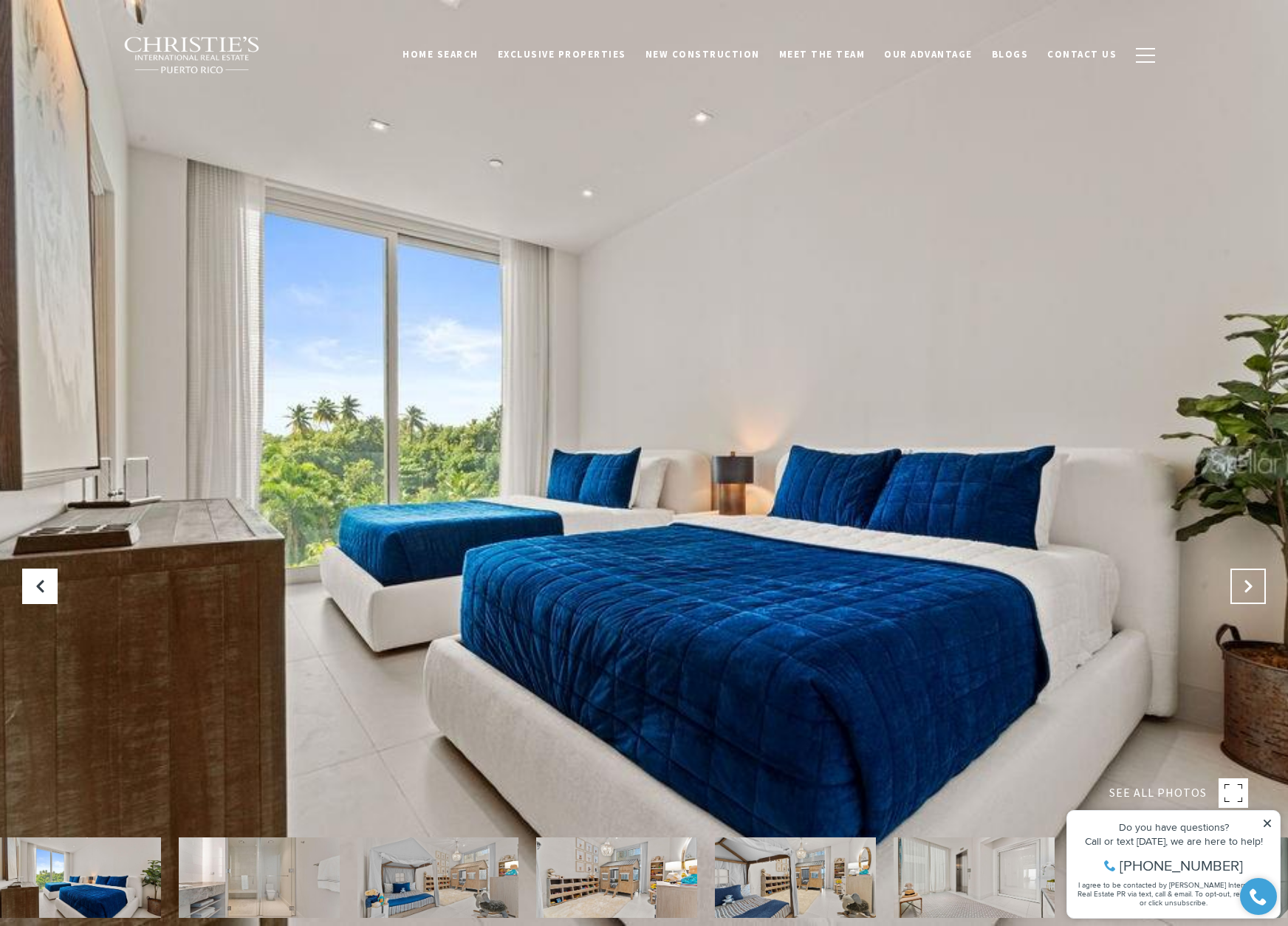
click at [1242, 590] on icon "Next Slide" at bounding box center [1248, 586] width 15 height 15
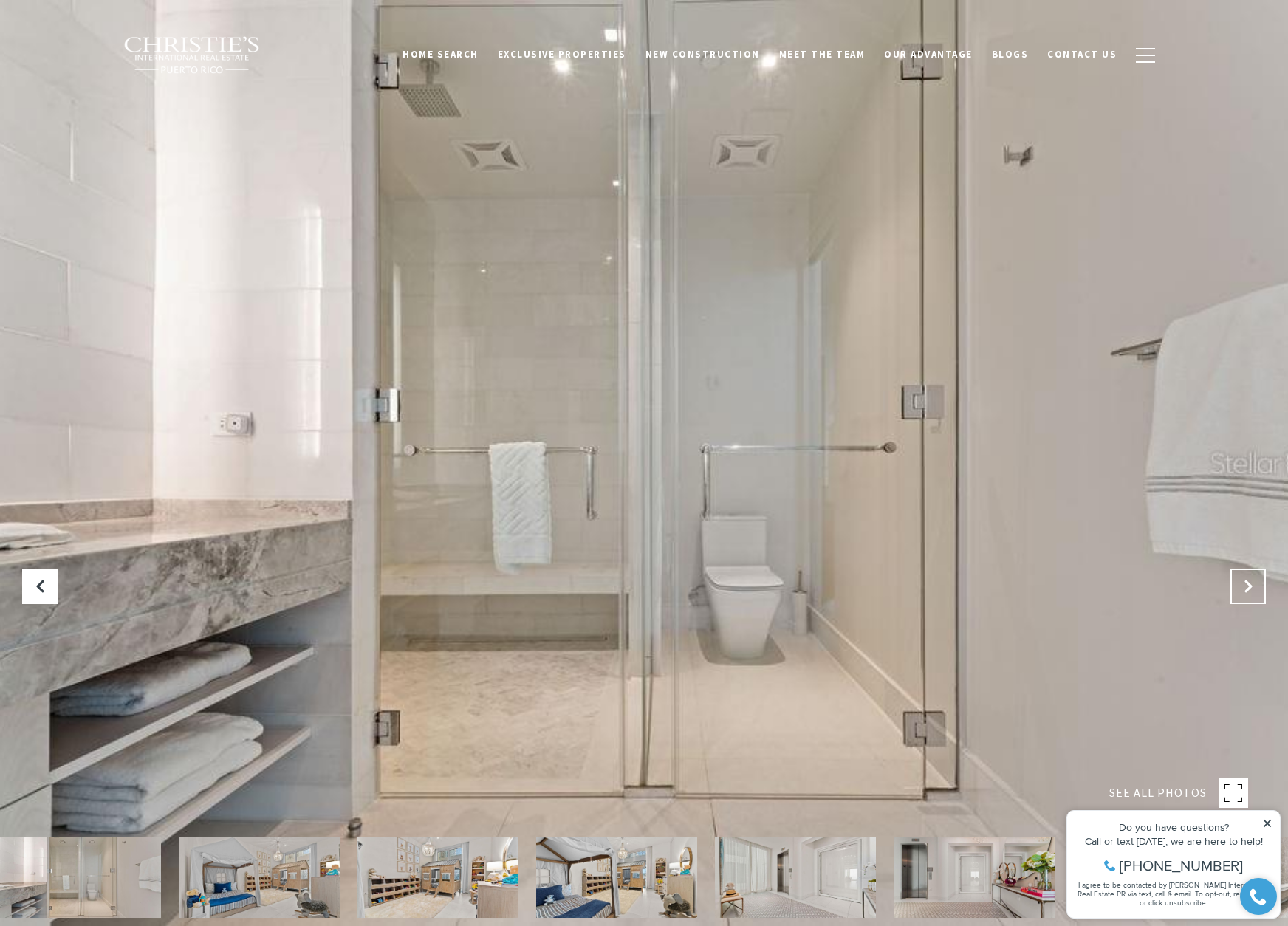
click at [1242, 590] on icon "Next Slide" at bounding box center [1248, 586] width 15 height 15
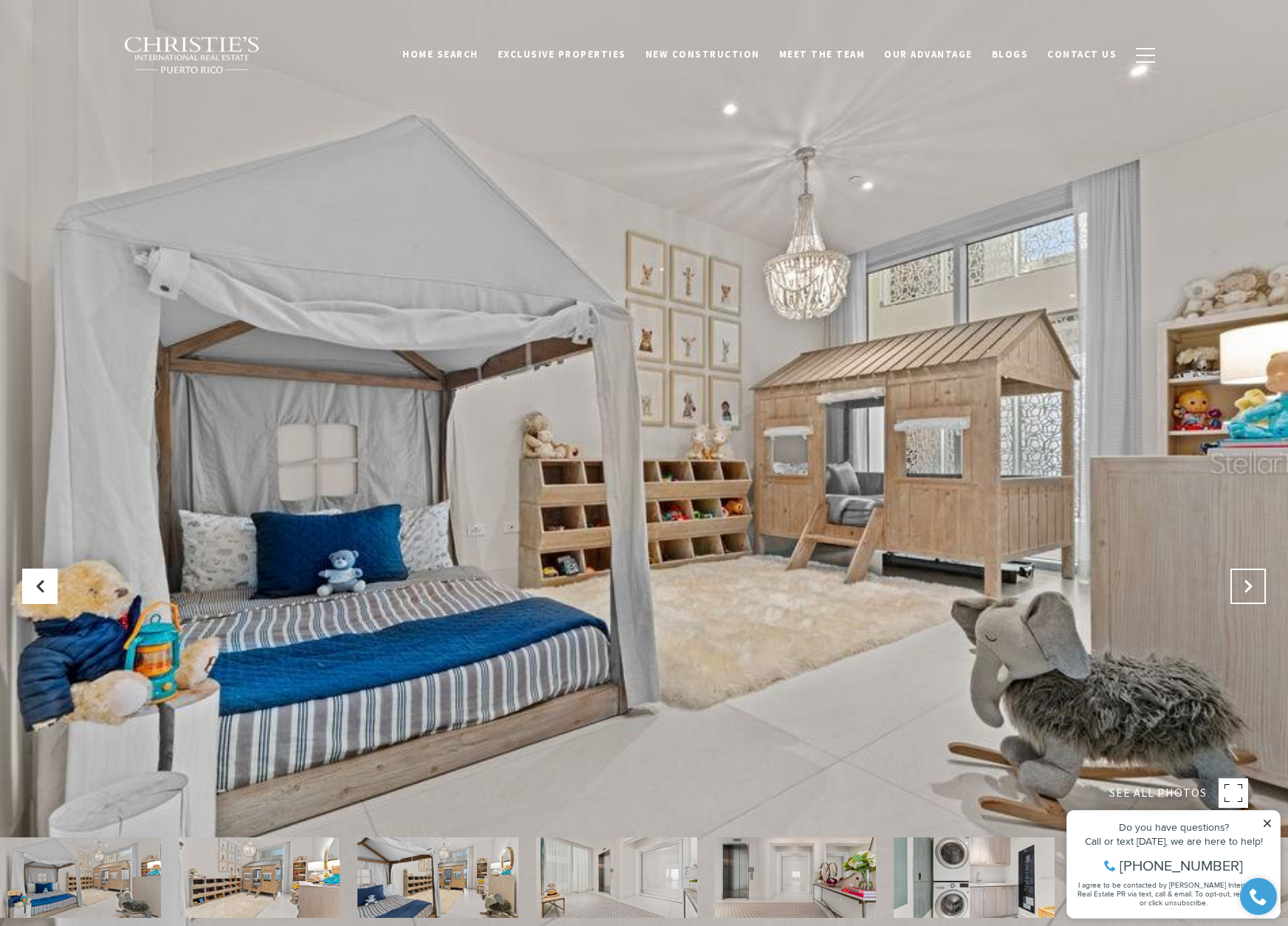
click at [1242, 590] on icon "Next Slide" at bounding box center [1248, 586] width 15 height 15
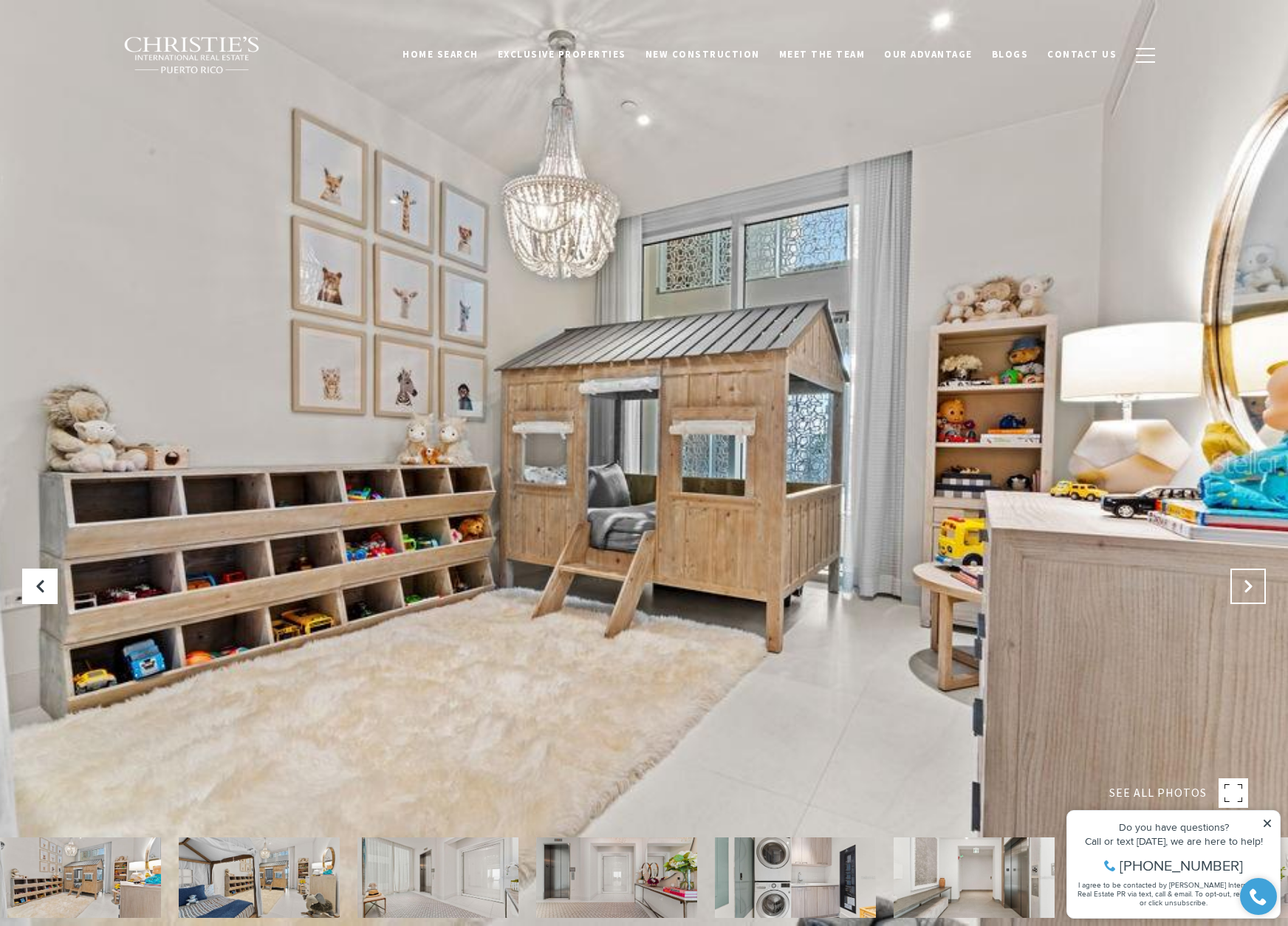
click at [1242, 590] on icon "Next Slide" at bounding box center [1248, 586] width 15 height 15
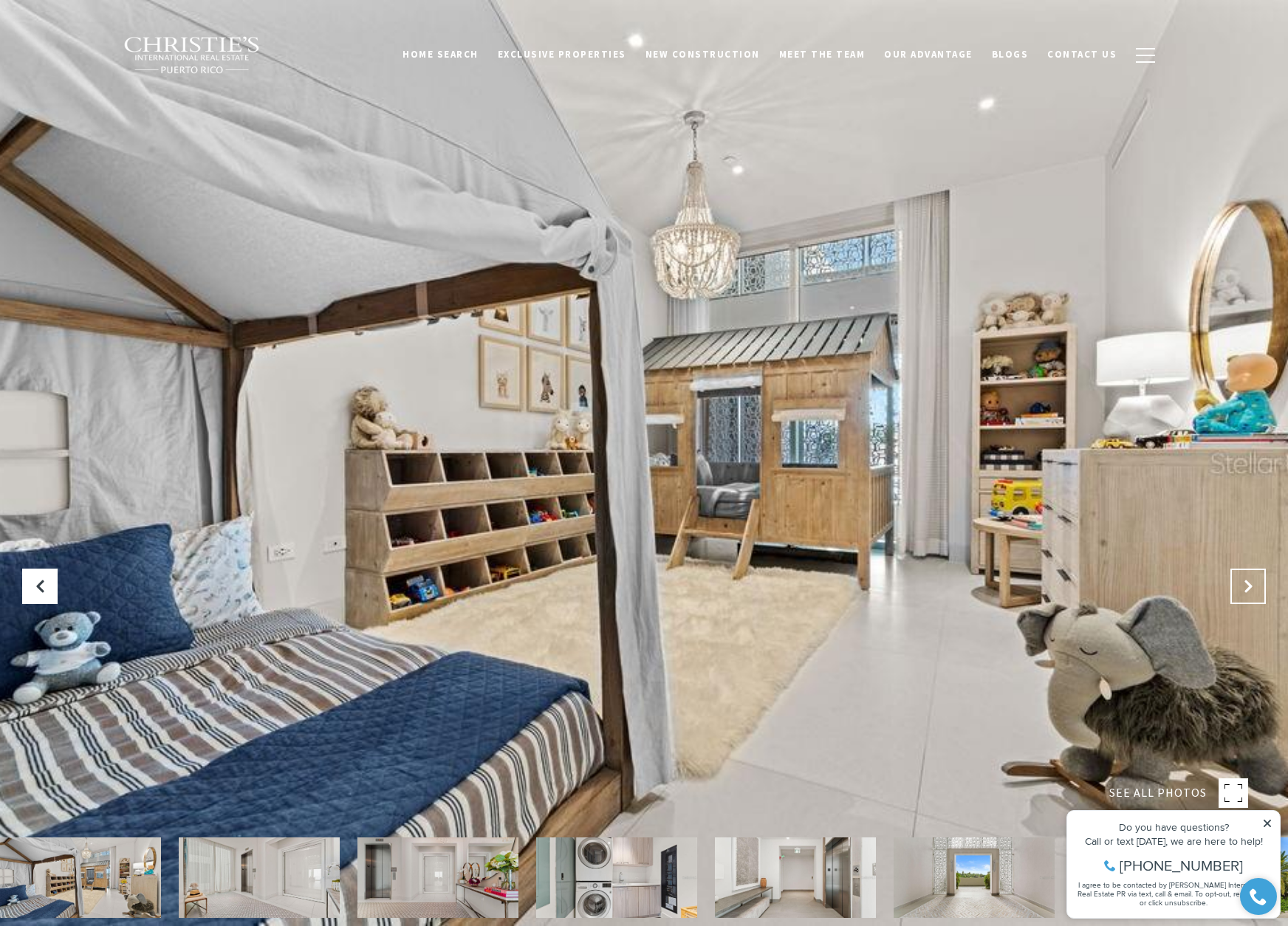
click at [1242, 590] on icon "Next Slide" at bounding box center [1248, 586] width 15 height 15
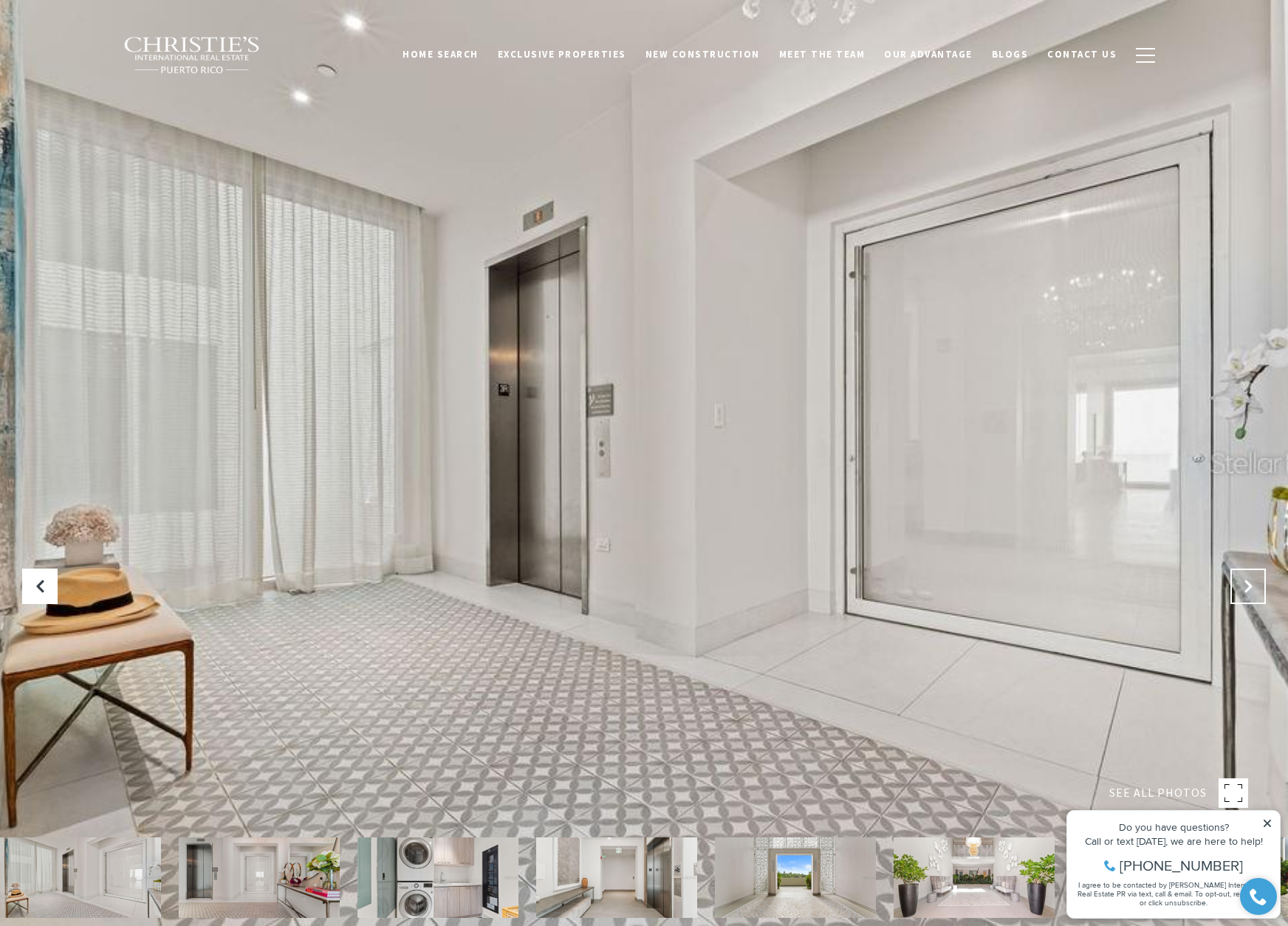
click at [1242, 590] on icon "Next Slide" at bounding box center [1248, 586] width 15 height 15
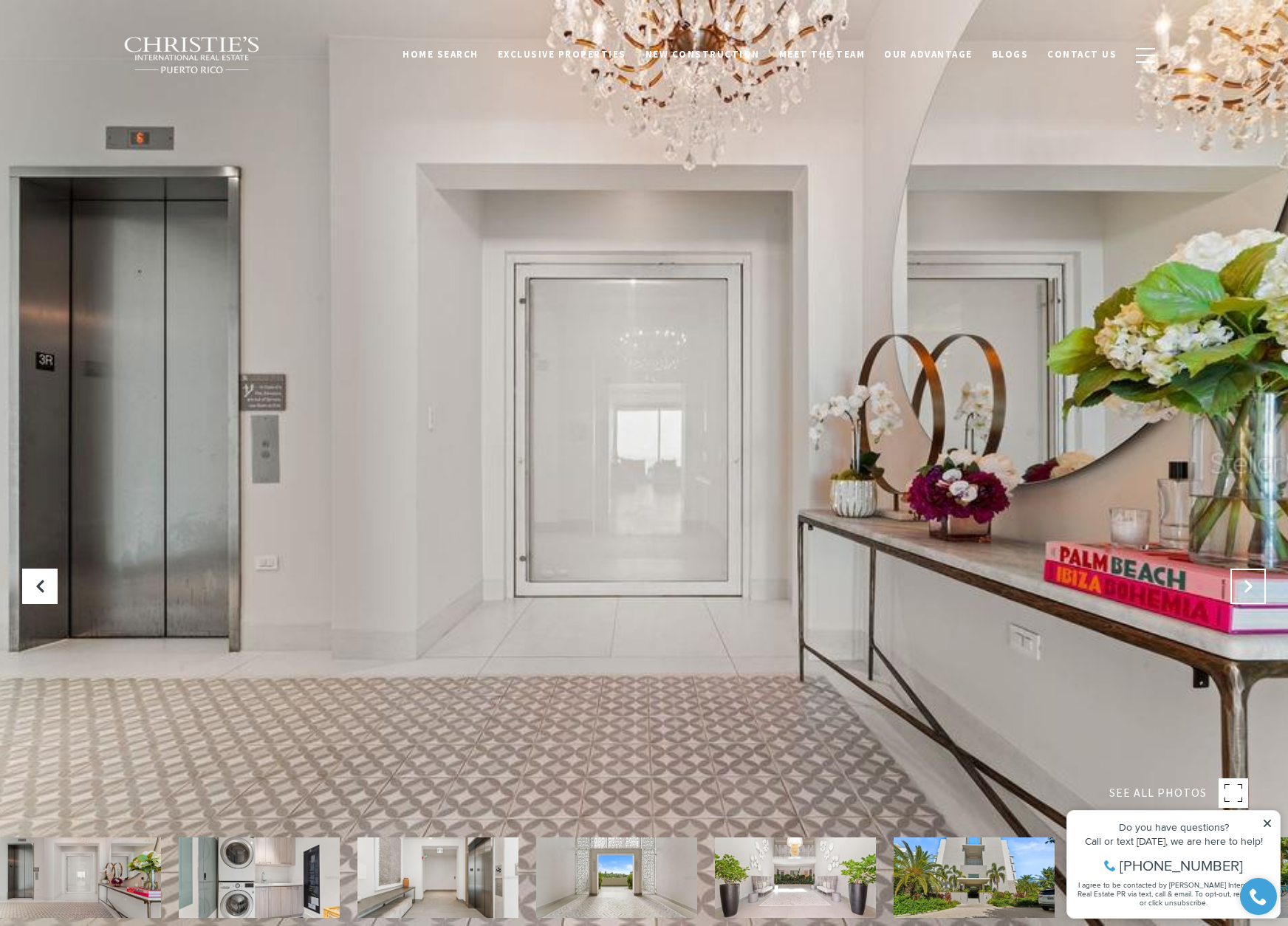
click at [1242, 590] on icon "Next Slide" at bounding box center [1248, 586] width 15 height 15
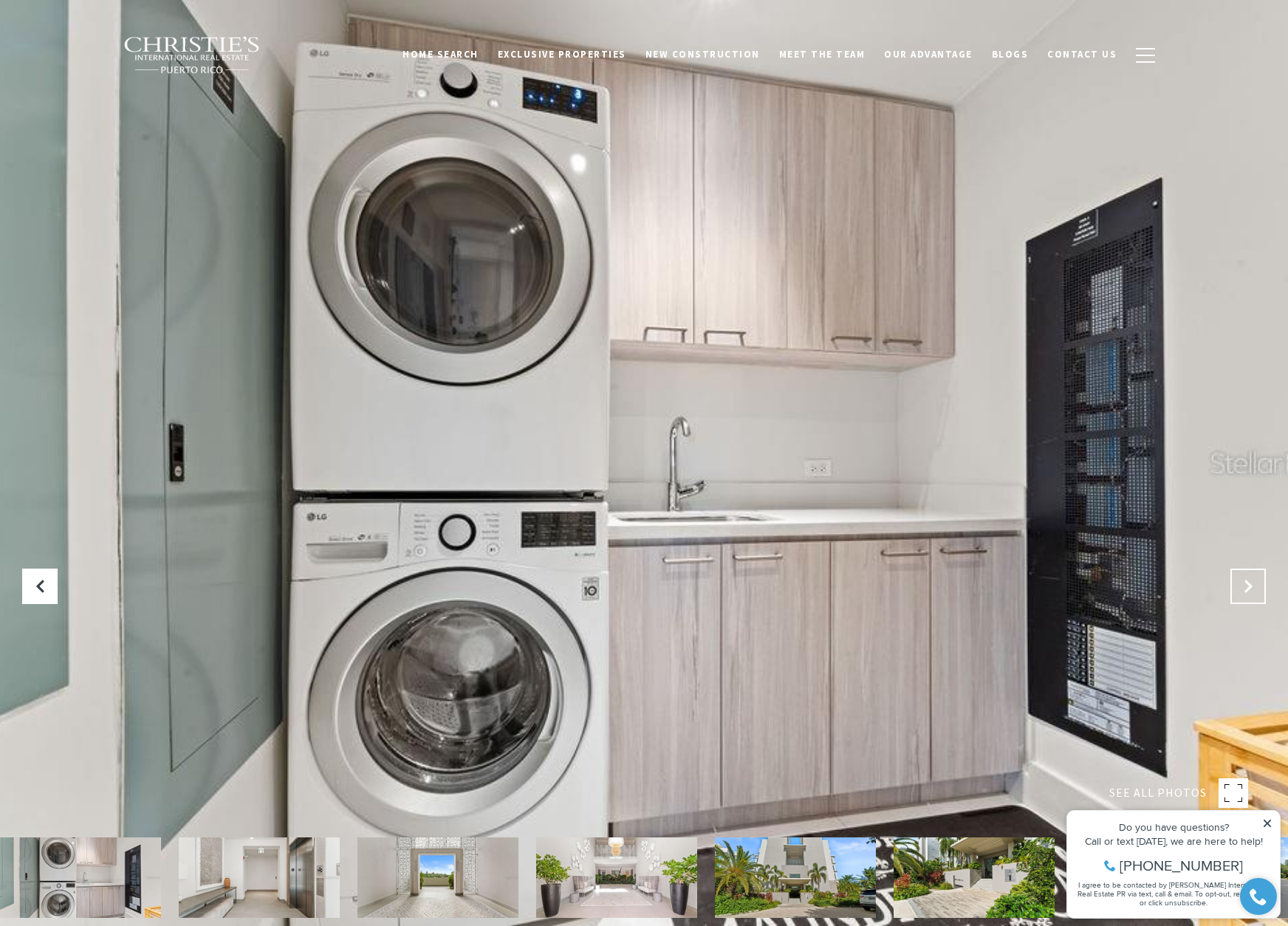
click at [1242, 590] on icon "Next Slide" at bounding box center [1248, 586] width 15 height 15
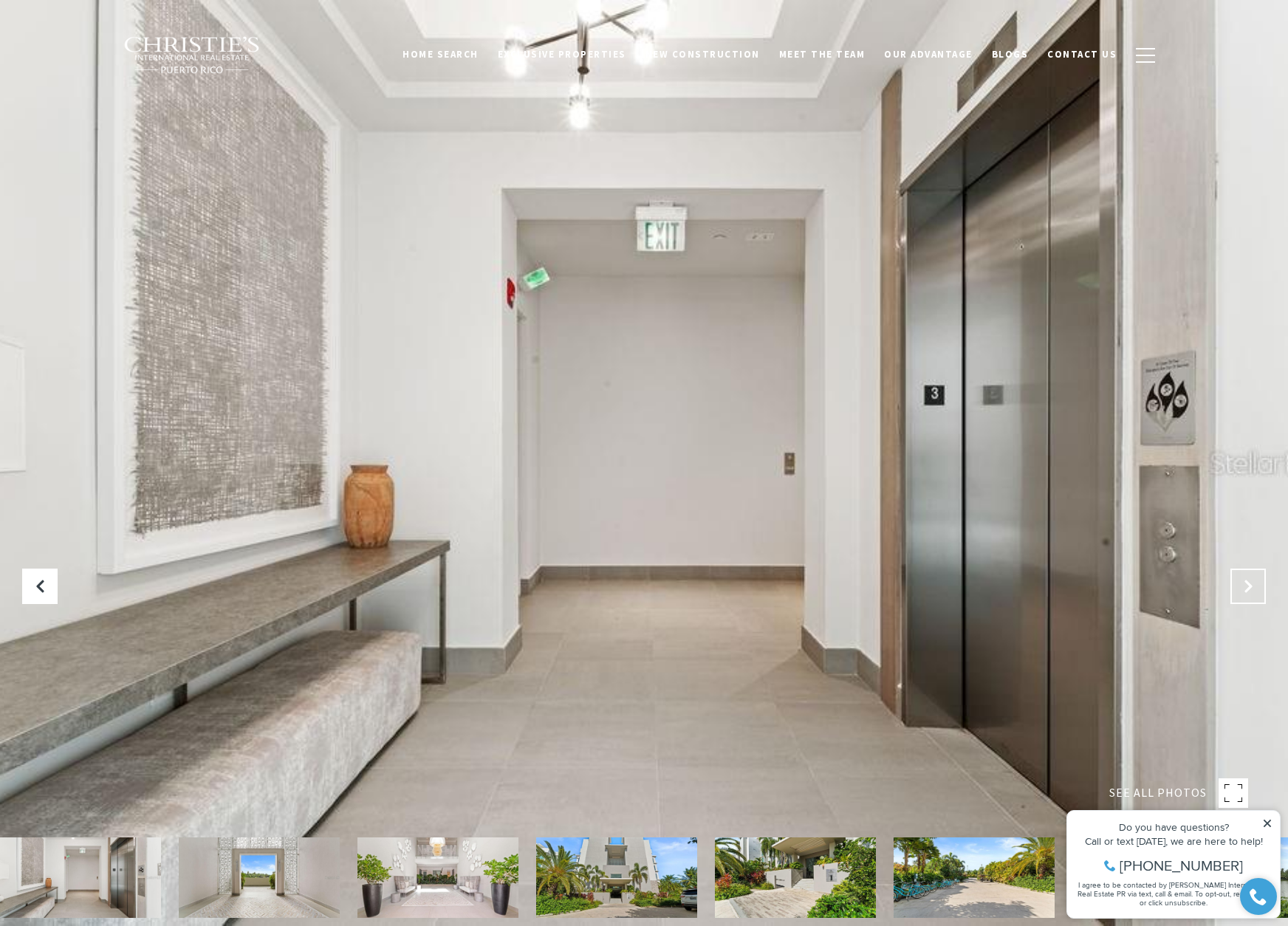
click at [1242, 590] on icon "Next Slide" at bounding box center [1248, 586] width 15 height 15
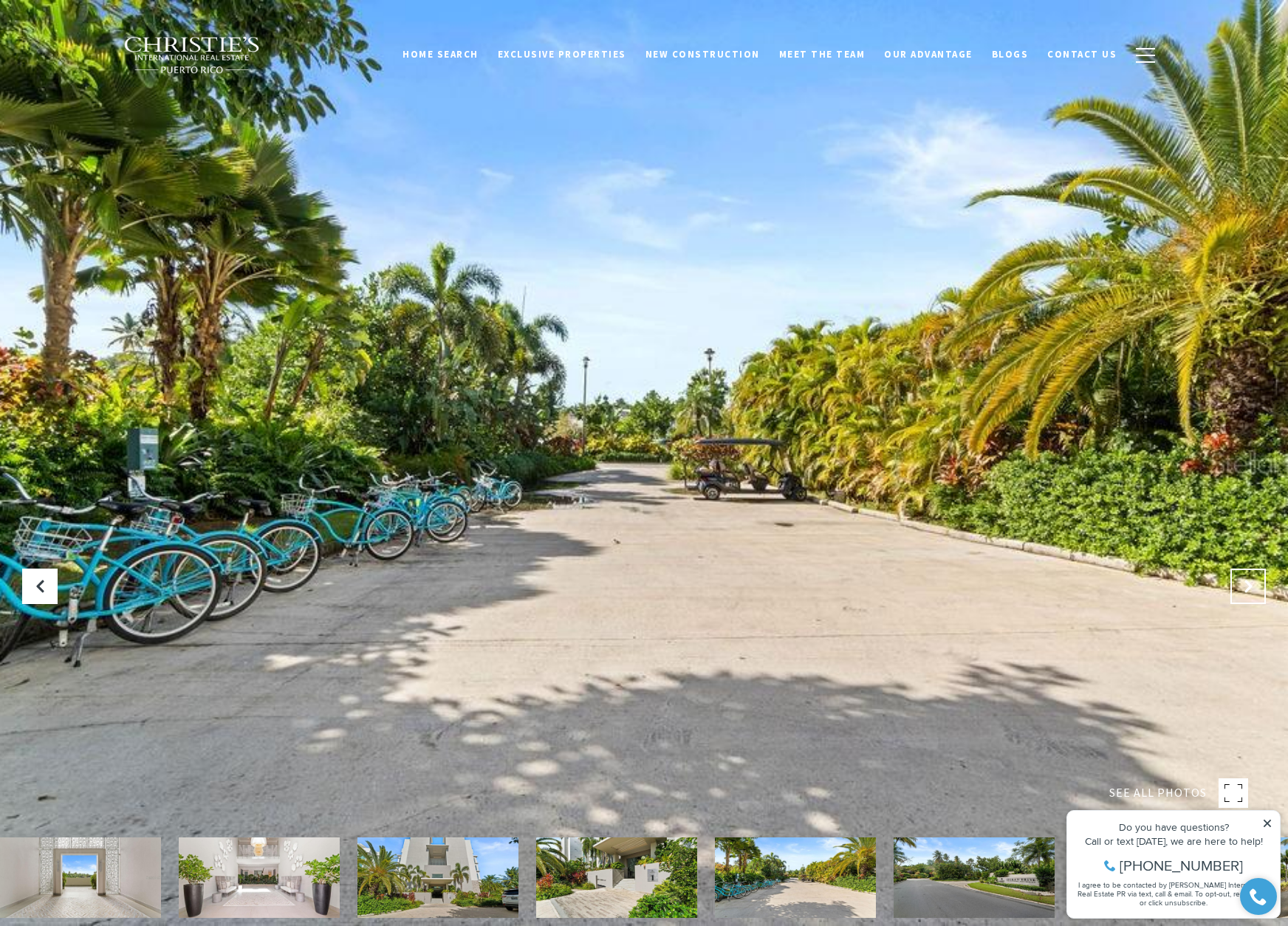
click at [1259, 589] on button "Next Slide" at bounding box center [1249, 586] width 36 height 36
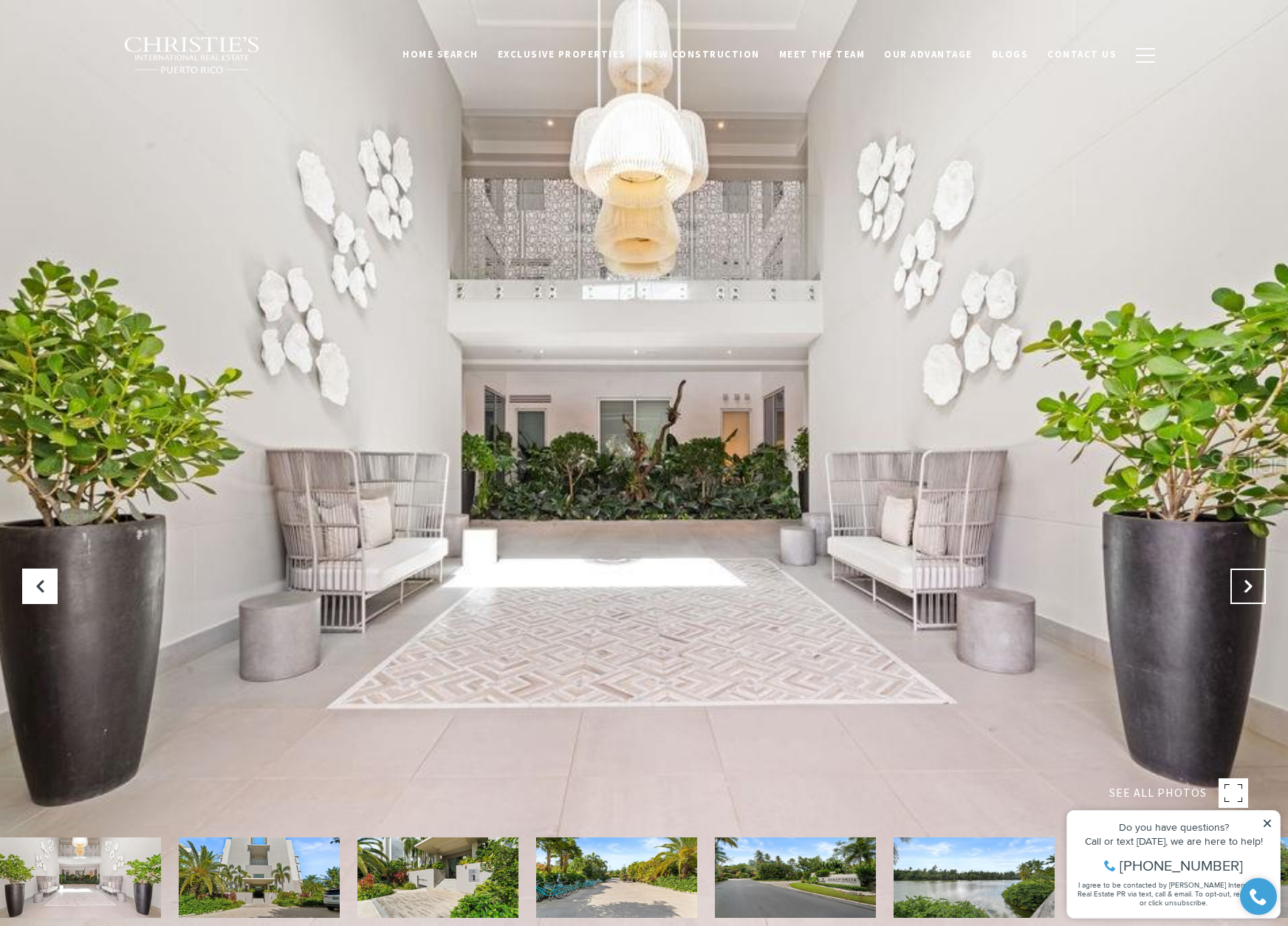
click at [1253, 587] on icon "Next Slide" at bounding box center [1248, 586] width 15 height 15
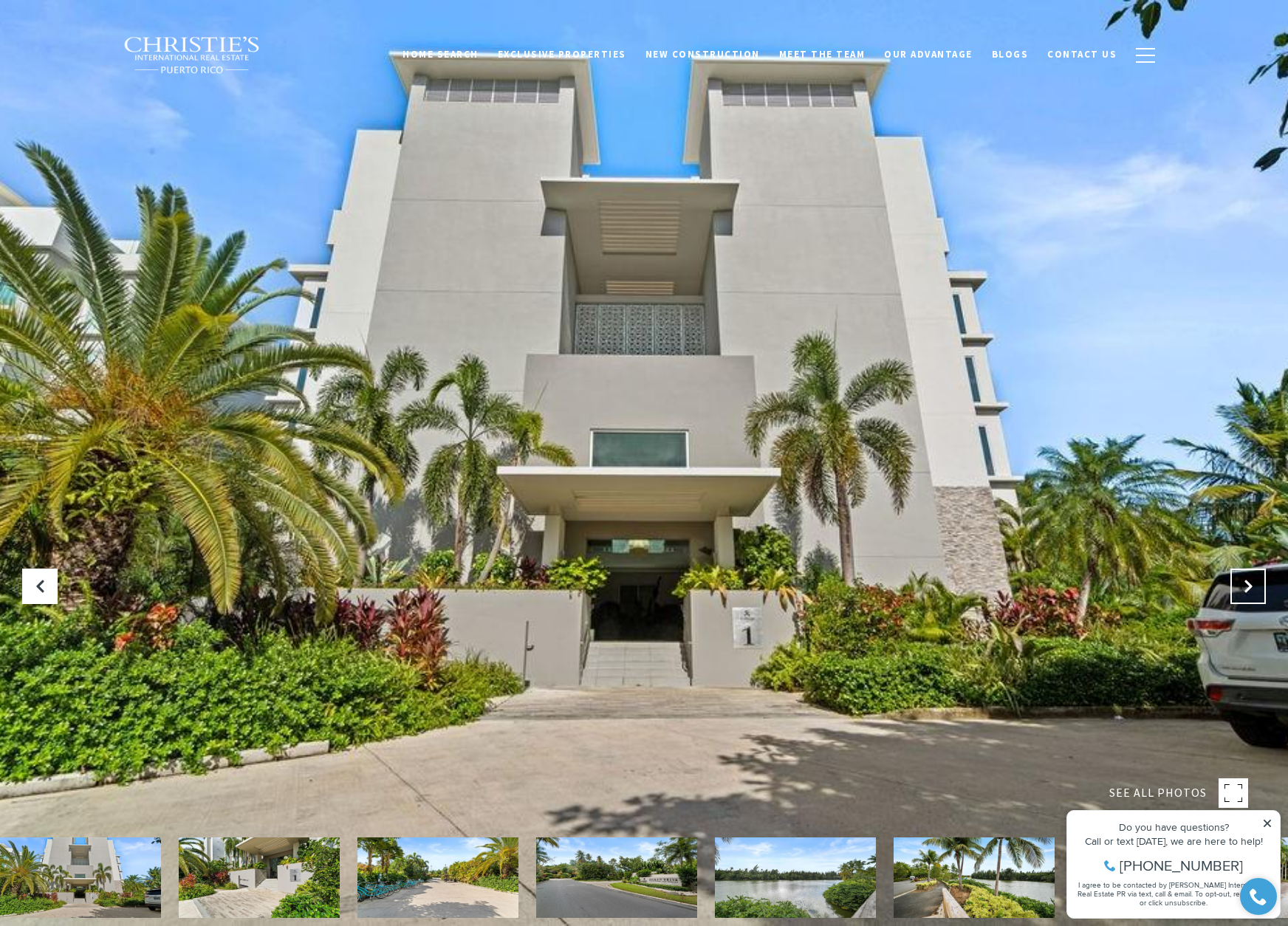
click at [1253, 587] on icon "Next Slide" at bounding box center [1248, 586] width 15 height 15
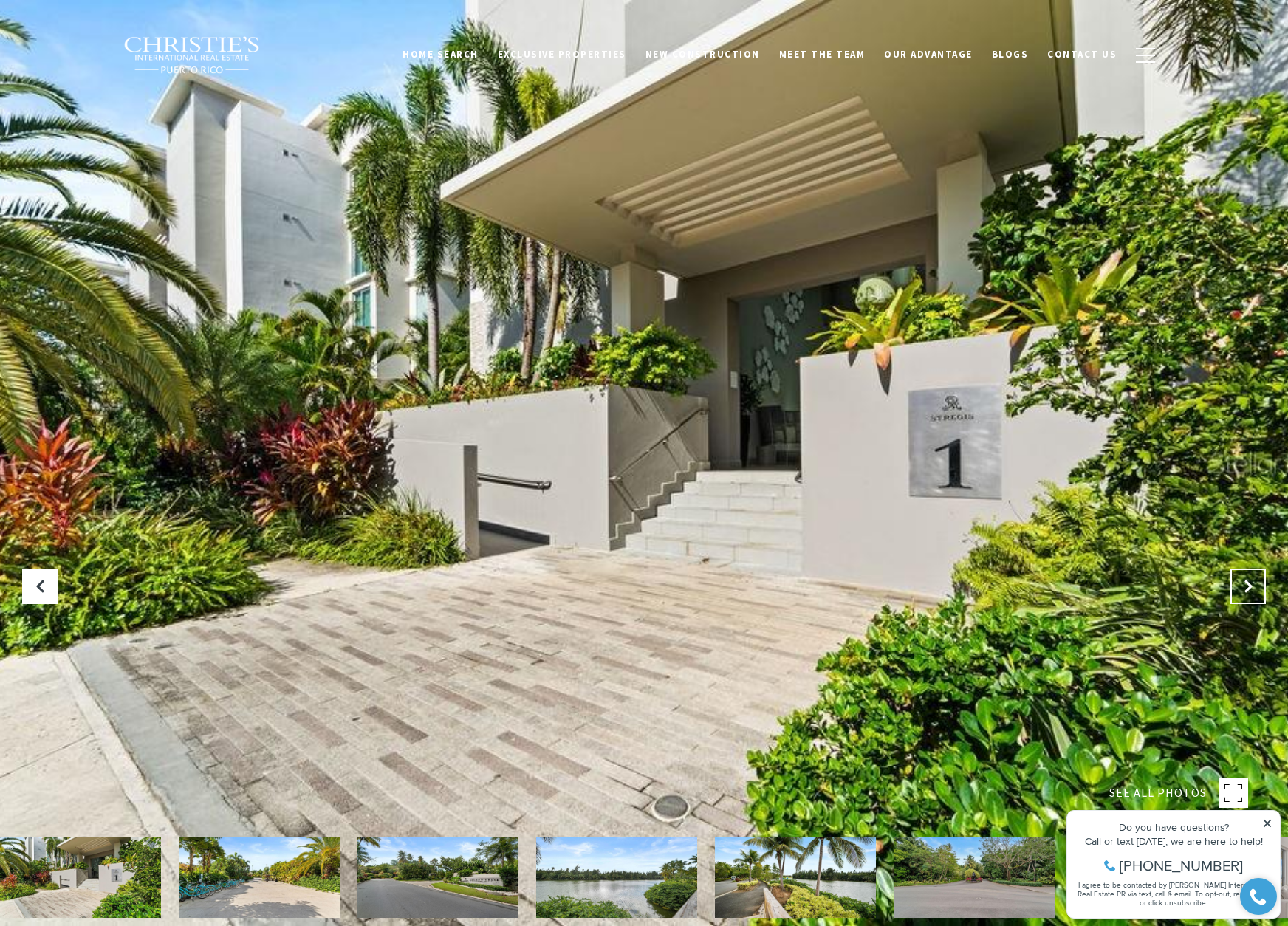
click at [1253, 587] on icon "Next Slide" at bounding box center [1248, 586] width 15 height 15
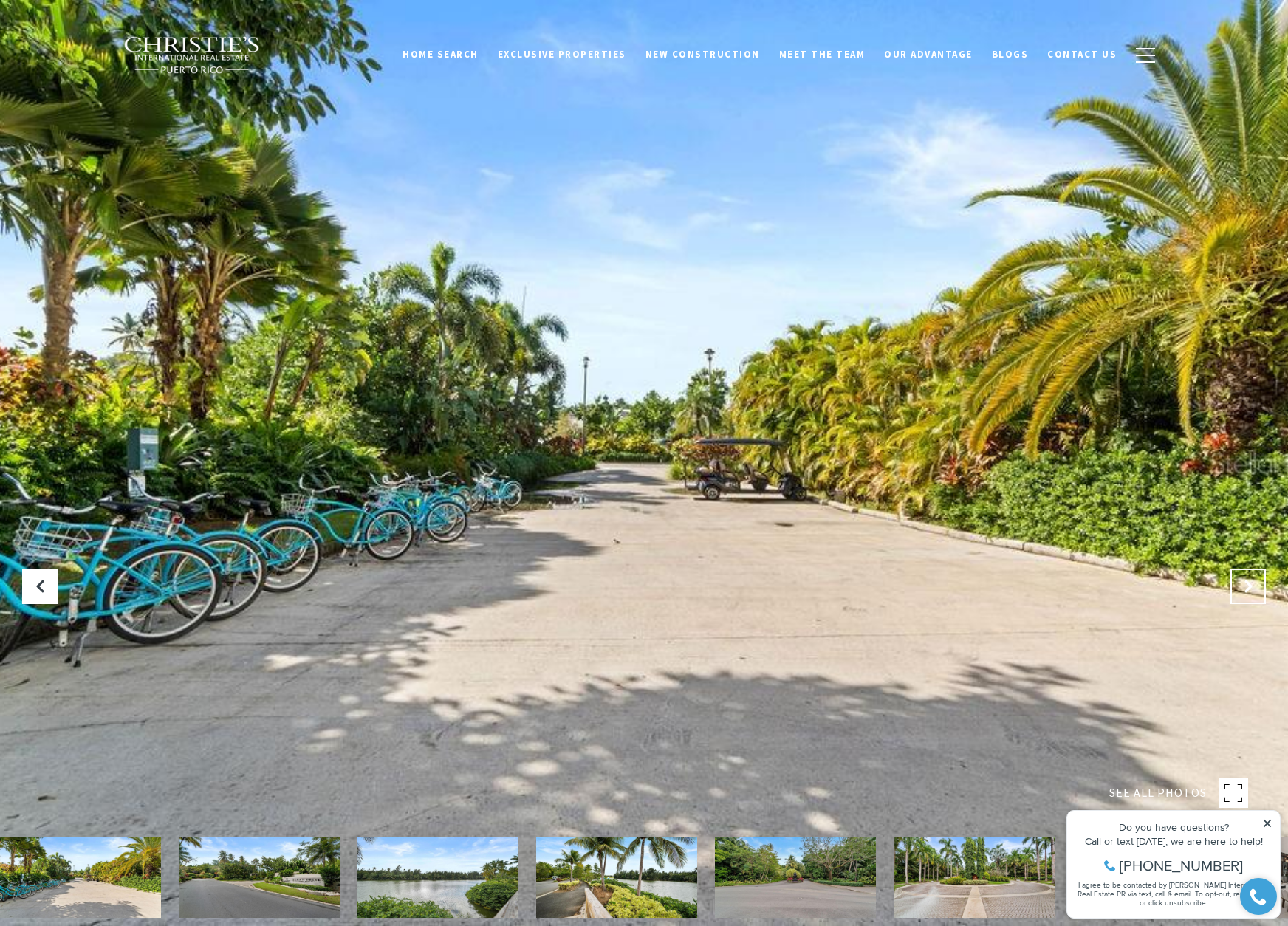
click at [1253, 587] on icon "Next Slide" at bounding box center [1248, 586] width 15 height 15
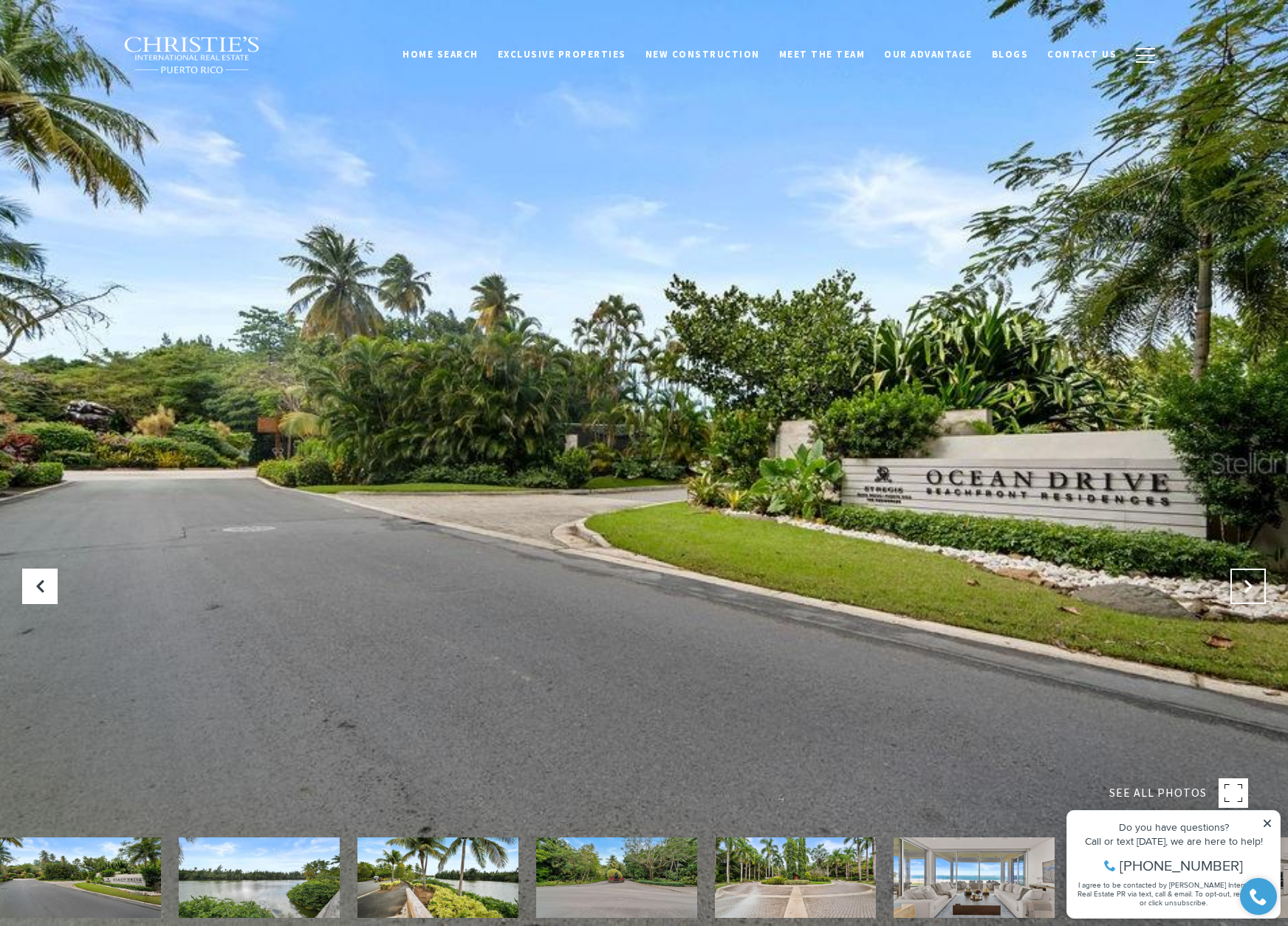
click at [1253, 587] on icon "Next Slide" at bounding box center [1248, 586] width 15 height 15
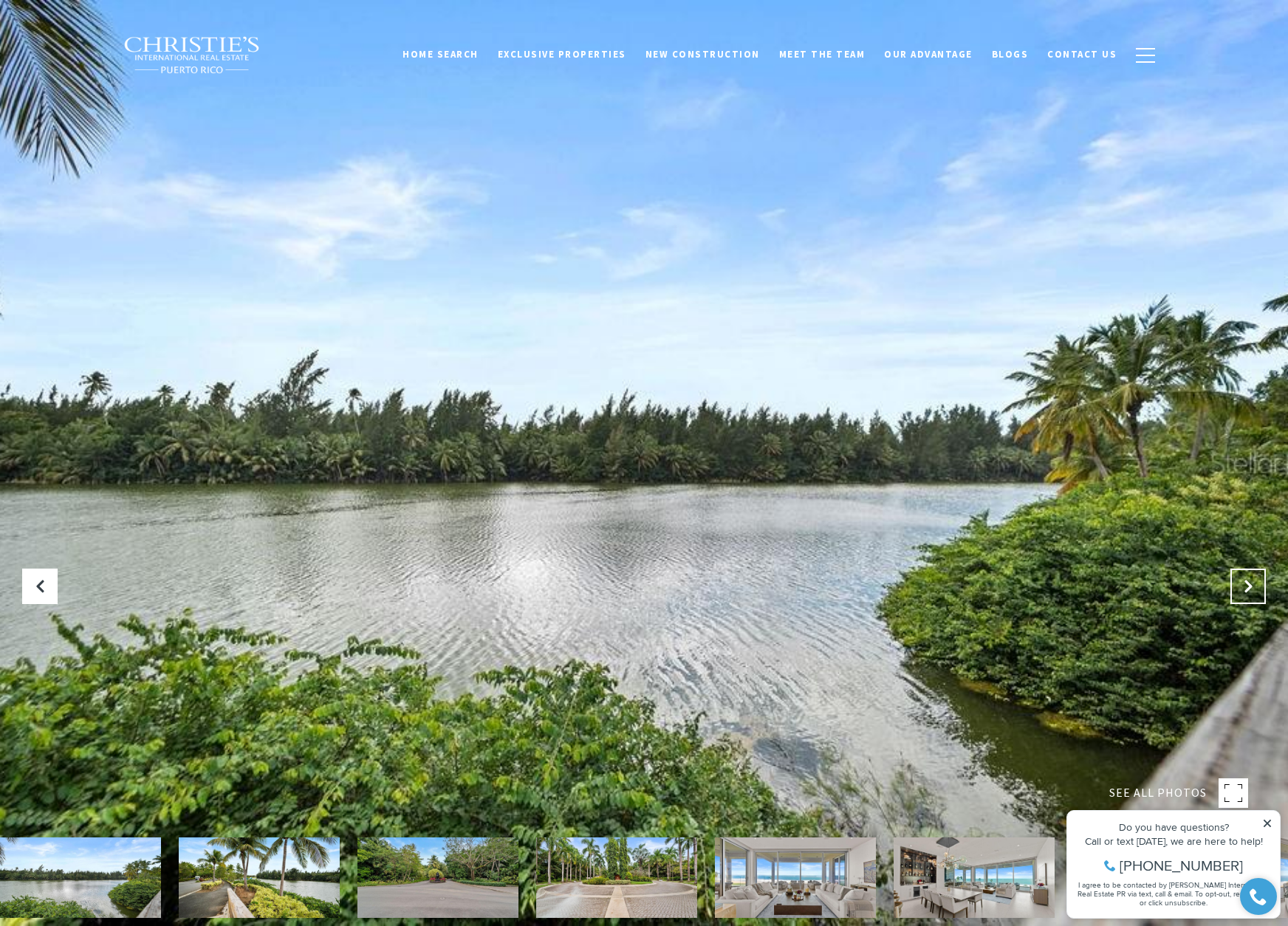
click at [1253, 587] on icon "Next Slide" at bounding box center [1248, 586] width 15 height 15
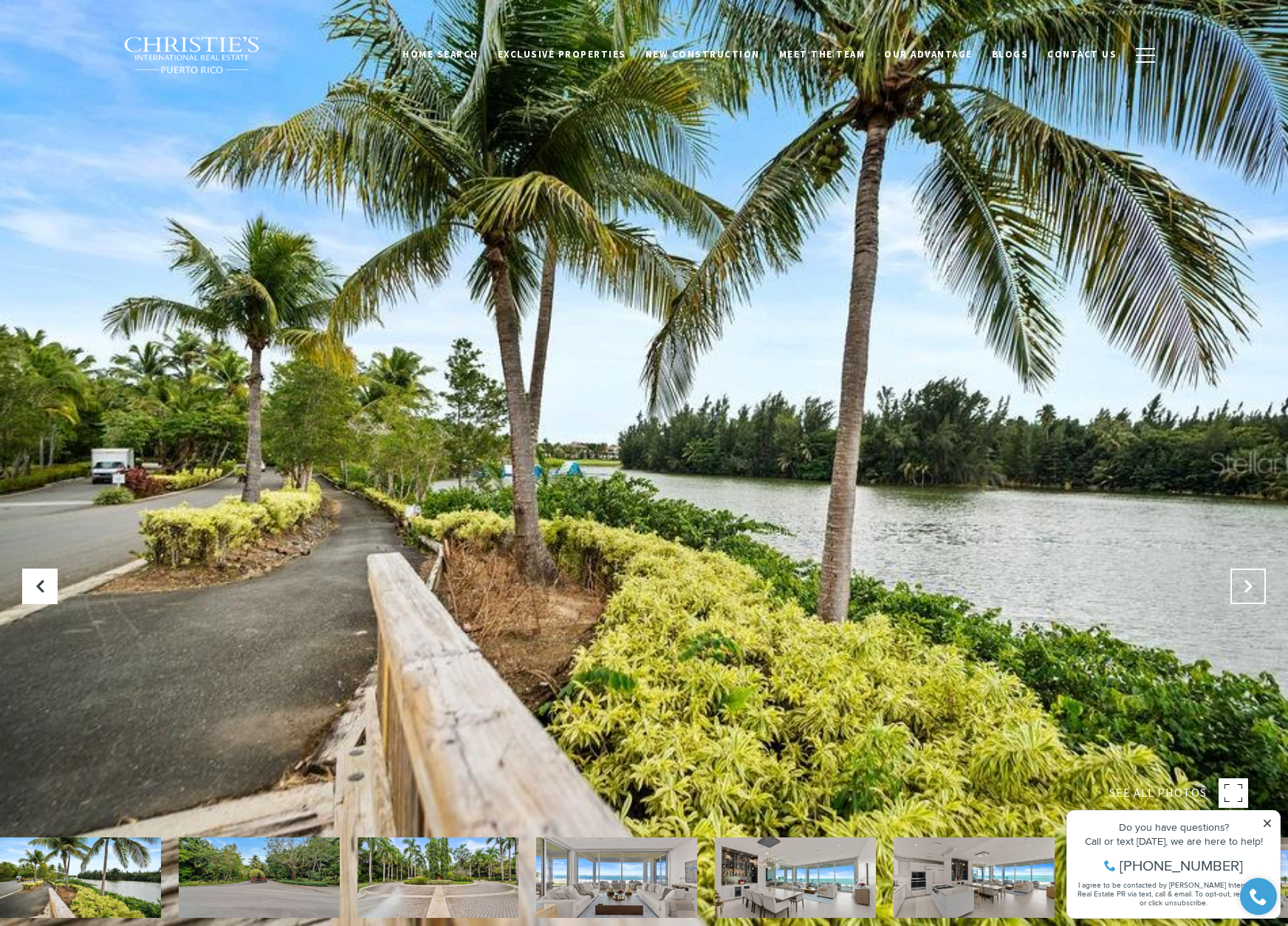
click at [1253, 587] on icon "Next Slide" at bounding box center [1248, 586] width 15 height 15
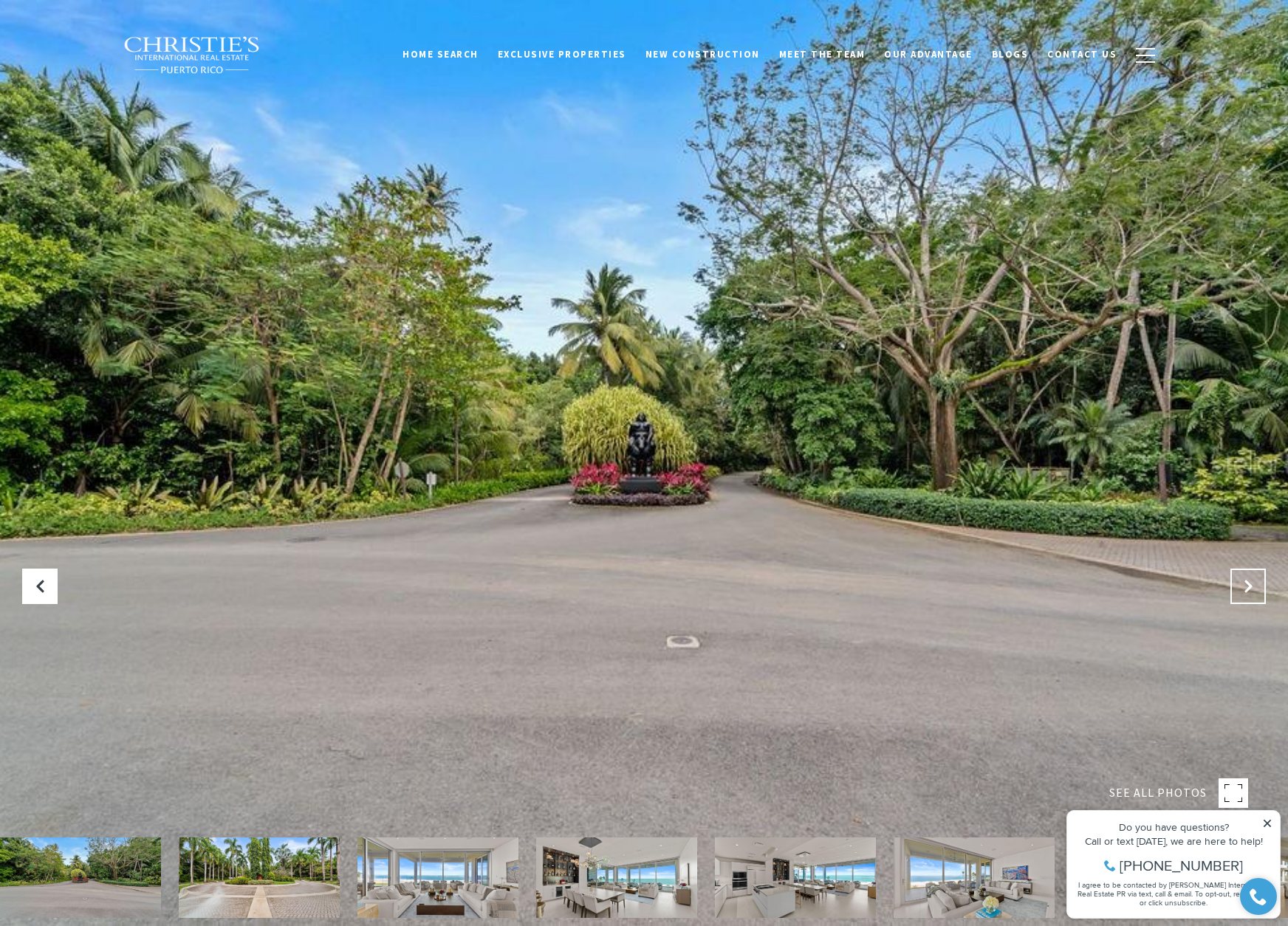
click at [1253, 587] on icon "Next Slide" at bounding box center [1248, 586] width 15 height 15
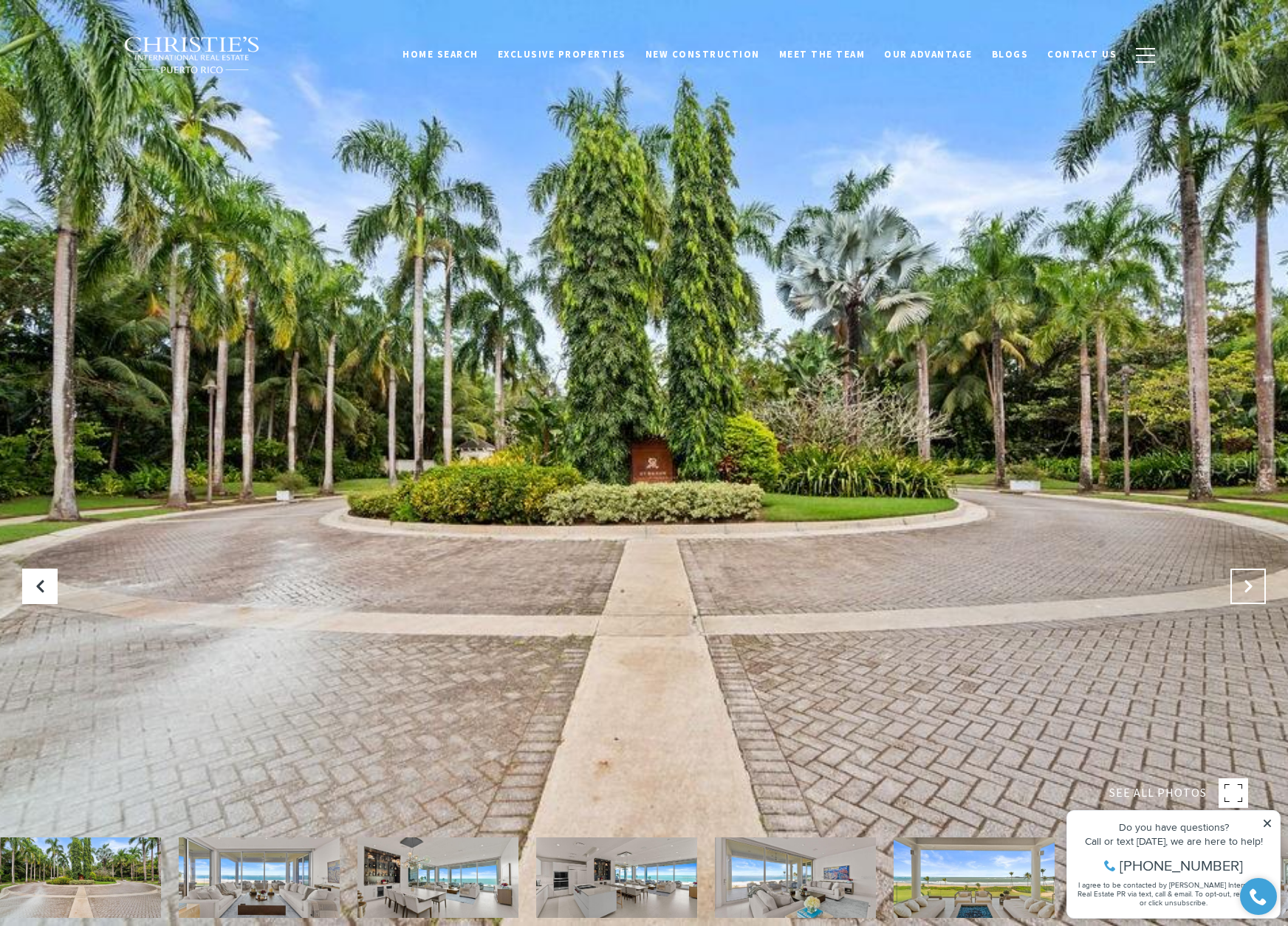
click at [1253, 587] on icon "Next Slide" at bounding box center [1248, 586] width 15 height 15
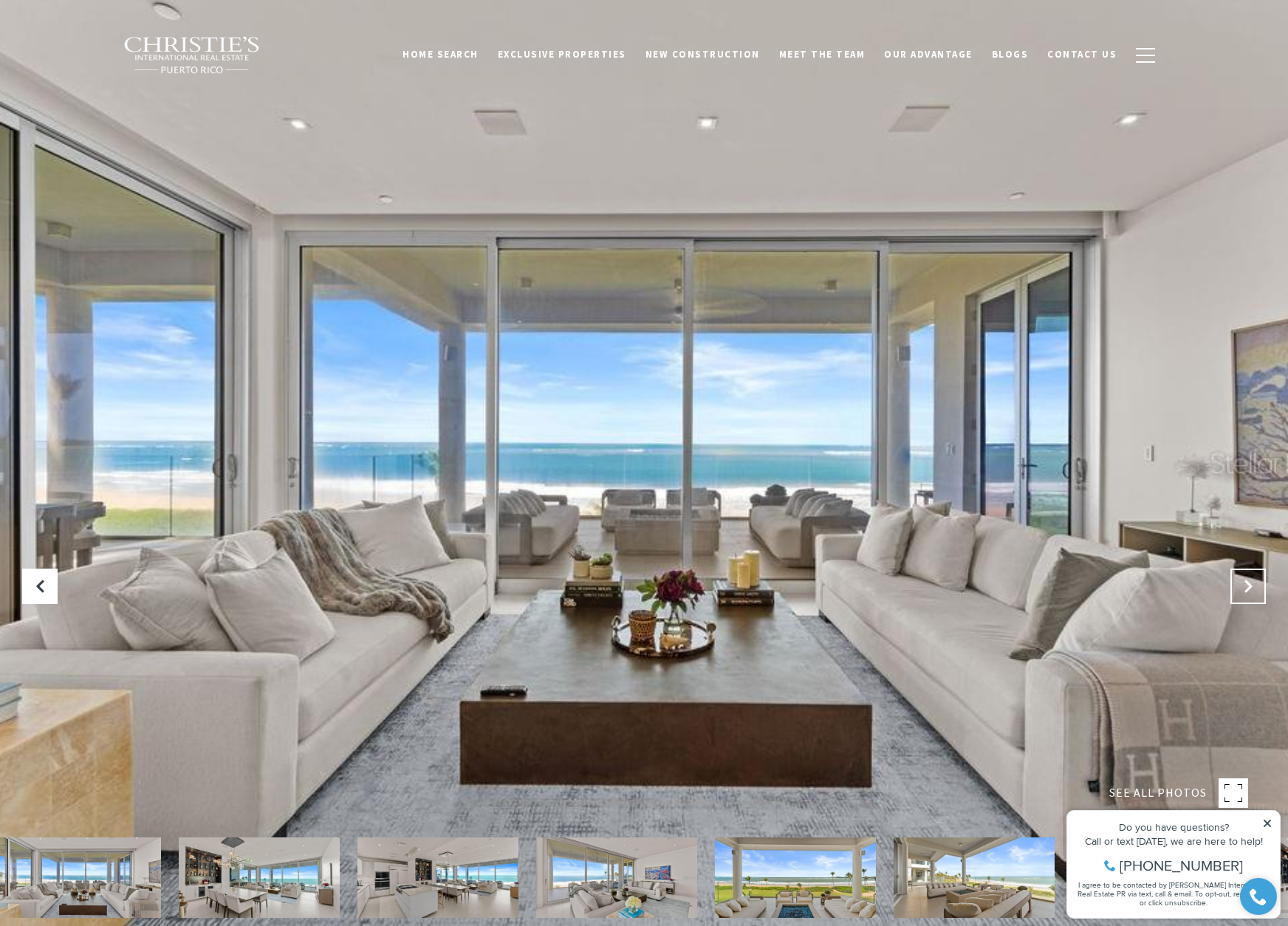
click at [1253, 587] on icon "Next Slide" at bounding box center [1248, 586] width 15 height 15
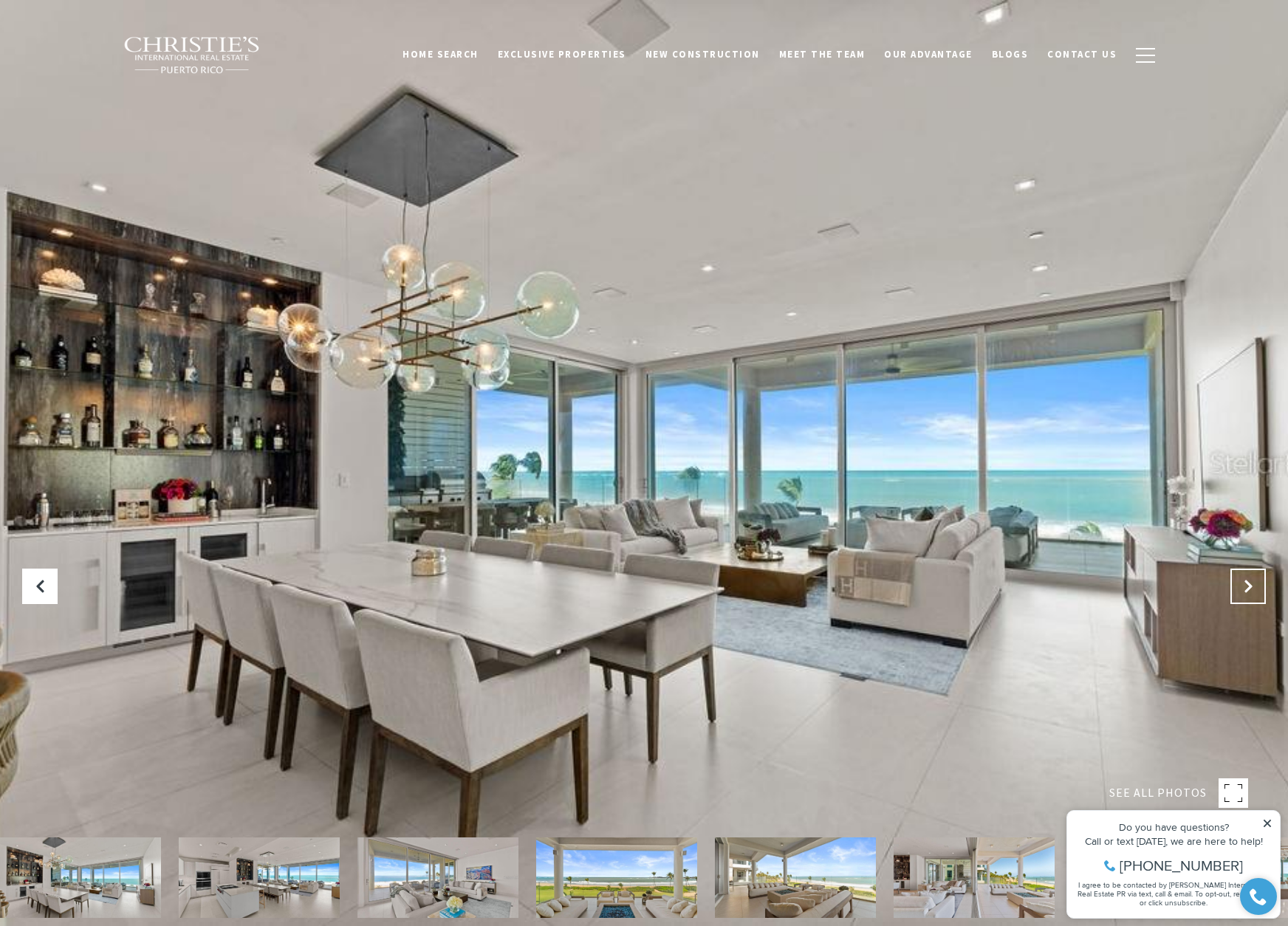
click at [1253, 587] on icon "Next Slide" at bounding box center [1248, 586] width 15 height 15
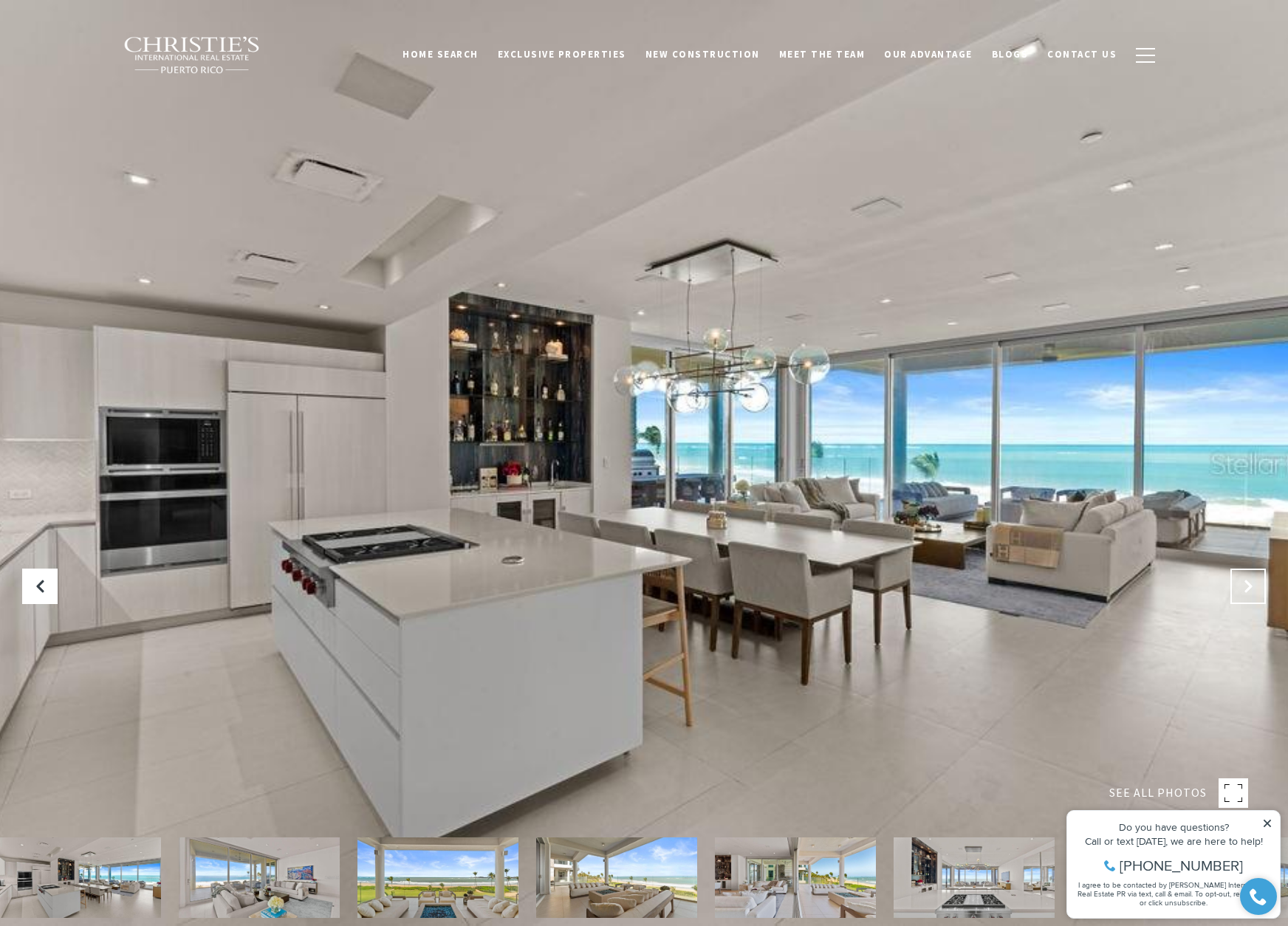
click at [1253, 587] on icon "Next Slide" at bounding box center [1248, 586] width 15 height 15
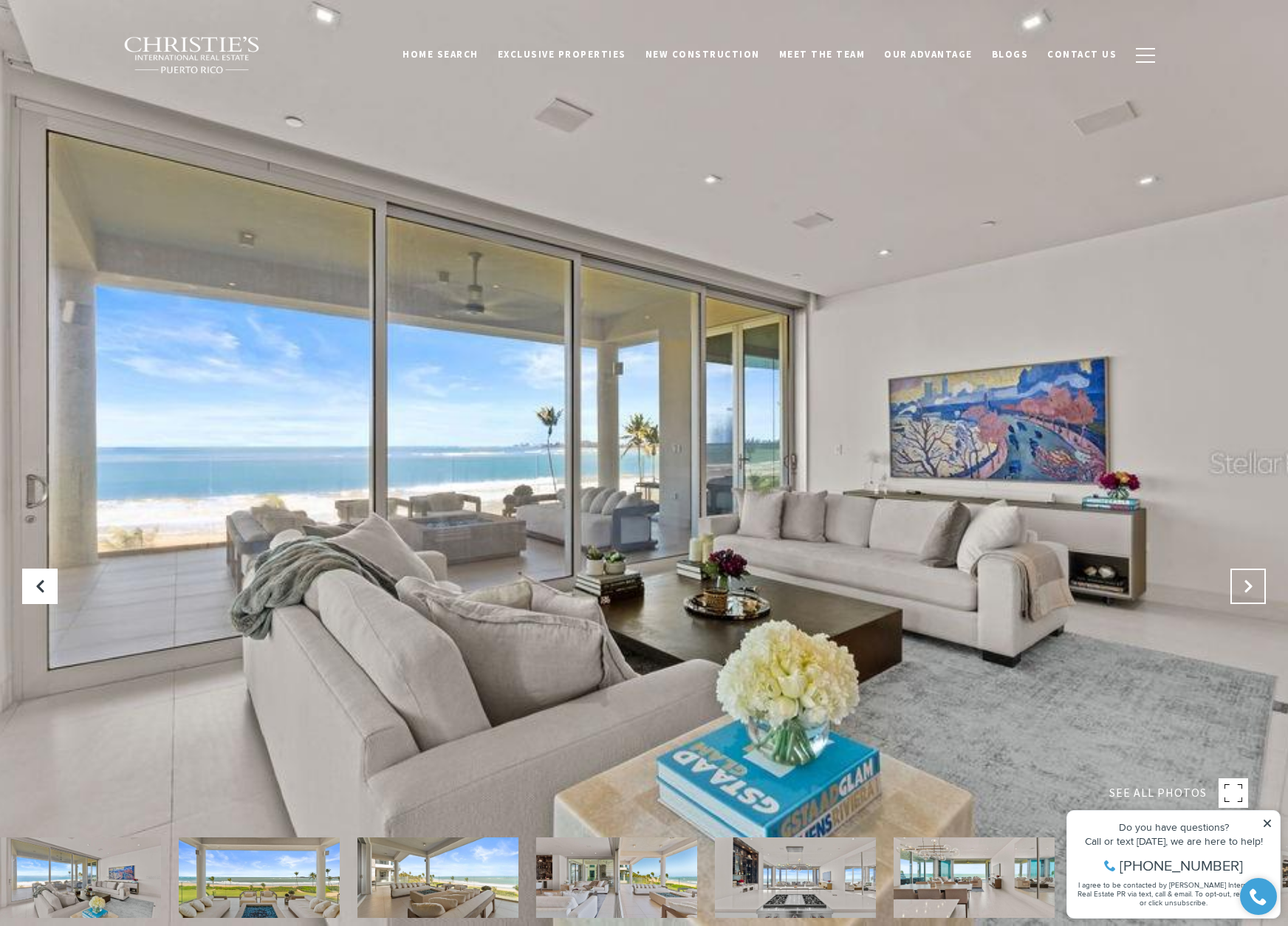
click at [1253, 587] on icon "Next Slide" at bounding box center [1248, 586] width 15 height 15
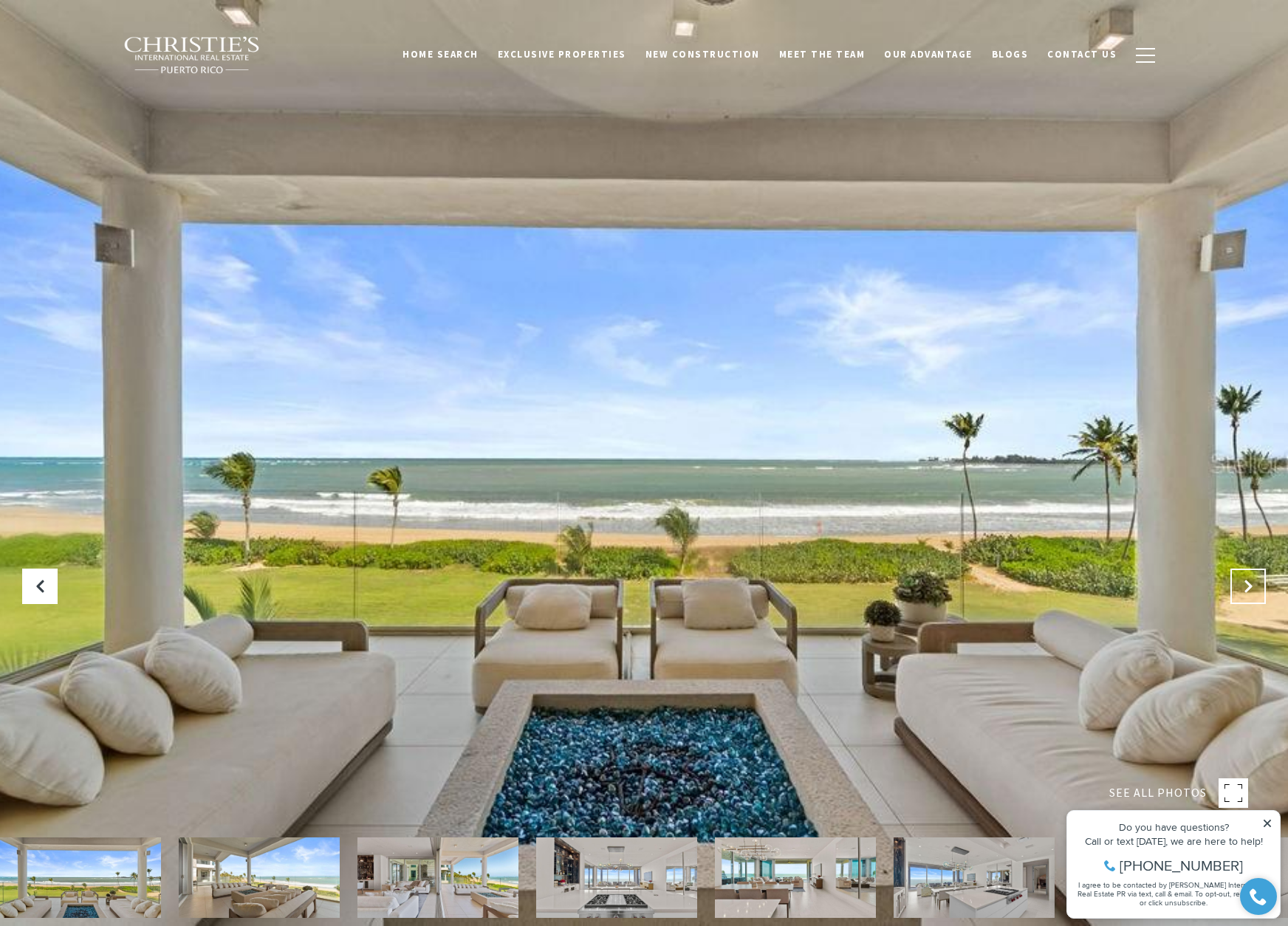
click at [1253, 587] on icon "Next Slide" at bounding box center [1248, 586] width 15 height 15
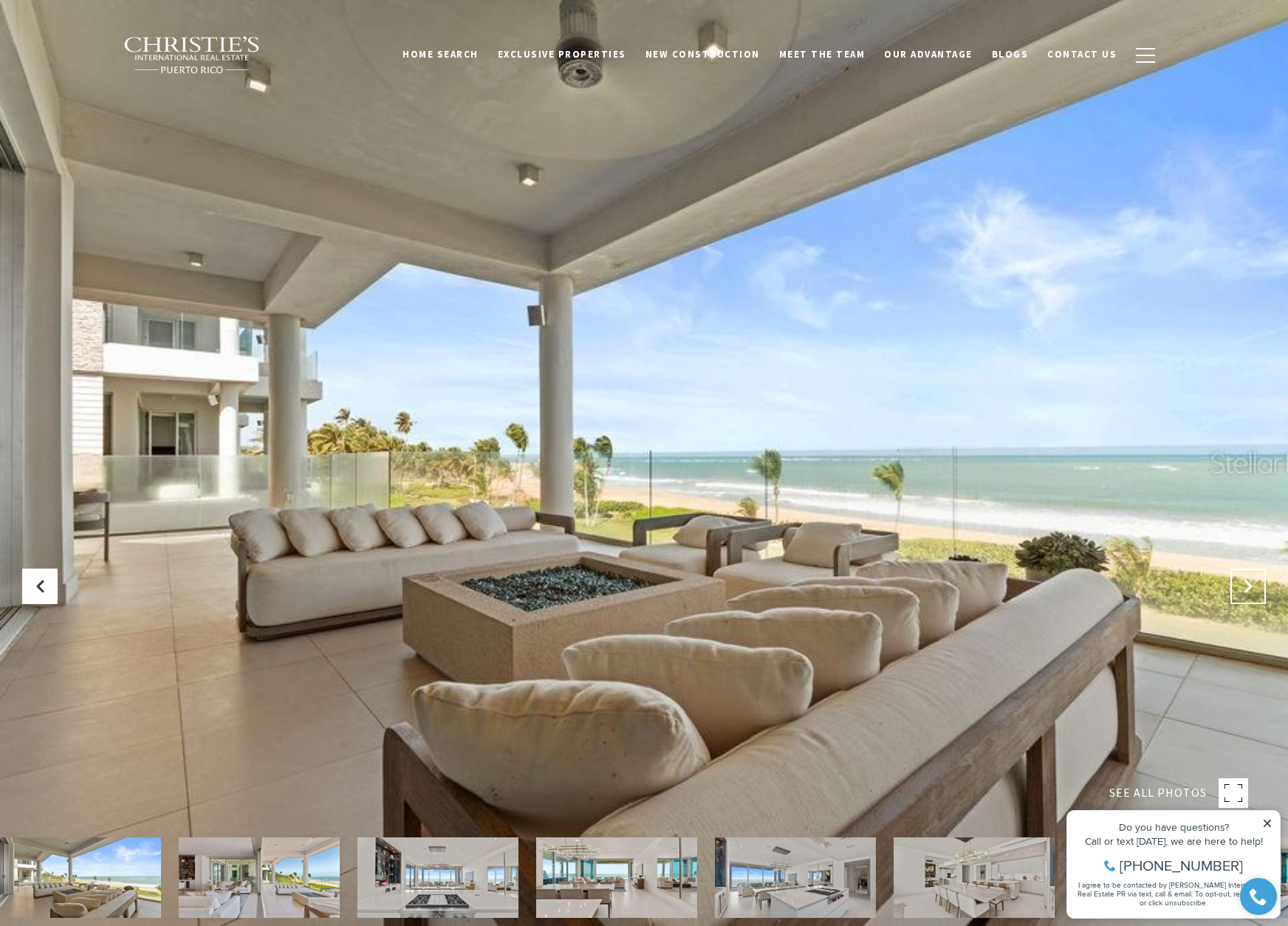
click at [1253, 587] on icon "Next Slide" at bounding box center [1248, 586] width 15 height 15
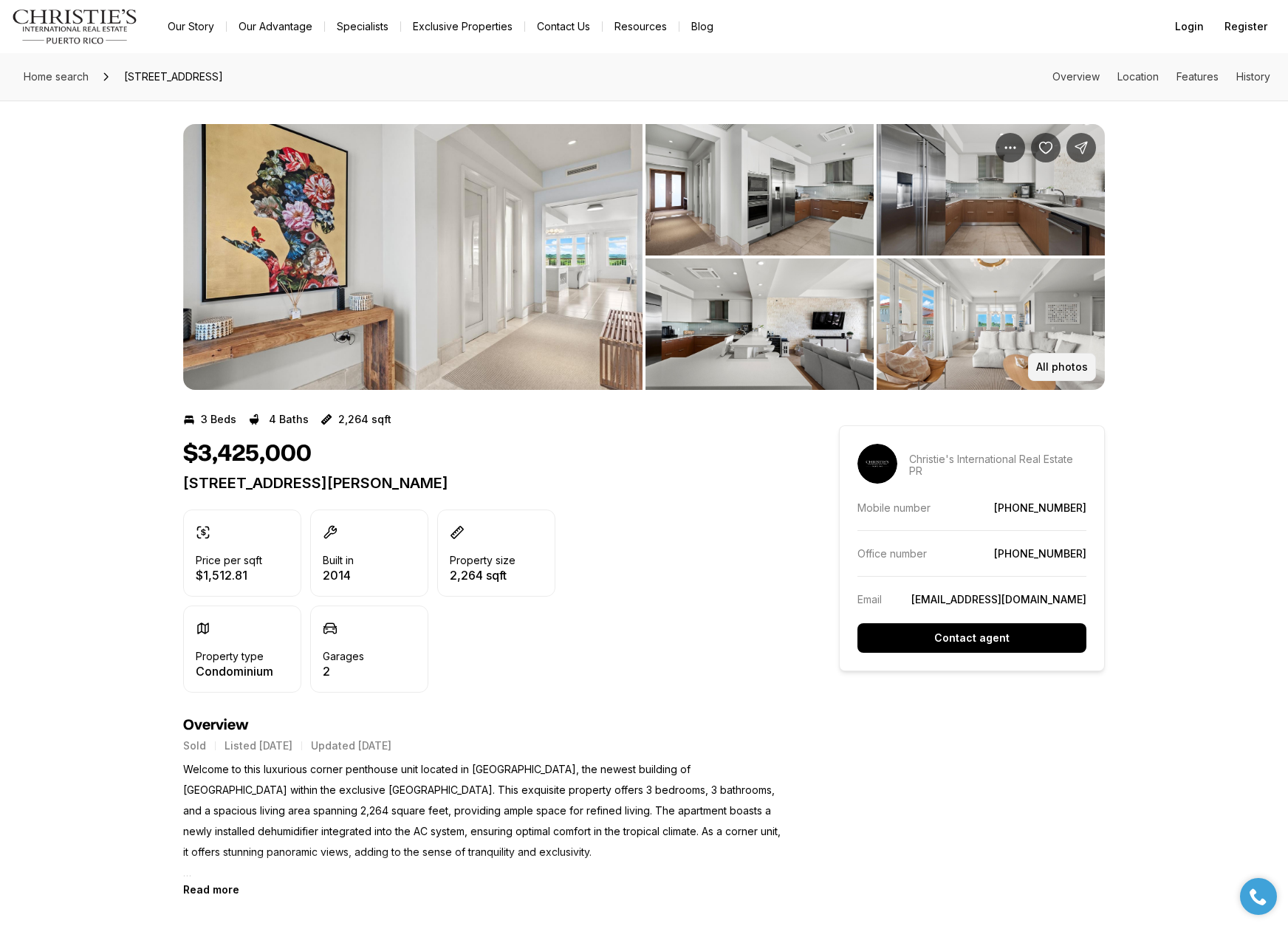
click at [1063, 370] on p "All photos" at bounding box center [1062, 367] width 52 height 12
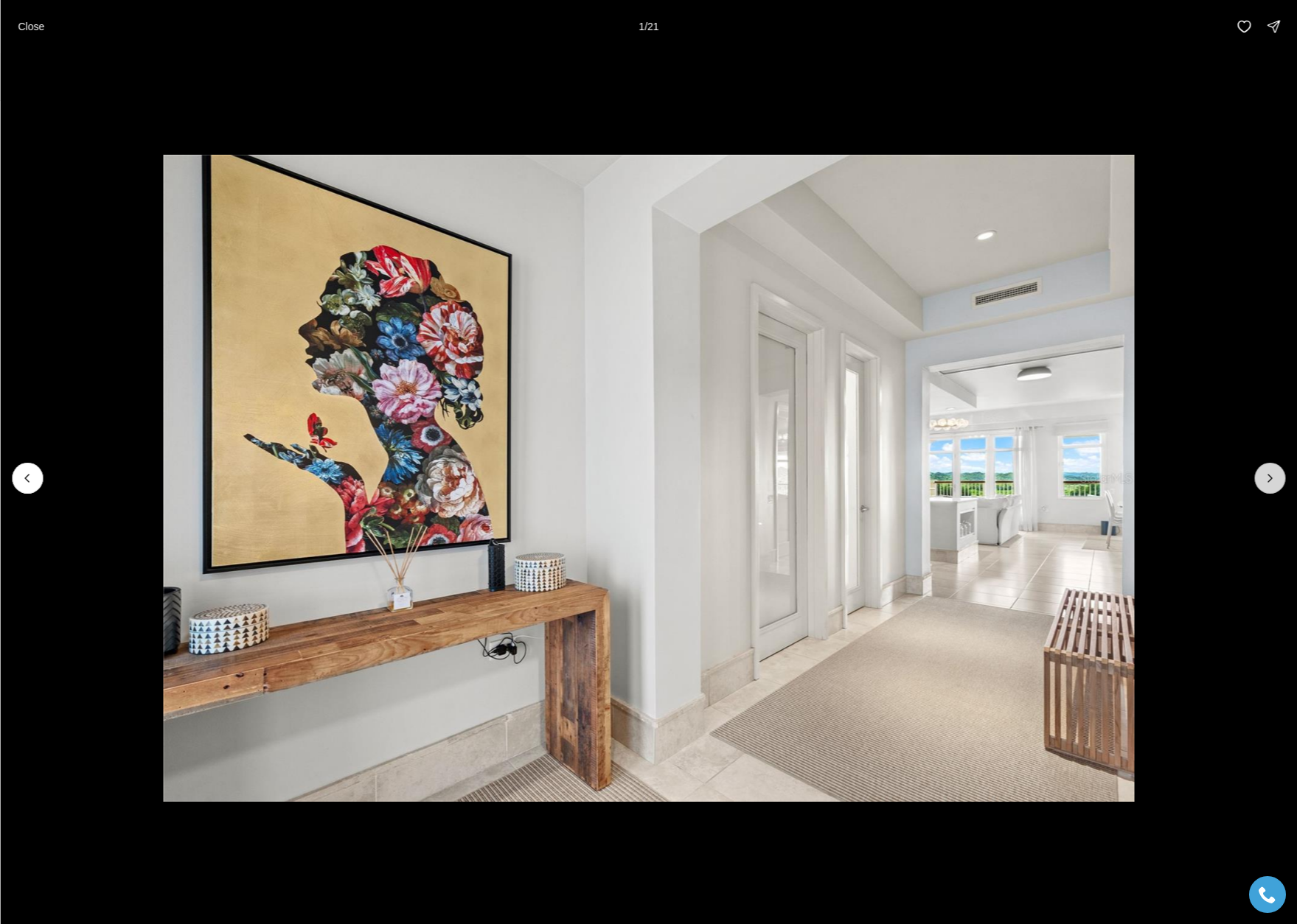
click at [1277, 482] on button "Next slide" at bounding box center [1269, 479] width 31 height 31
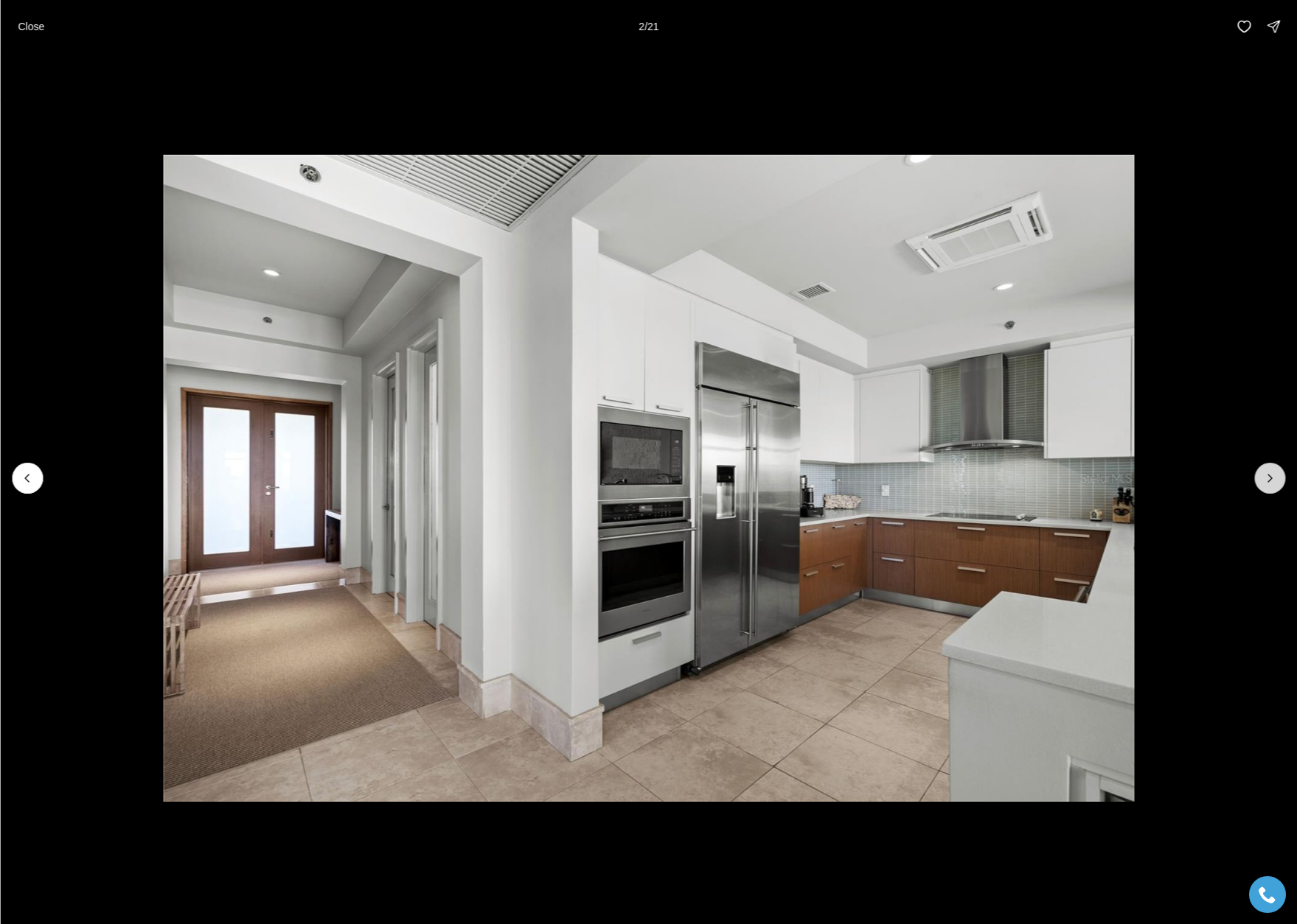
click at [1277, 482] on button "Next slide" at bounding box center [1269, 479] width 31 height 31
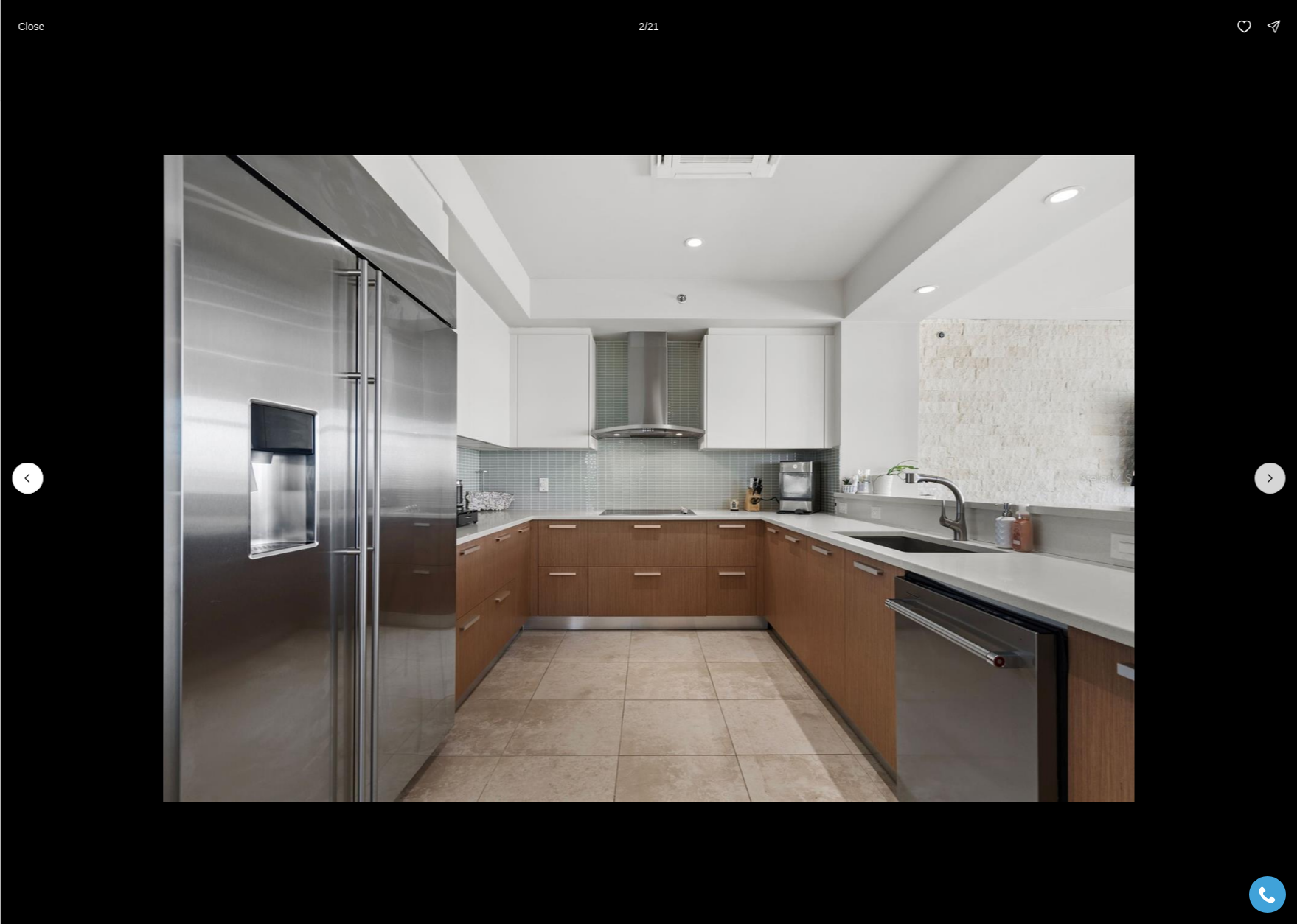
click at [1277, 482] on button "Next slide" at bounding box center [1269, 479] width 31 height 31
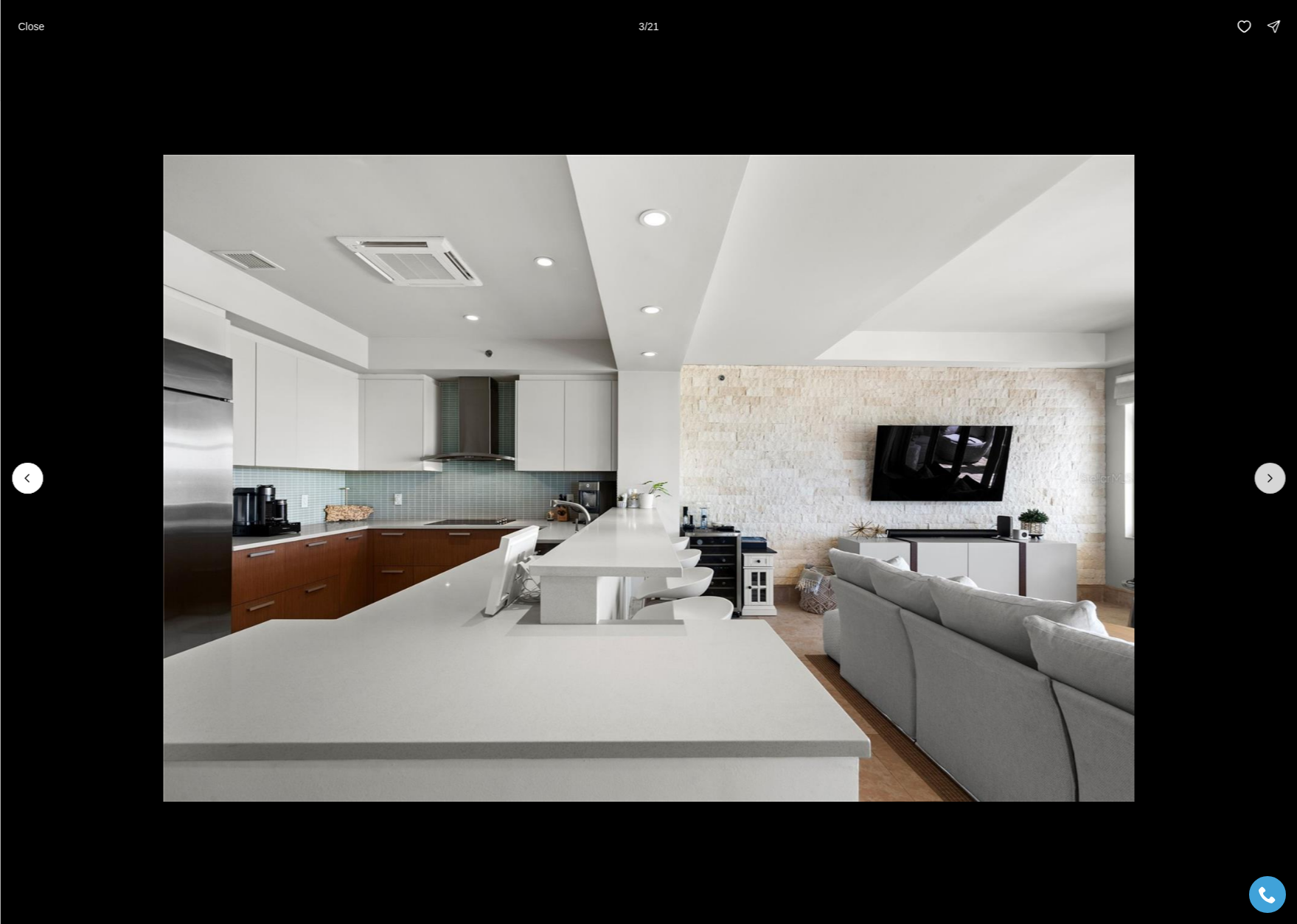
click at [1277, 482] on button "Next slide" at bounding box center [1269, 479] width 31 height 31
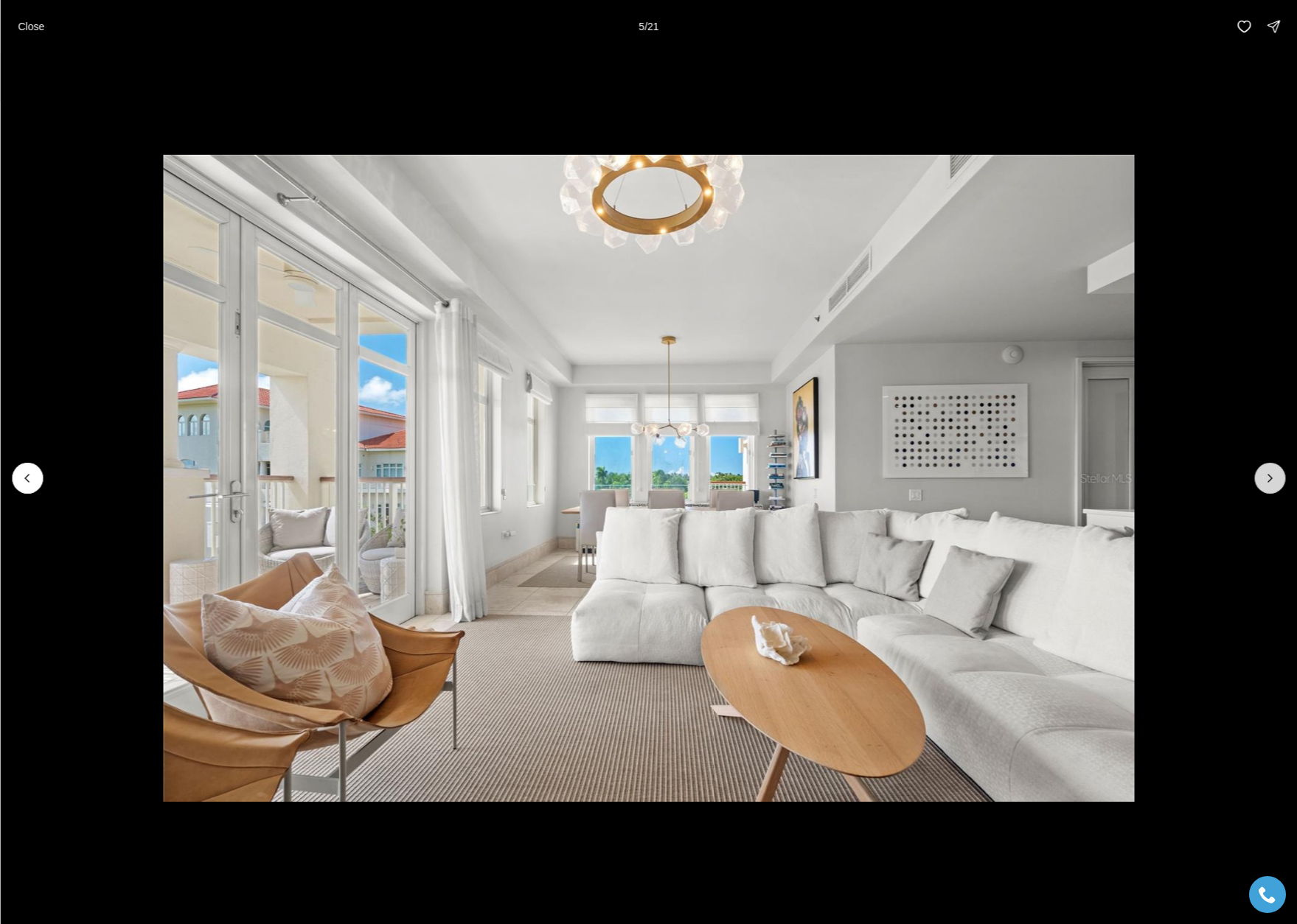
click at [1277, 482] on button "Next slide" at bounding box center [1269, 479] width 31 height 31
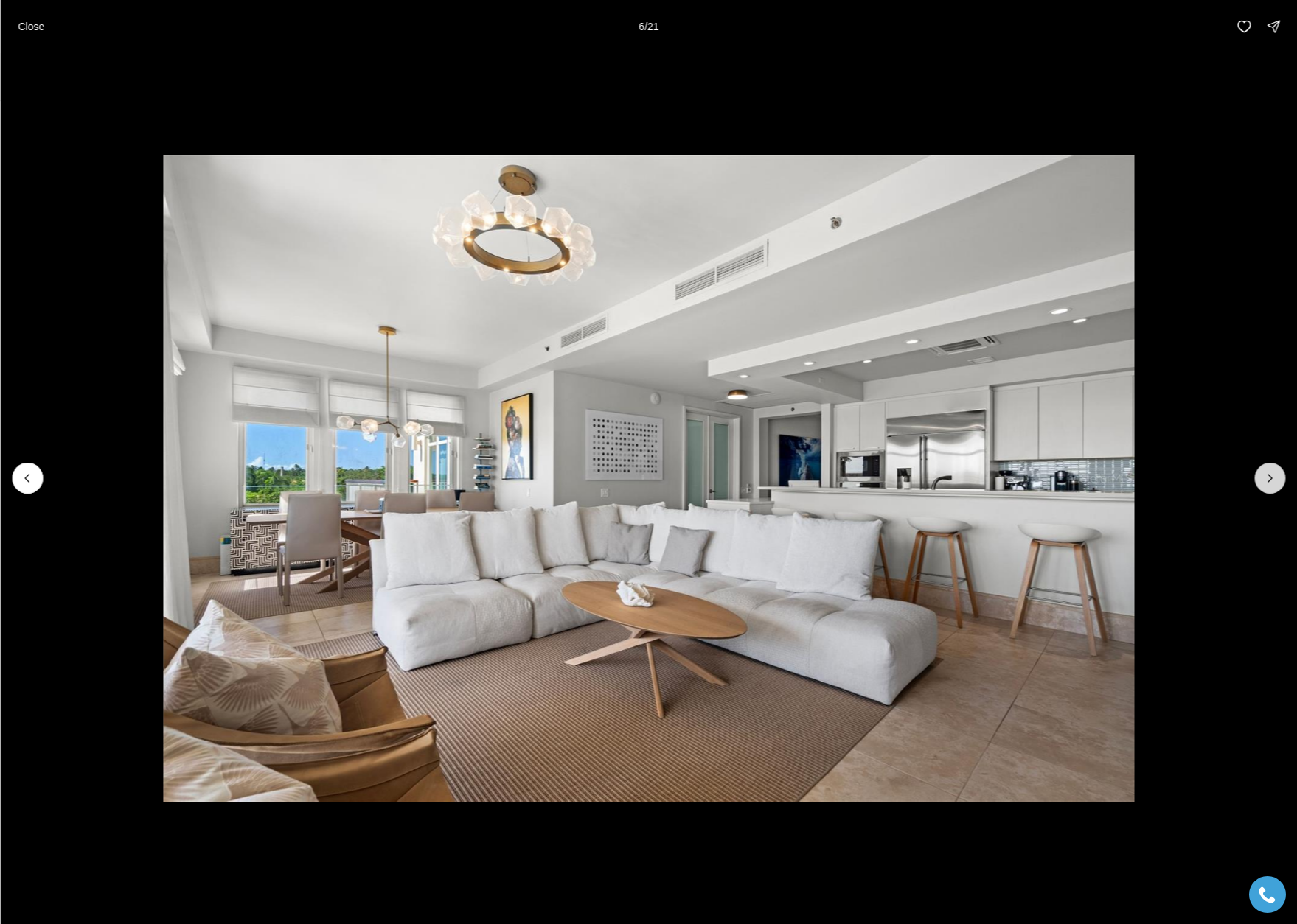
click at [1277, 482] on button "Next slide" at bounding box center [1269, 479] width 31 height 31
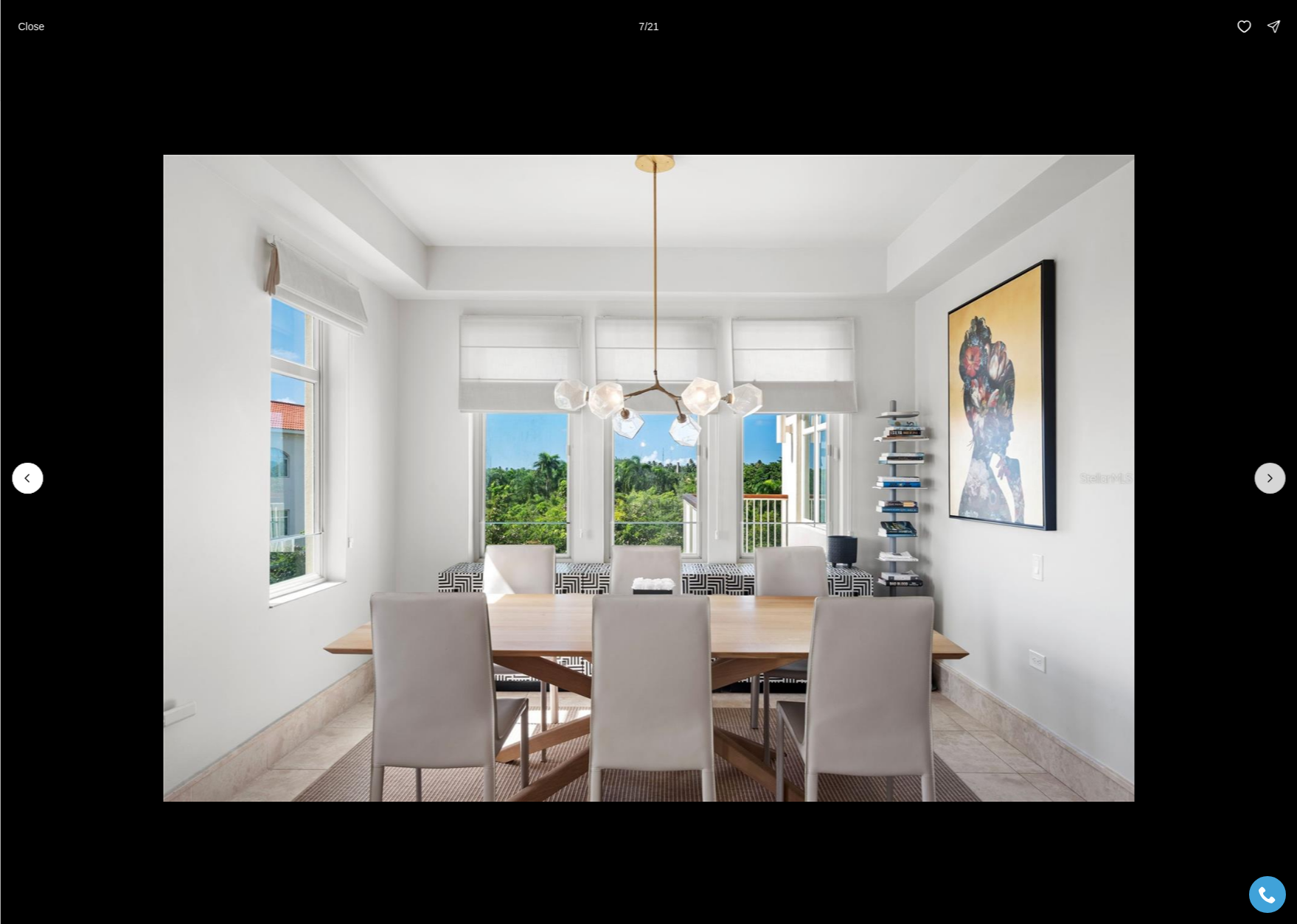
click at [1277, 482] on button "Next slide" at bounding box center [1269, 479] width 31 height 31
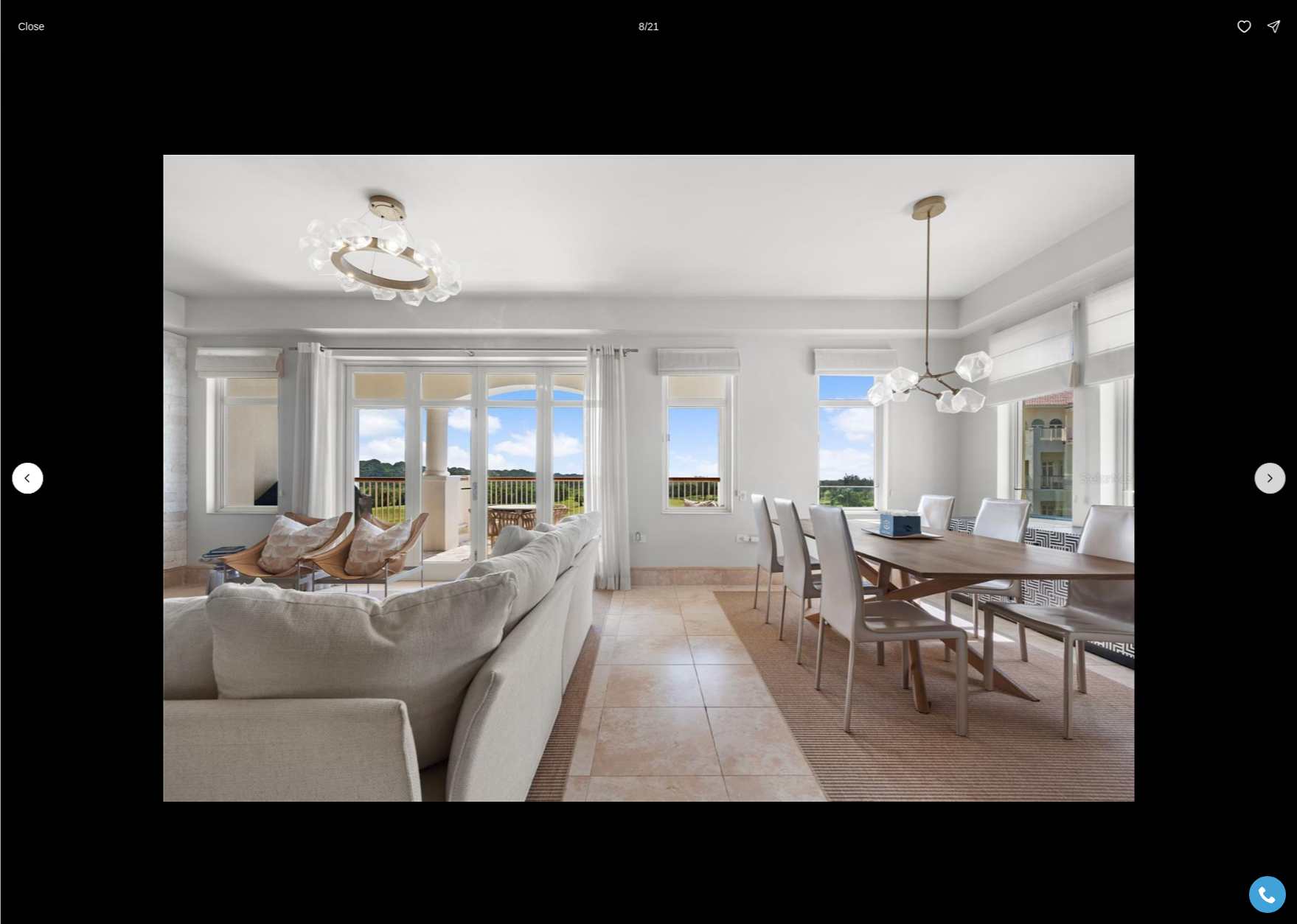
click at [1277, 482] on button "Next slide" at bounding box center [1269, 479] width 31 height 31
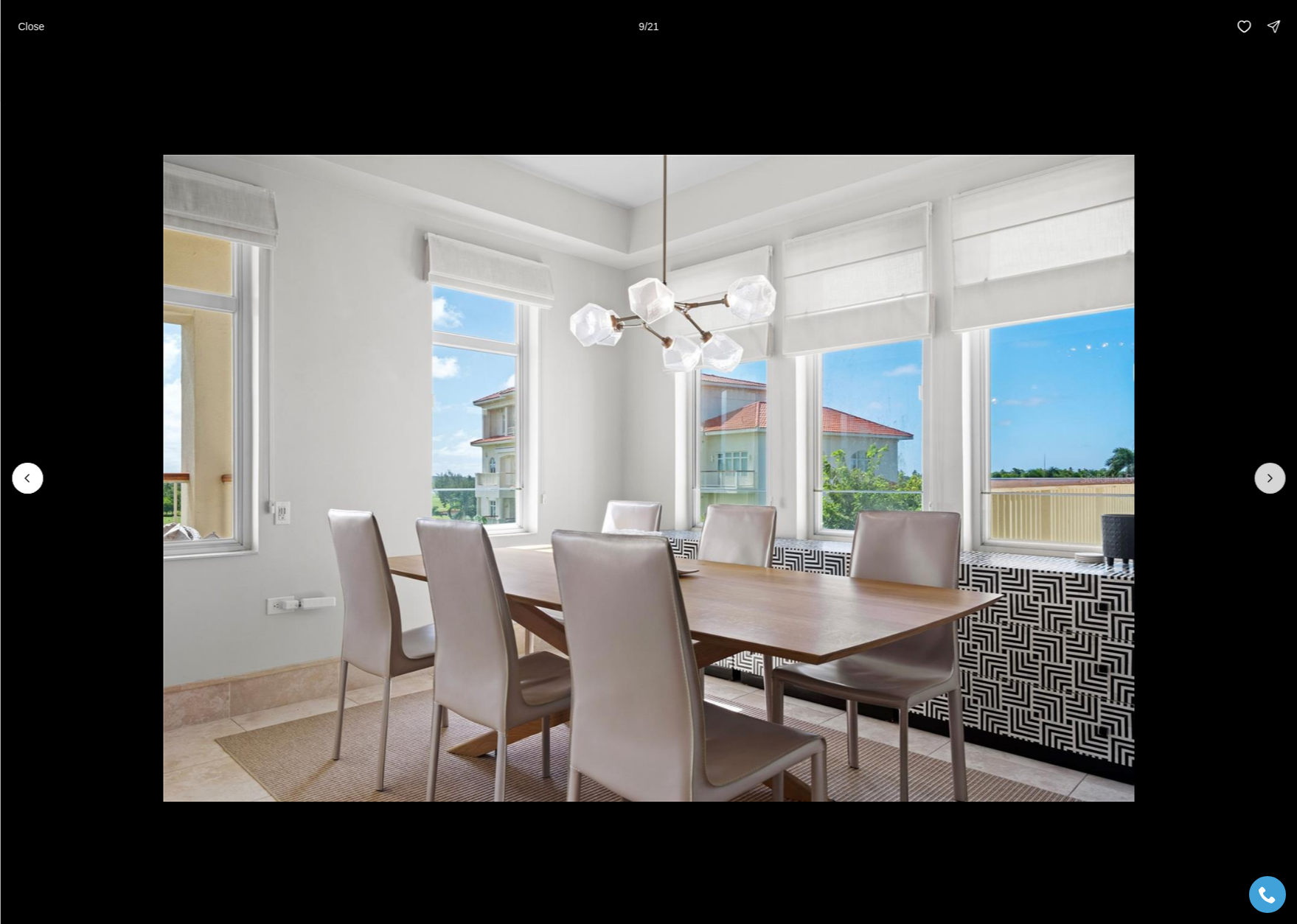
click at [1277, 482] on button "Next slide" at bounding box center [1269, 479] width 31 height 31
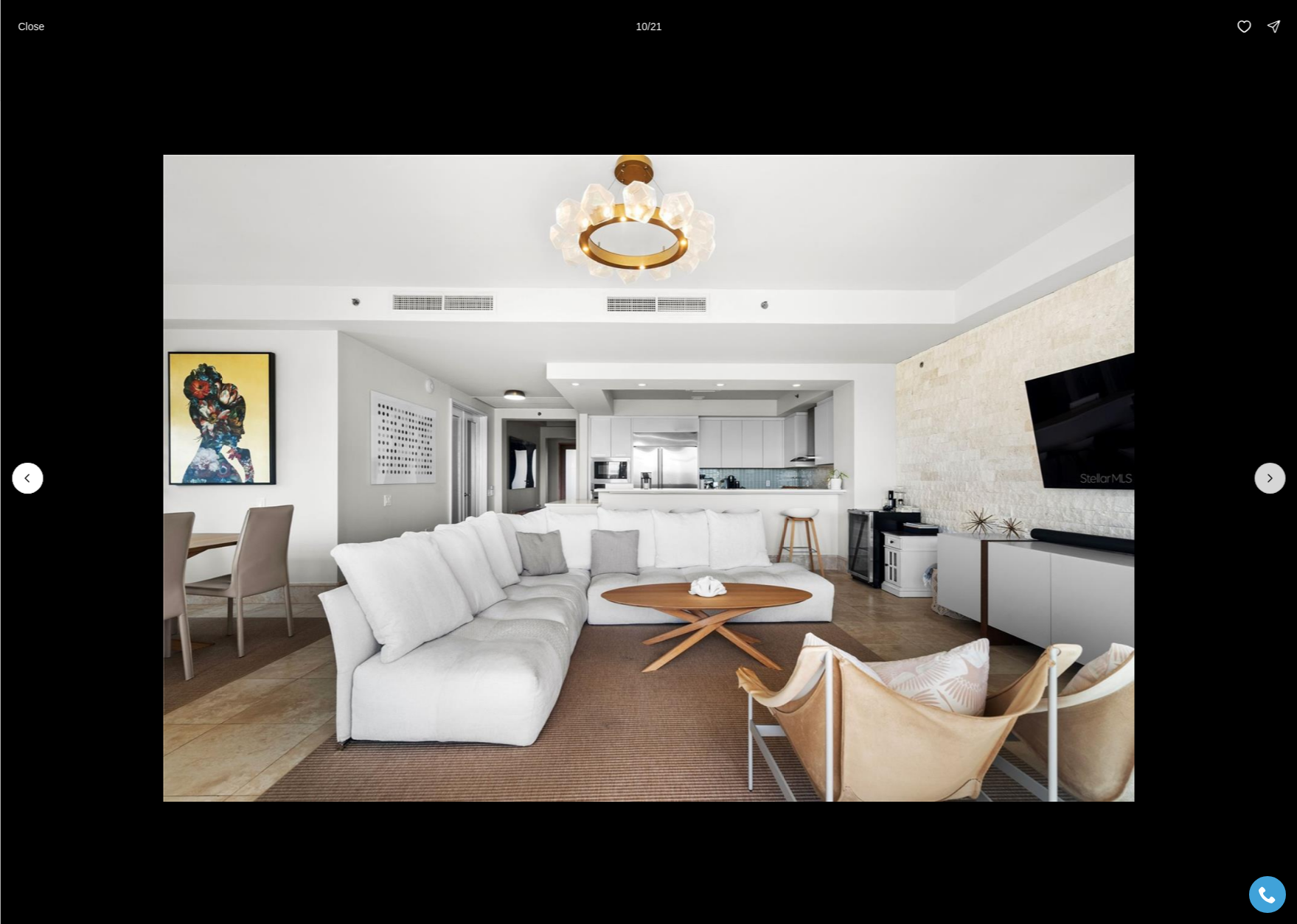
click at [1276, 482] on icon "Next slide" at bounding box center [1269, 478] width 15 height 15
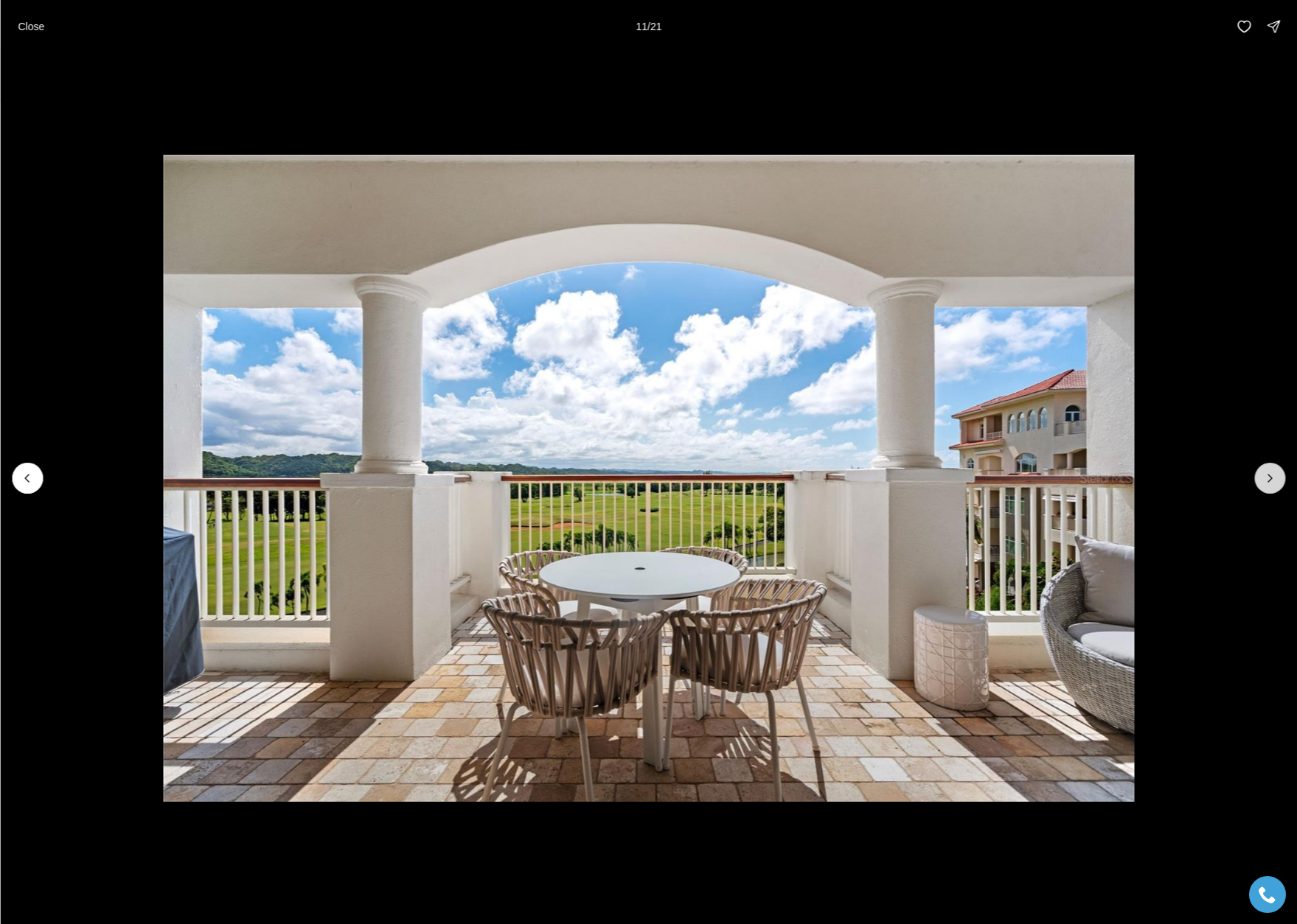
click at [1279, 482] on button "Next slide" at bounding box center [1269, 479] width 31 height 31
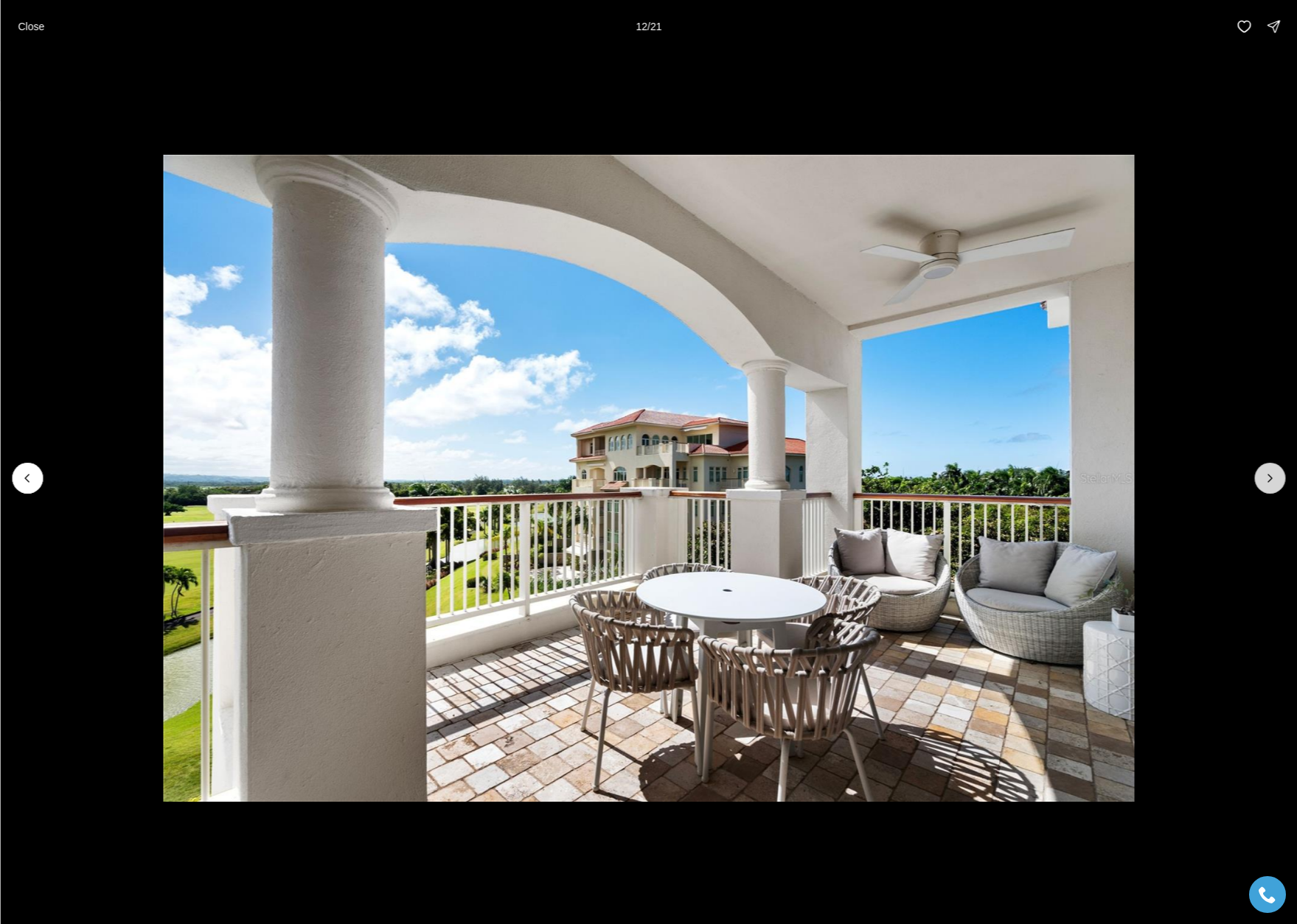
click at [1278, 482] on button "Next slide" at bounding box center [1269, 479] width 31 height 31
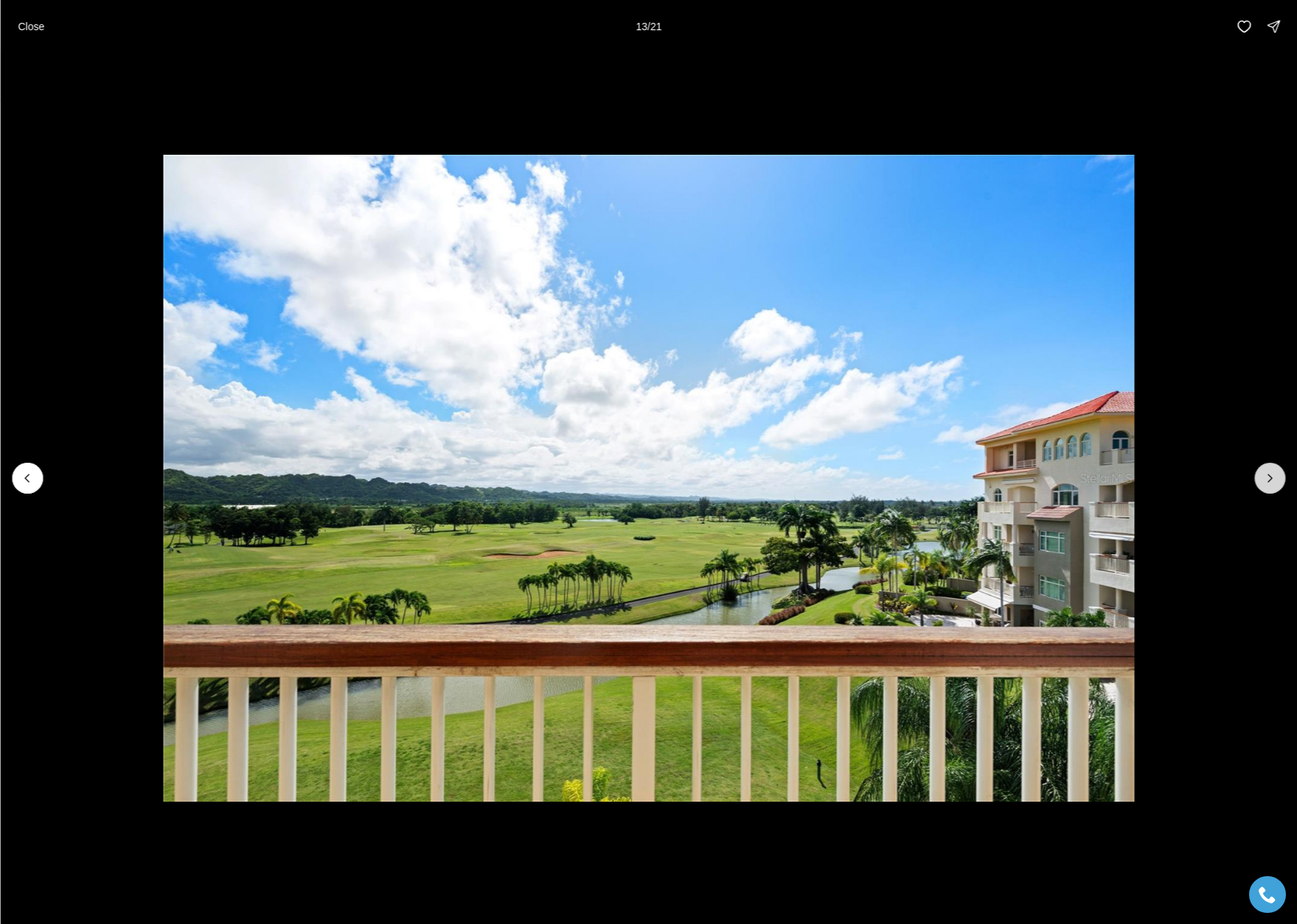
click at [1278, 482] on button "Next slide" at bounding box center [1269, 479] width 31 height 31
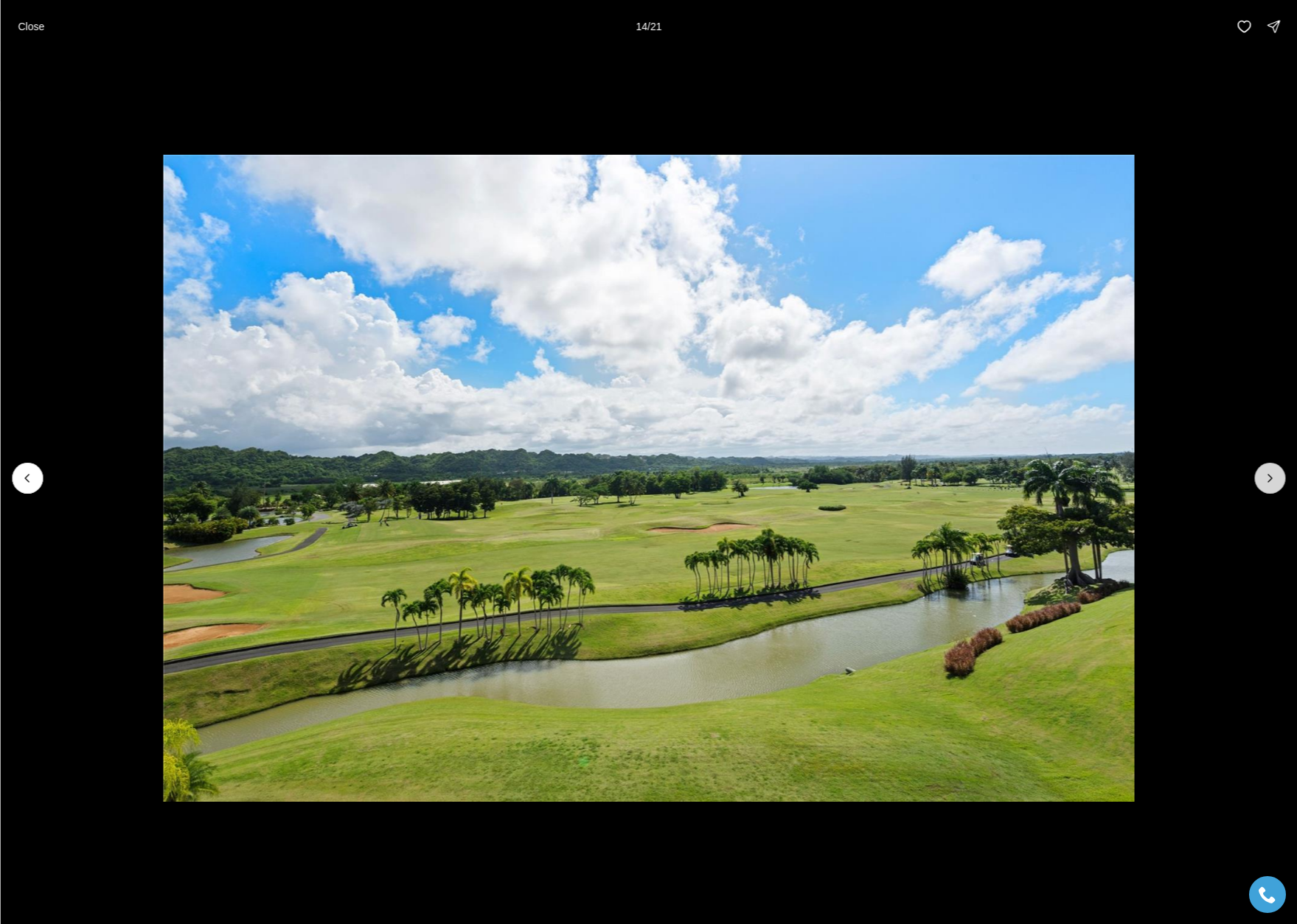
click at [1278, 482] on button "Next slide" at bounding box center [1269, 479] width 31 height 31
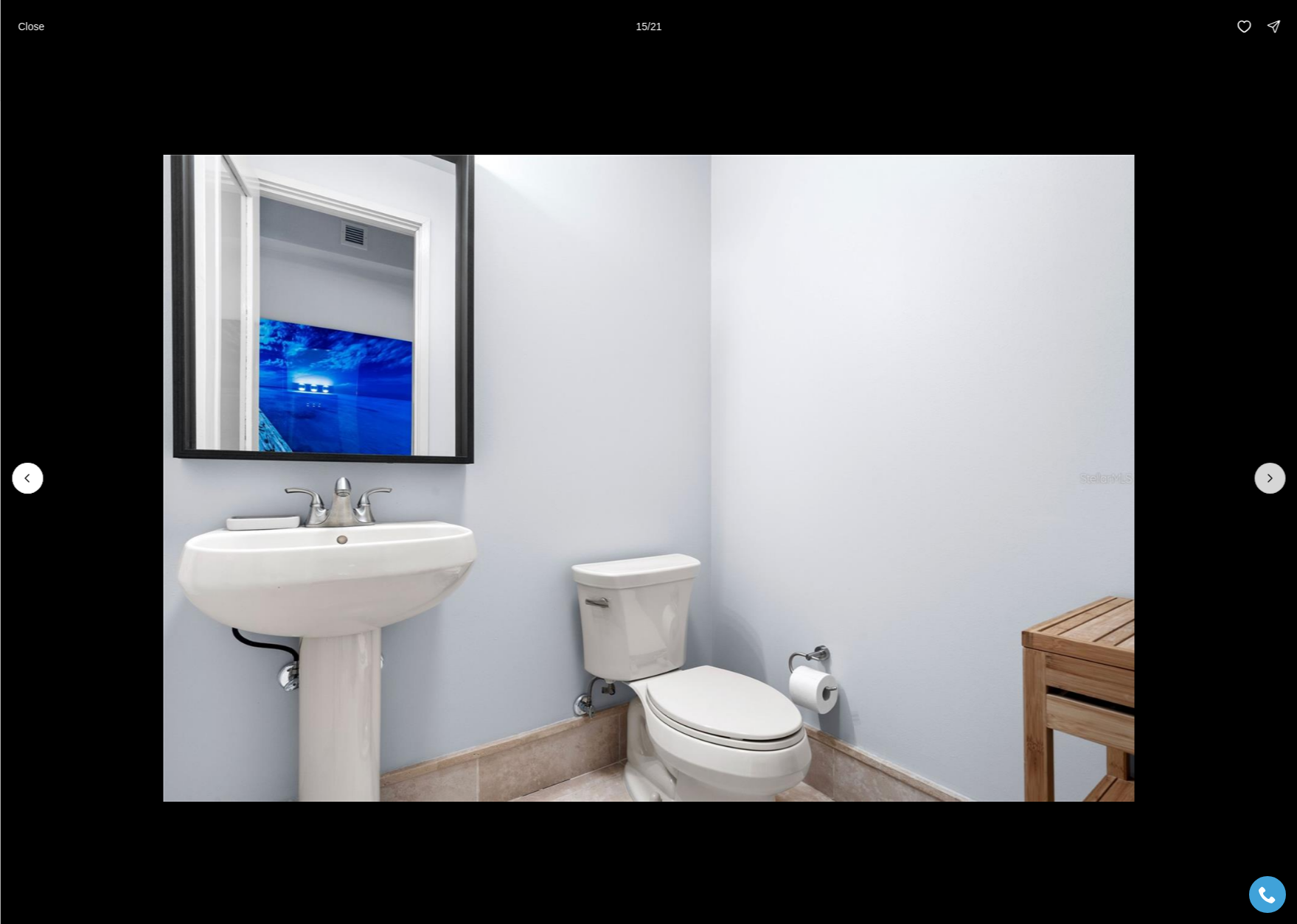
click at [1278, 482] on button "Next slide" at bounding box center [1269, 479] width 31 height 31
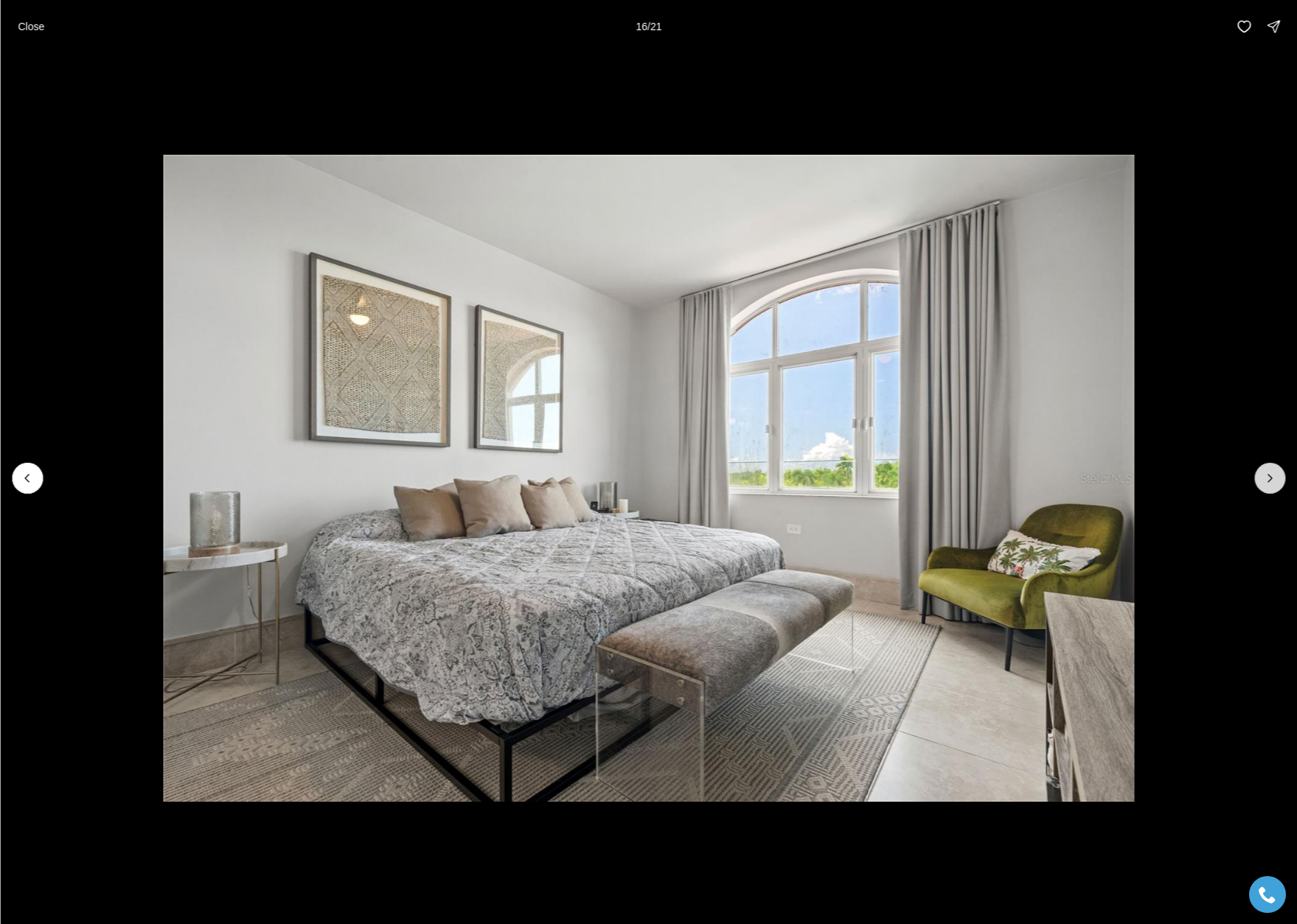
click at [1273, 485] on icon "Next slide" at bounding box center [1269, 478] width 15 height 15
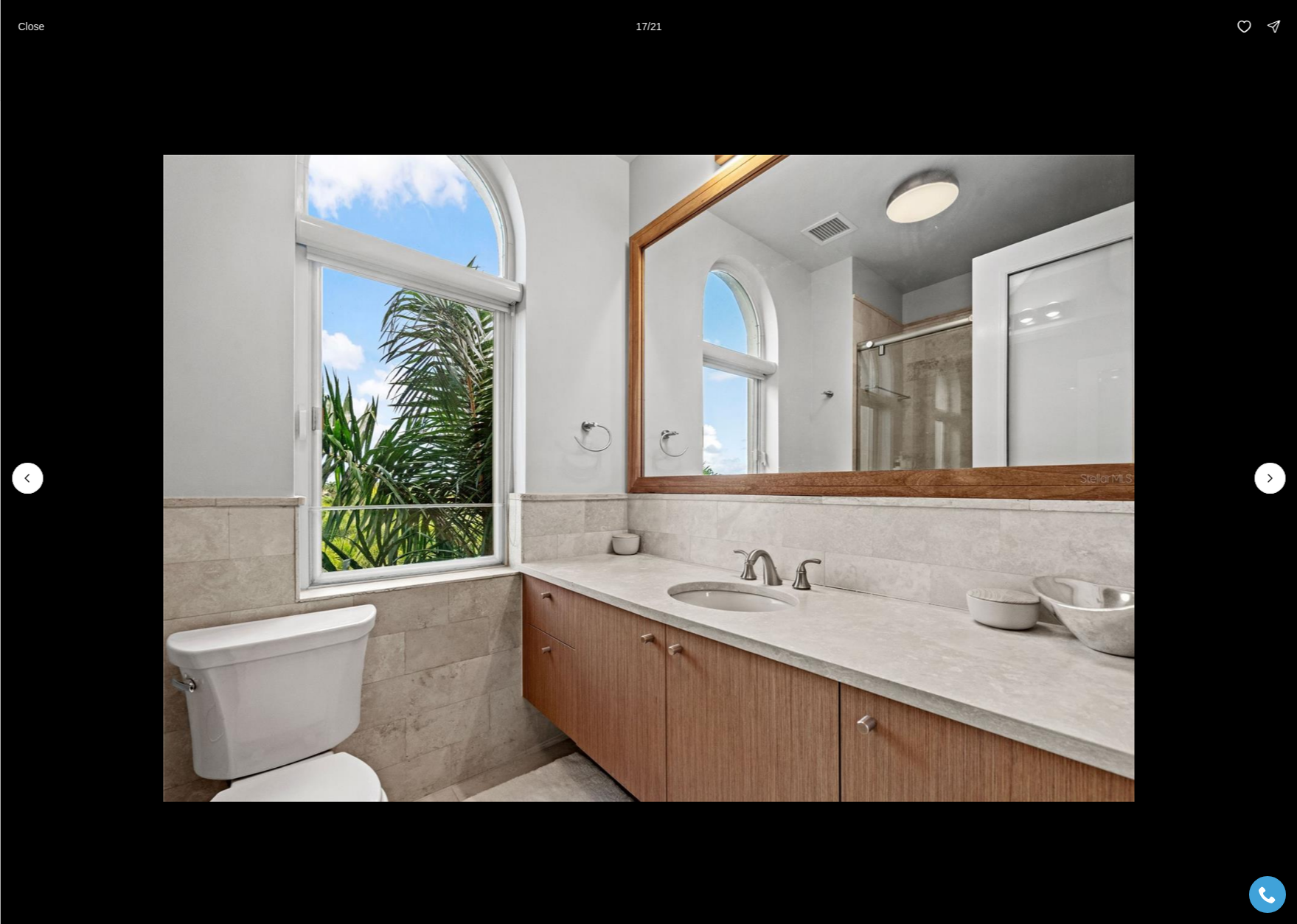
click at [1135, 565] on img "17 of 21" at bounding box center [648, 479] width 972 height 647
click at [39, 34] on button "Close" at bounding box center [30, 26] width 44 height 29
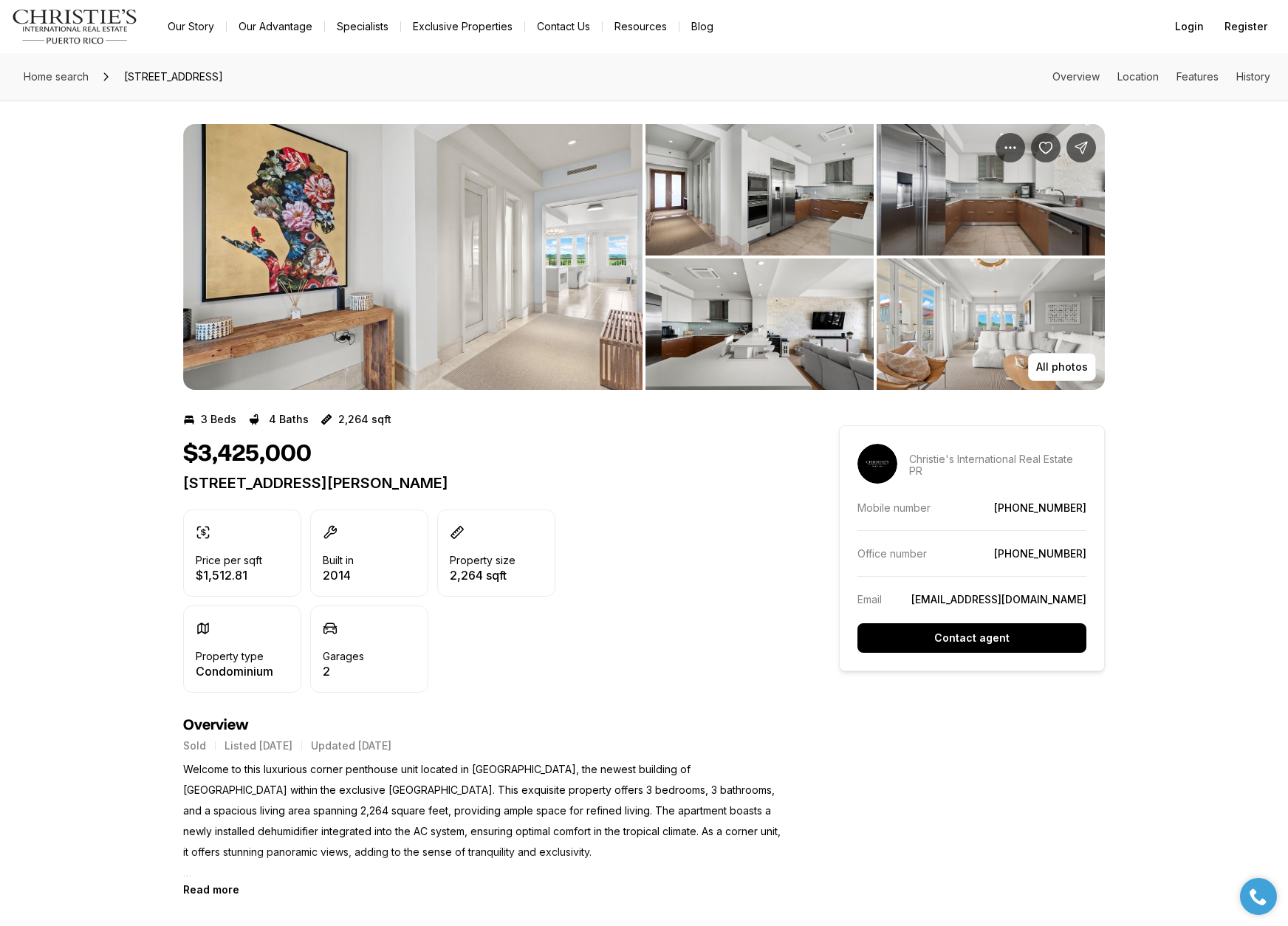
click at [242, 480] on p "[STREET_ADDRESS][PERSON_NAME]" at bounding box center [484, 483] width 603 height 18
copy div "[STREET_ADDRESS][PERSON_NAME]"
